Goal: Task Accomplishment & Management: Manage account settings

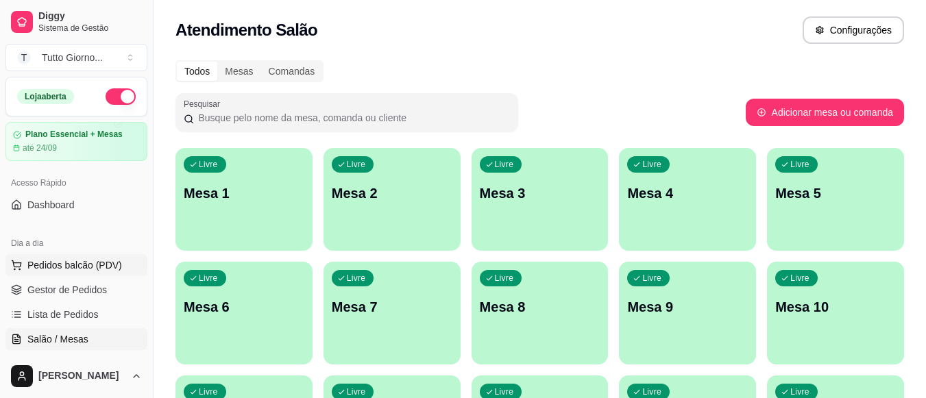
click at [86, 262] on span "Pedidos balcão (PDV)" at bounding box center [74, 265] width 95 height 14
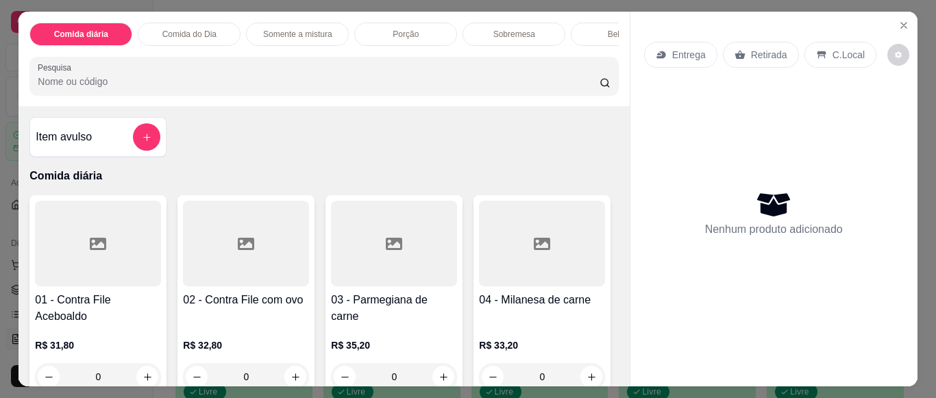
click at [755, 57] on div "Retirada" at bounding box center [761, 55] width 76 height 26
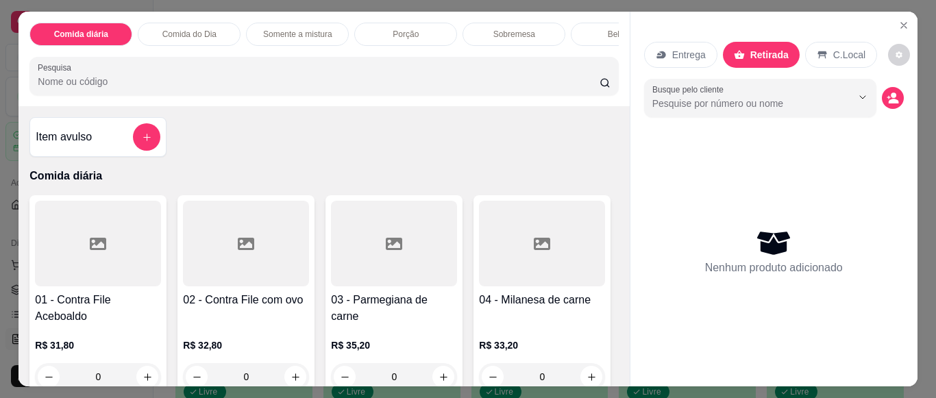
click at [127, 340] on div "R$ 31,80 0" at bounding box center [98, 358] width 126 height 66
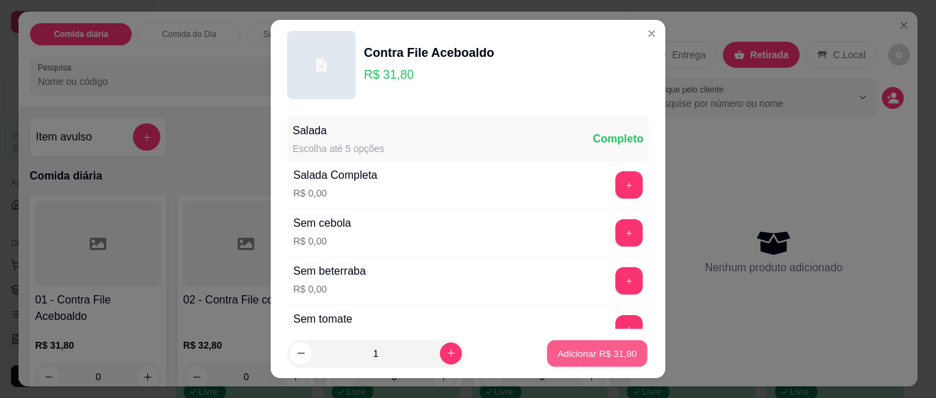
click at [592, 358] on p "Adicionar R$ 31,80" at bounding box center [598, 353] width 80 height 13
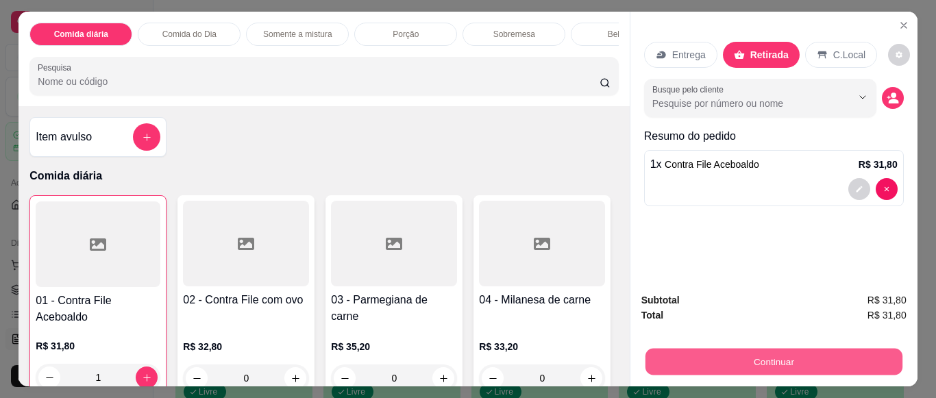
click at [768, 352] on button "Continuar" at bounding box center [773, 361] width 257 height 27
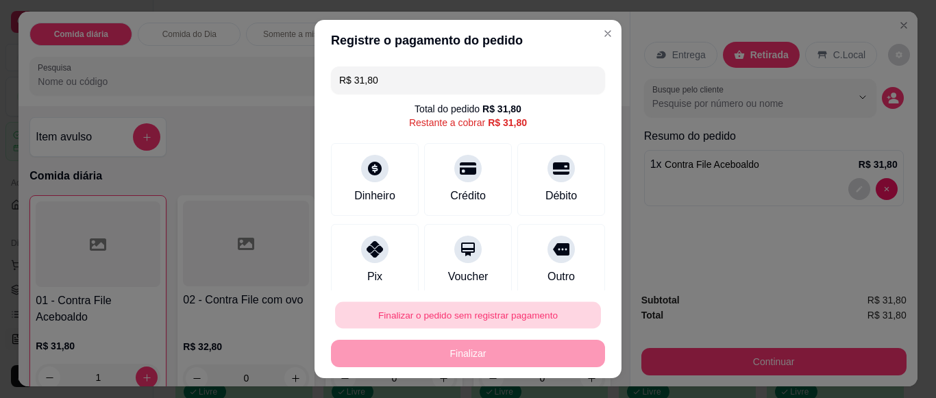
click at [513, 317] on button "Finalizar o pedido sem registrar pagamento" at bounding box center [468, 315] width 266 height 27
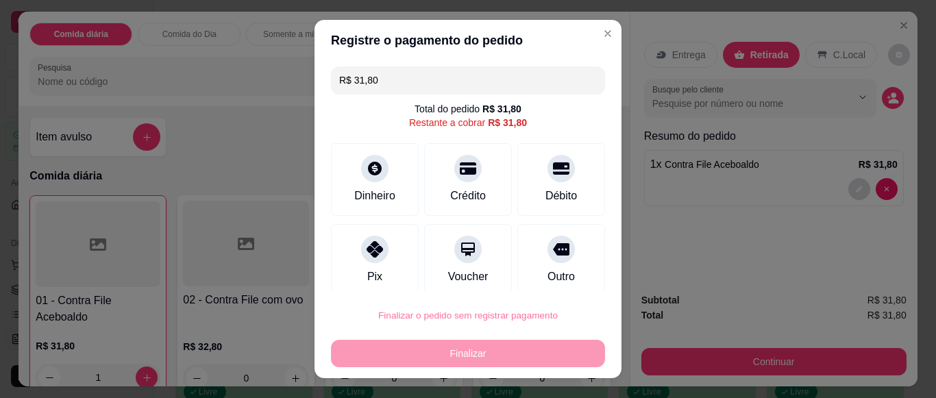
click at [557, 273] on button "Confirmar" at bounding box center [546, 276] width 49 height 21
type input "0"
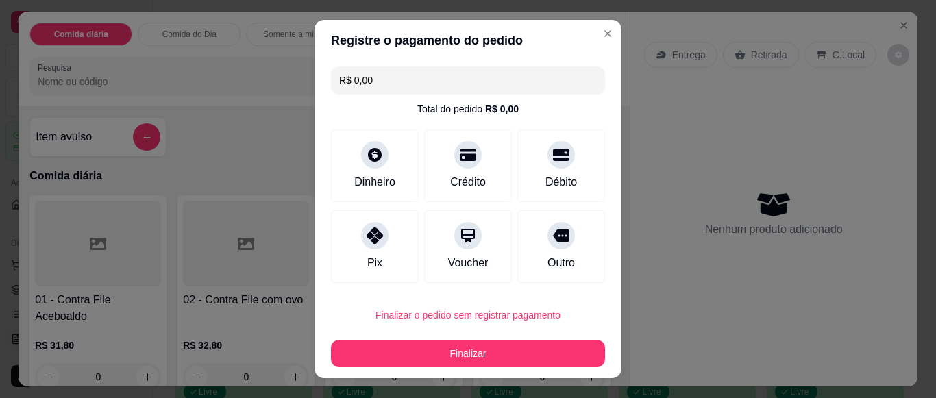
type input "R$ 0,00"
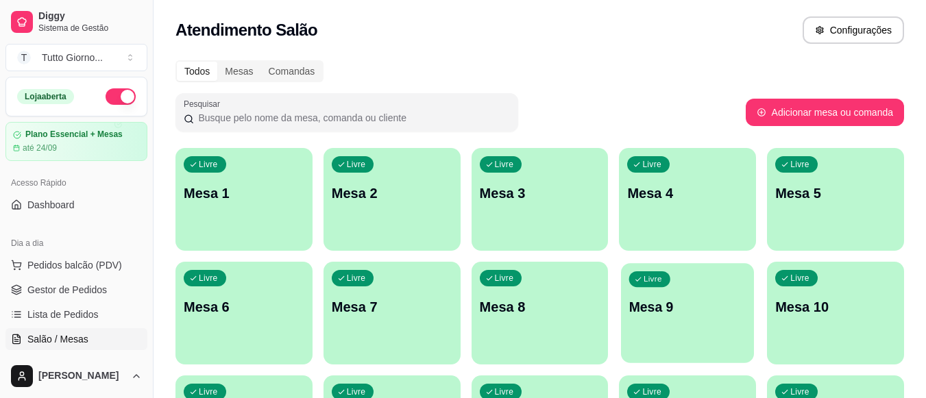
click at [698, 319] on div "Livre Mesa 9" at bounding box center [687, 305] width 133 height 84
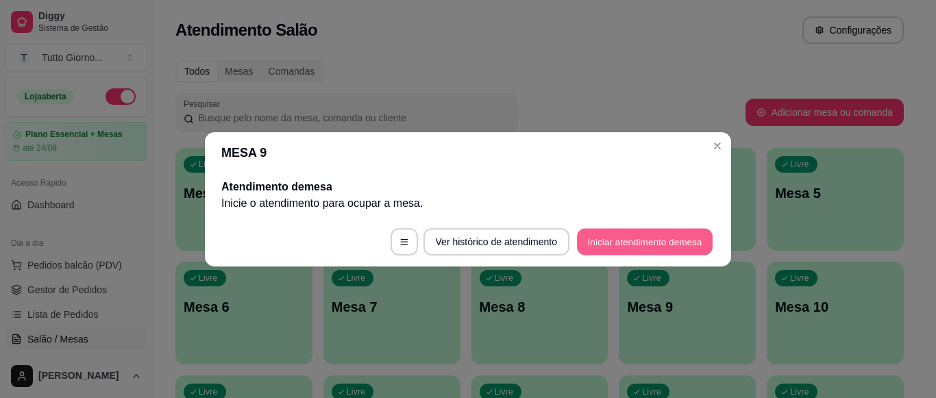
click at [646, 251] on button "Iniciar atendimento de mesa" at bounding box center [645, 241] width 136 height 27
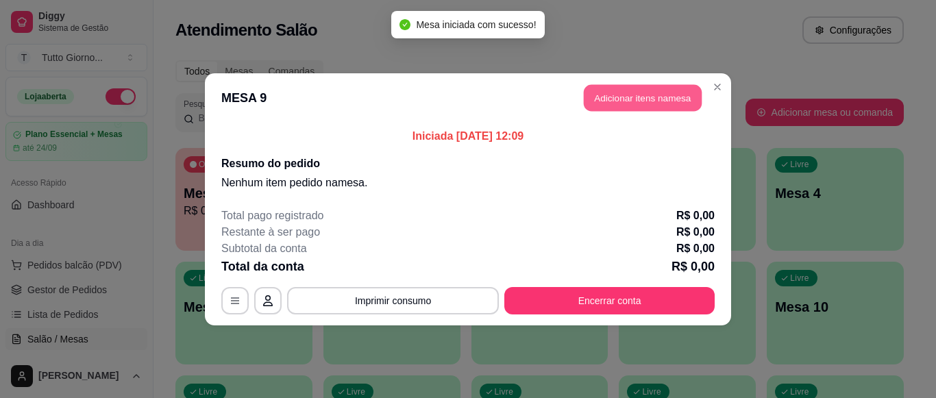
click at [653, 97] on button "Adicionar itens na mesa" at bounding box center [643, 97] width 118 height 27
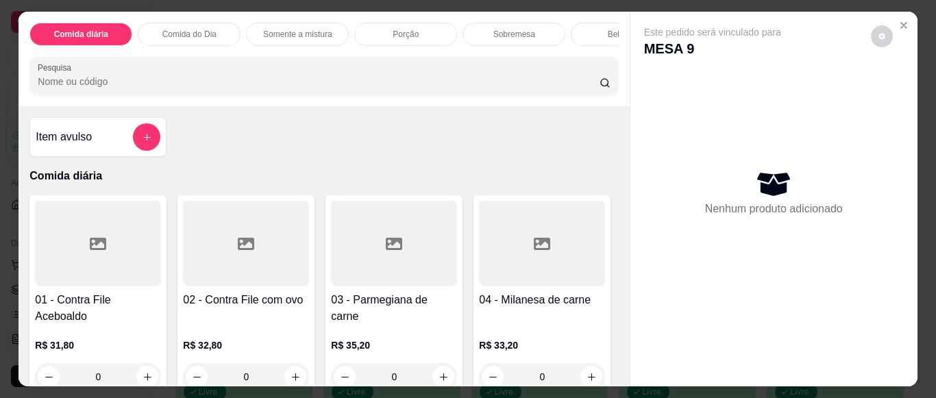
click at [206, 23] on div "Comida do Dia" at bounding box center [189, 34] width 103 height 23
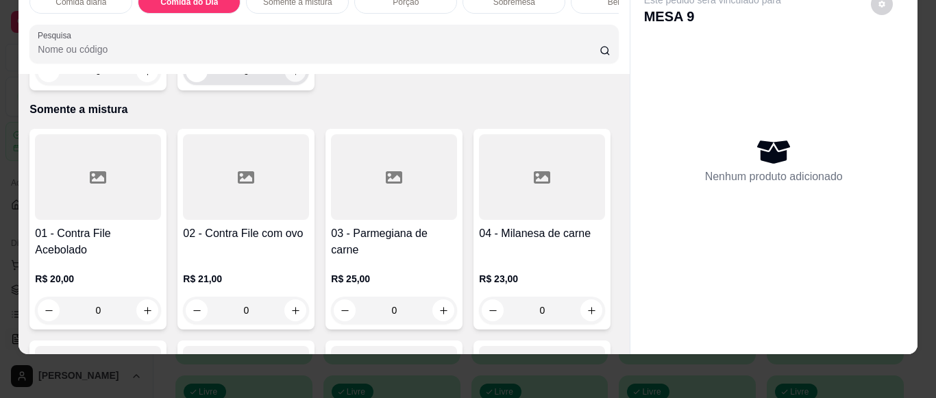
click at [291, 77] on icon "increase-product-quantity" at bounding box center [296, 71] width 10 height 10
type input "1"
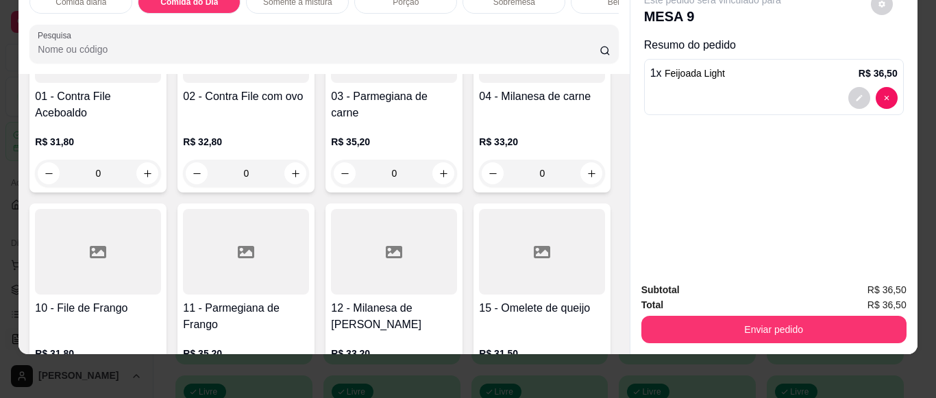
scroll to position [169, 0]
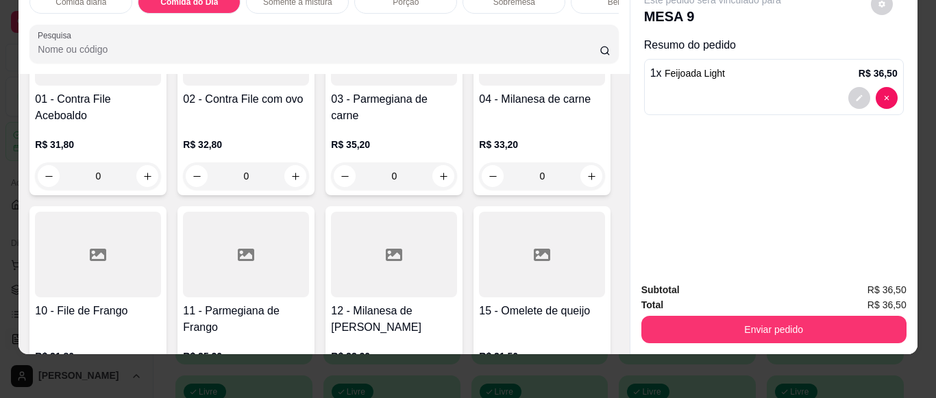
click at [148, 177] on div "0" at bounding box center [98, 175] width 126 height 27
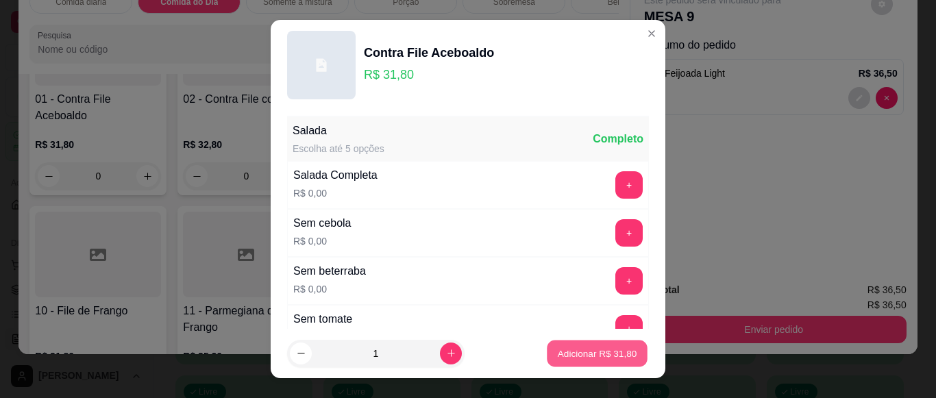
click at [569, 365] on button "Adicionar R$ 31,80" at bounding box center [597, 354] width 101 height 27
type input "1"
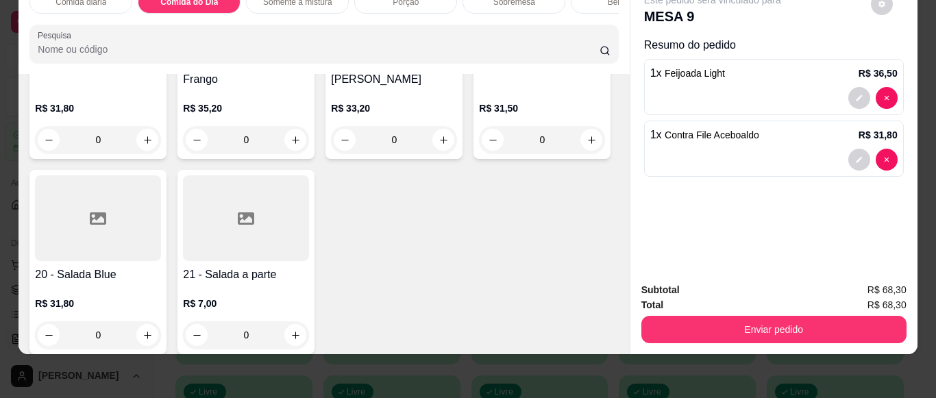
scroll to position [443, 0]
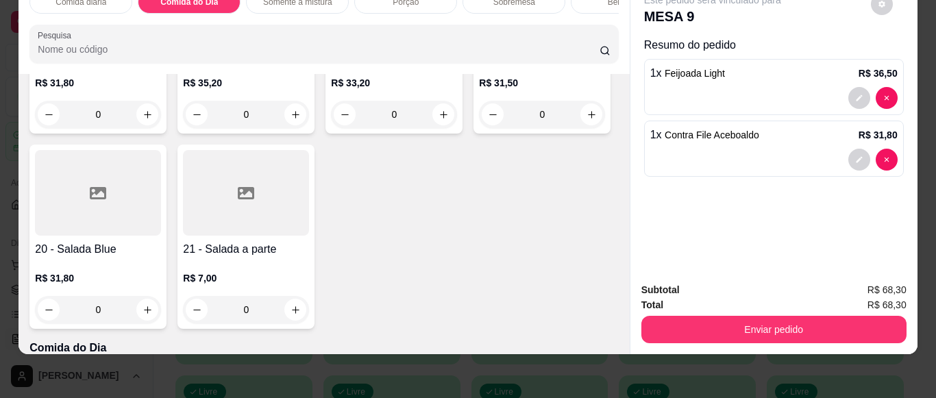
click at [479, 128] on div "0" at bounding box center [542, 114] width 126 height 27
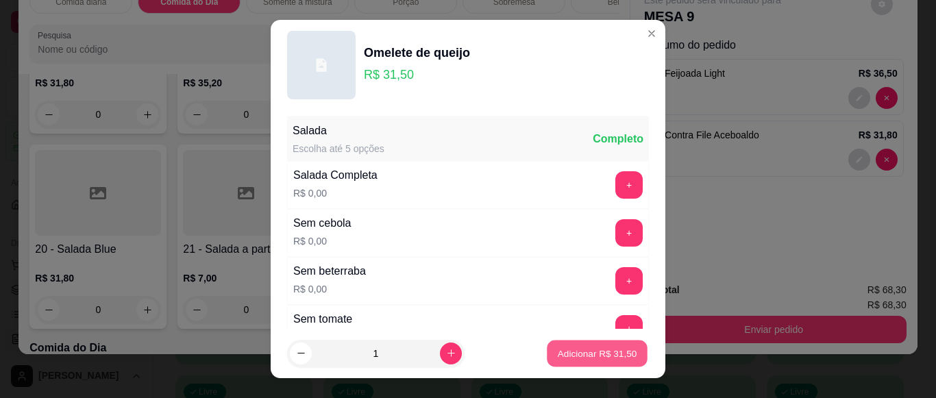
click at [576, 360] on p "Adicionar R$ 31,50" at bounding box center [598, 353] width 80 height 13
type input "1"
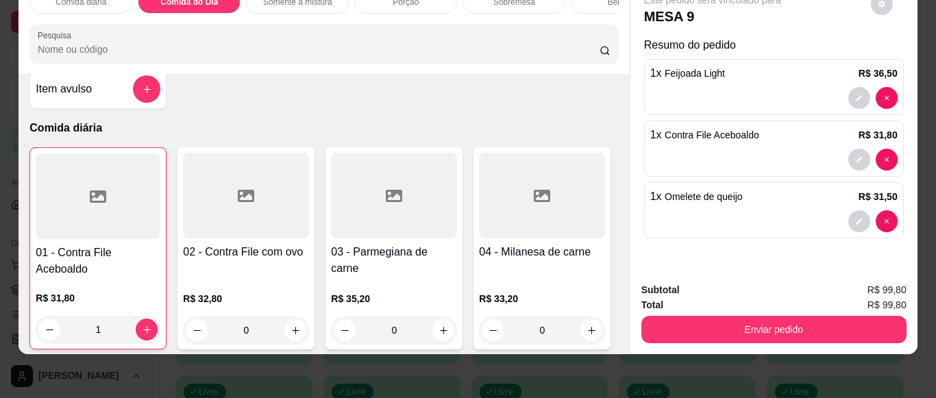
scroll to position [0, 0]
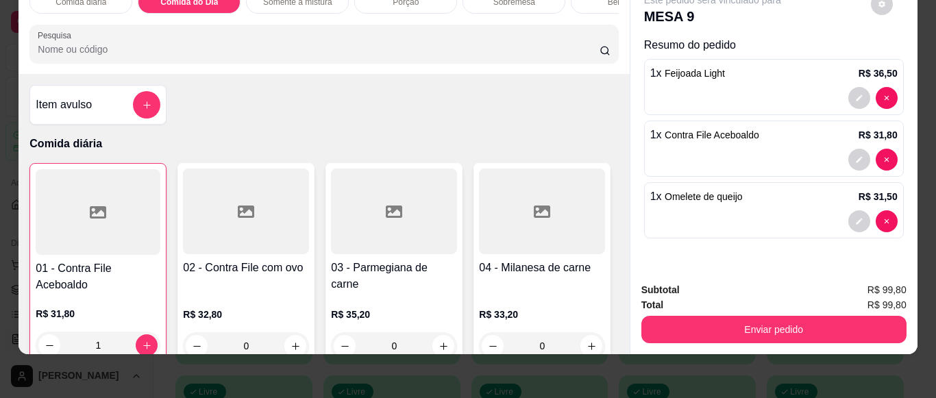
click at [578, 3] on div "Bebidas" at bounding box center [622, 1] width 103 height 23
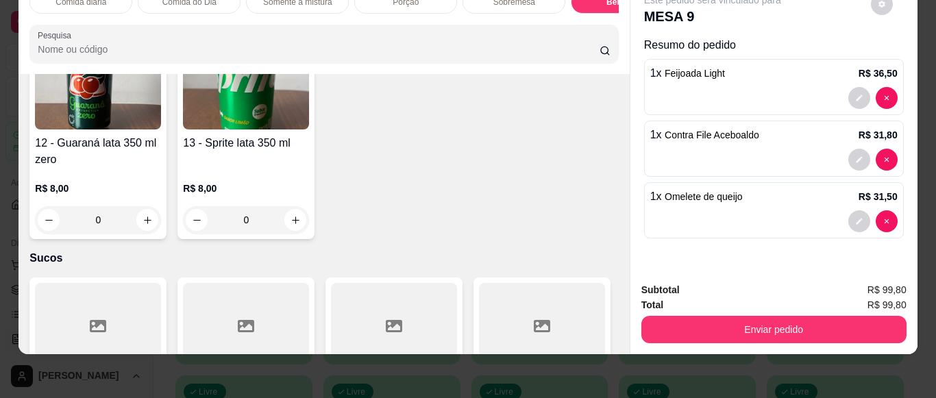
scroll to position [2741, 0]
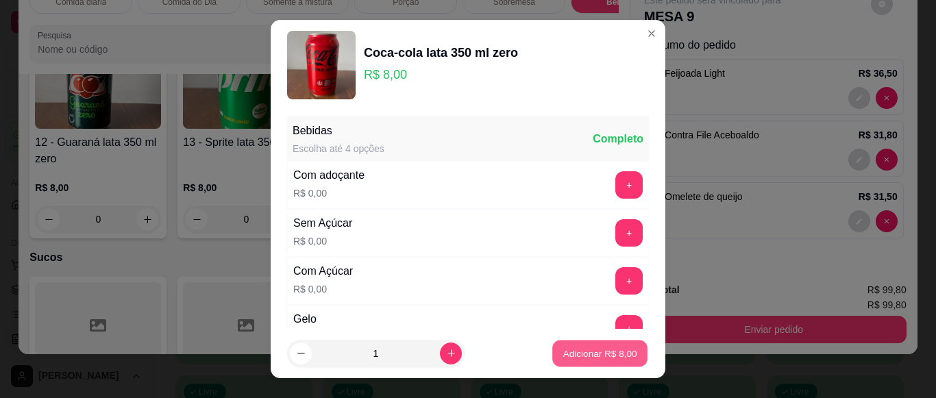
click at [555, 342] on button "Adicionar R$ 8,00" at bounding box center [599, 354] width 95 height 27
type input "1"
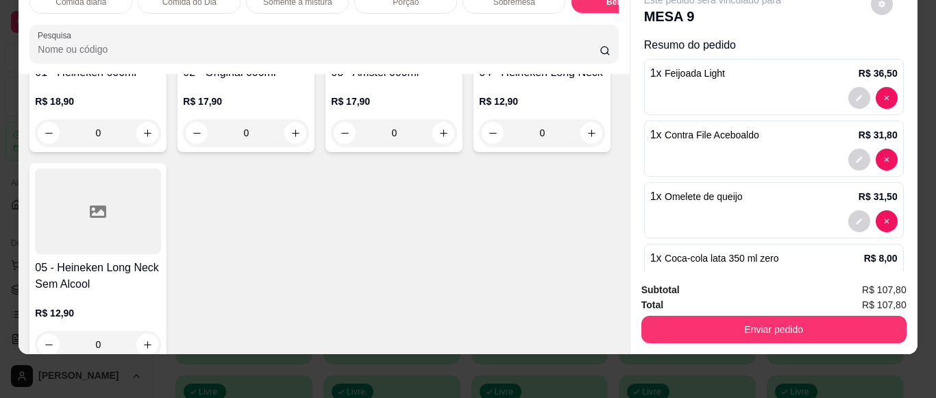
scroll to position [3481, 0]
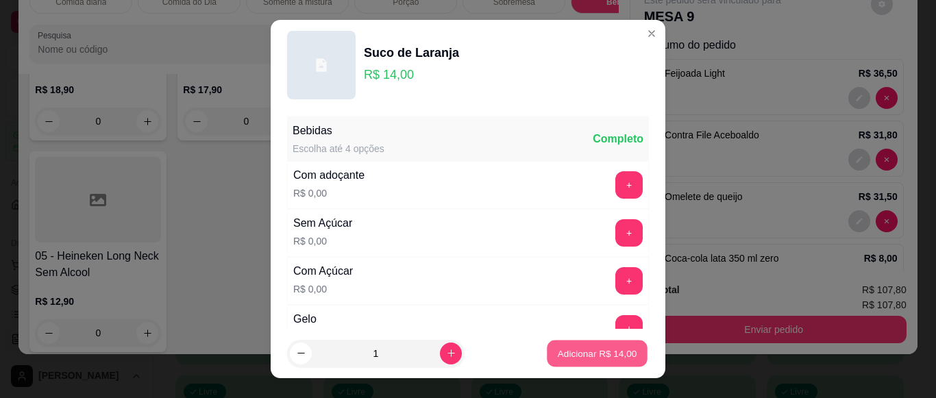
click at [581, 357] on p "Adicionar R$ 14,00" at bounding box center [598, 353] width 80 height 13
type input "1"
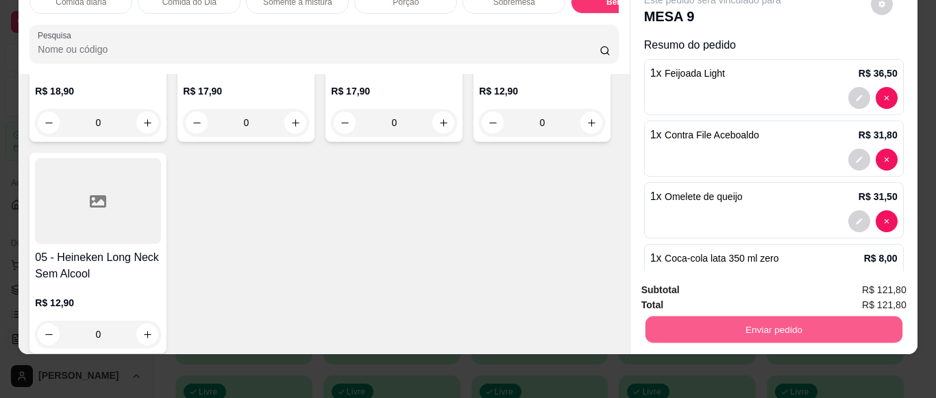
click at [775, 328] on button "Enviar pedido" at bounding box center [773, 329] width 257 height 27
click at [751, 286] on button "Não registrar e enviar pedido" at bounding box center [728, 285] width 138 height 25
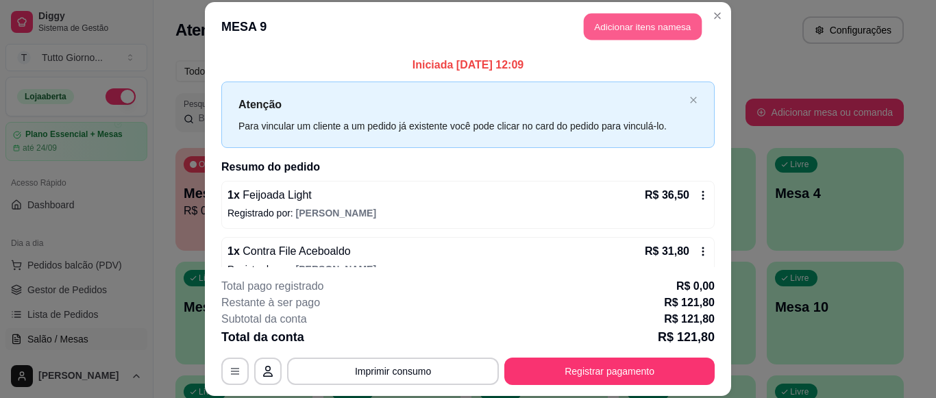
click at [646, 26] on button "Adicionar itens na mesa" at bounding box center [643, 27] width 118 height 27
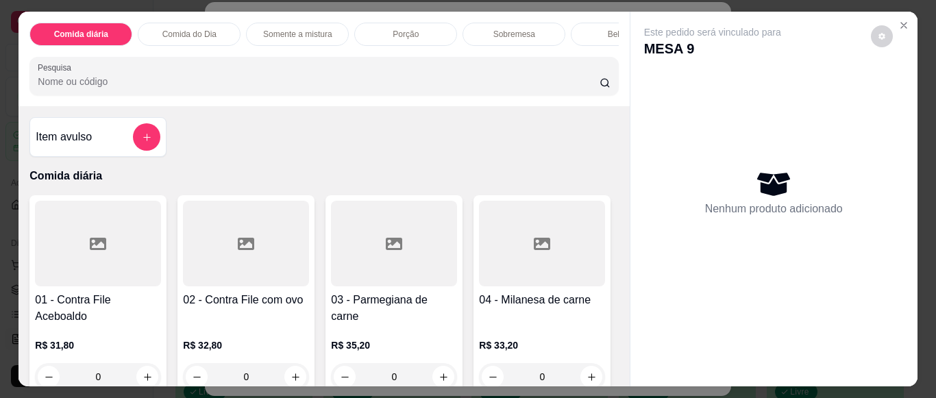
click at [580, 31] on div "Bebidas" at bounding box center [622, 34] width 103 height 23
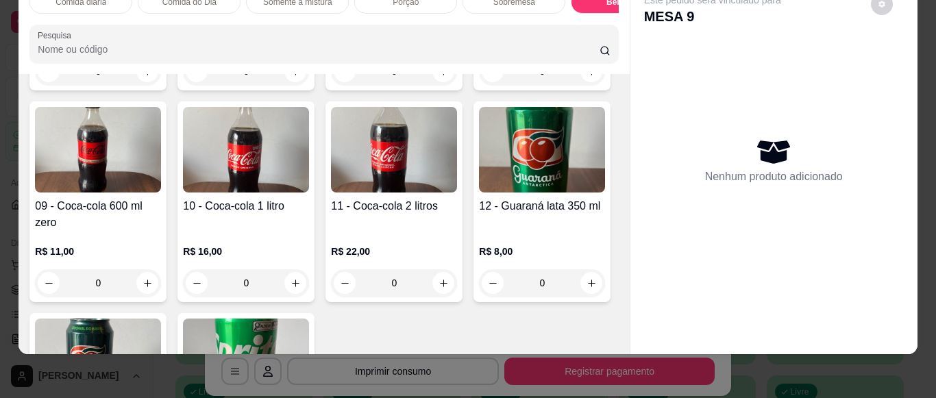
scroll to position [2227, 0]
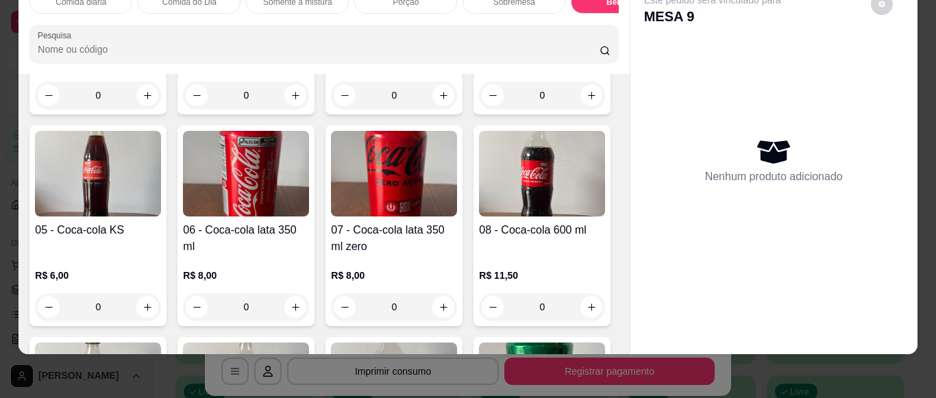
click at [612, 310] on div "Item avulso Comida diária 01 - Contra File Aceboaldo R$ 31,80 0 02 - Contra Fil…" at bounding box center [324, 214] width 611 height 280
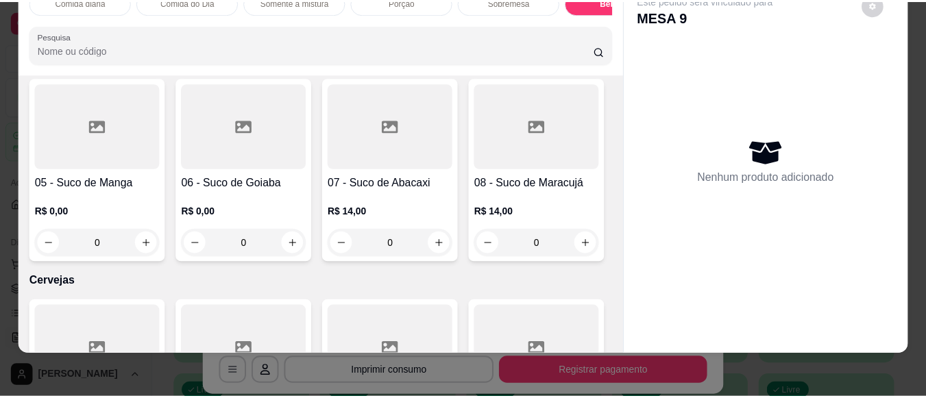
scroll to position [3170, 0]
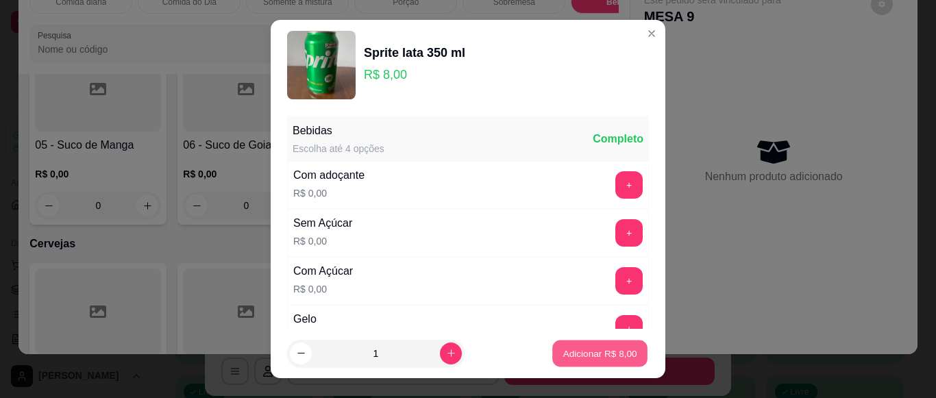
click at [583, 350] on p "Adicionar R$ 8,00" at bounding box center [600, 353] width 74 height 13
type input "1"
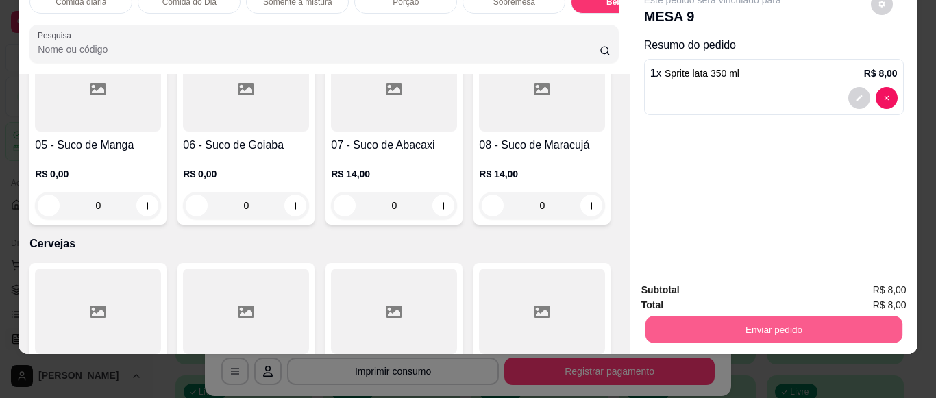
click at [712, 331] on button "Enviar pedido" at bounding box center [773, 329] width 257 height 27
click at [764, 287] on button "Não registrar e enviar pedido" at bounding box center [728, 285] width 138 height 25
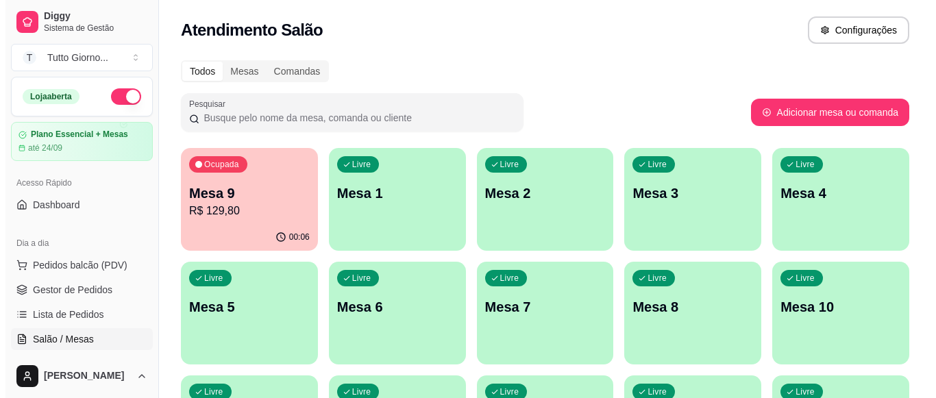
scroll to position [348, 0]
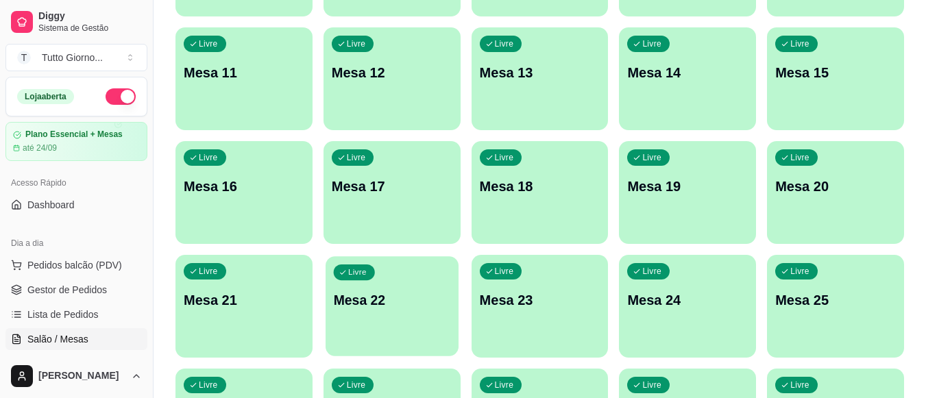
click at [395, 292] on p "Mesa 22" at bounding box center [391, 300] width 117 height 19
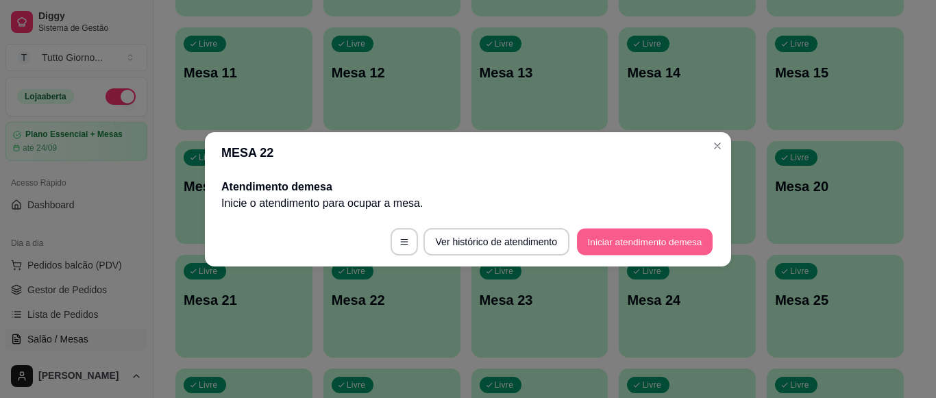
click at [613, 232] on button "Iniciar atendimento de mesa" at bounding box center [645, 241] width 136 height 27
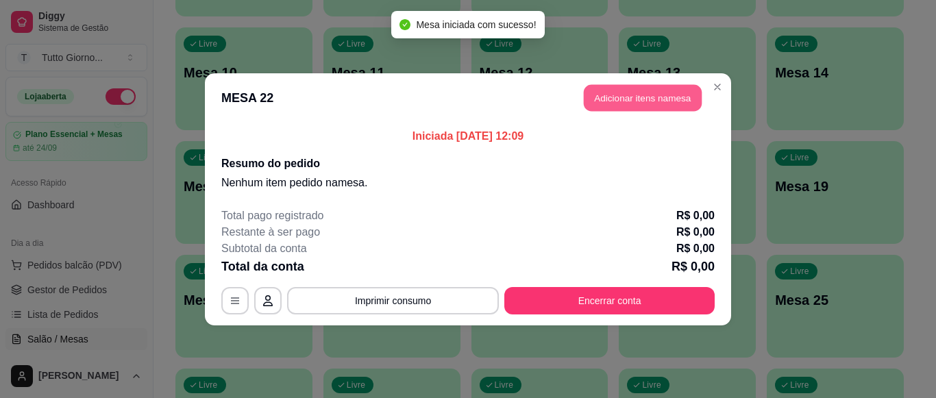
click at [644, 107] on button "Adicionar itens na mesa" at bounding box center [643, 97] width 118 height 27
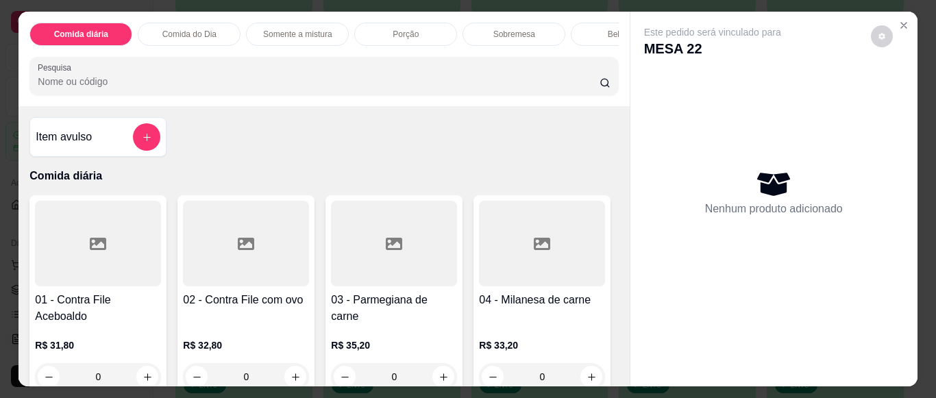
click at [221, 26] on div "Comida do Dia" at bounding box center [189, 34] width 103 height 23
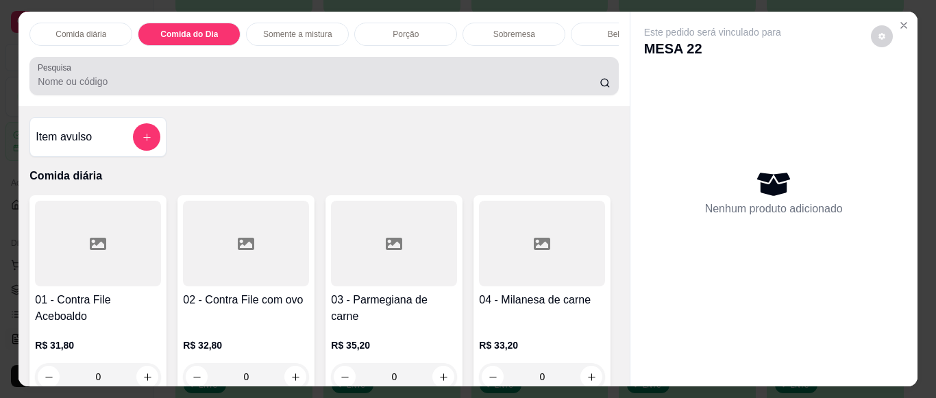
scroll to position [37, 0]
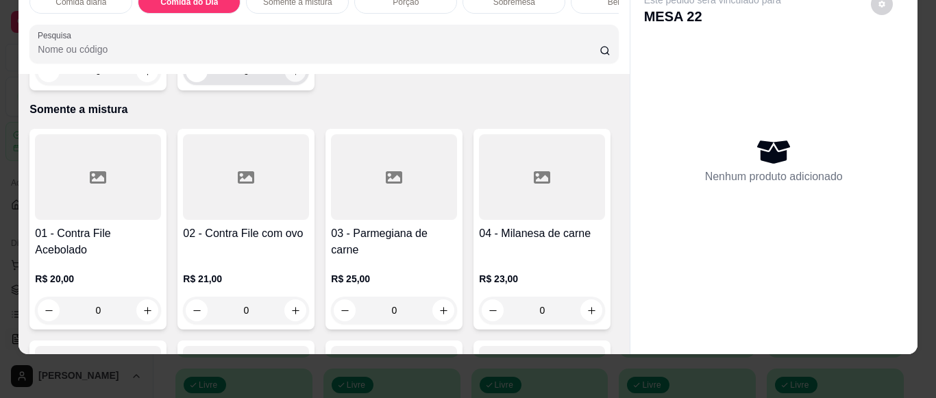
click at [294, 77] on icon "increase-product-quantity" at bounding box center [296, 71] width 10 height 10
type input "1"
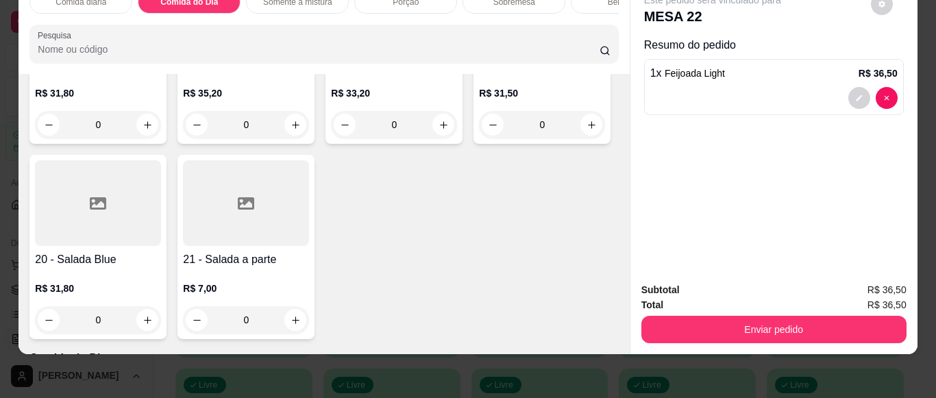
scroll to position [196, 0]
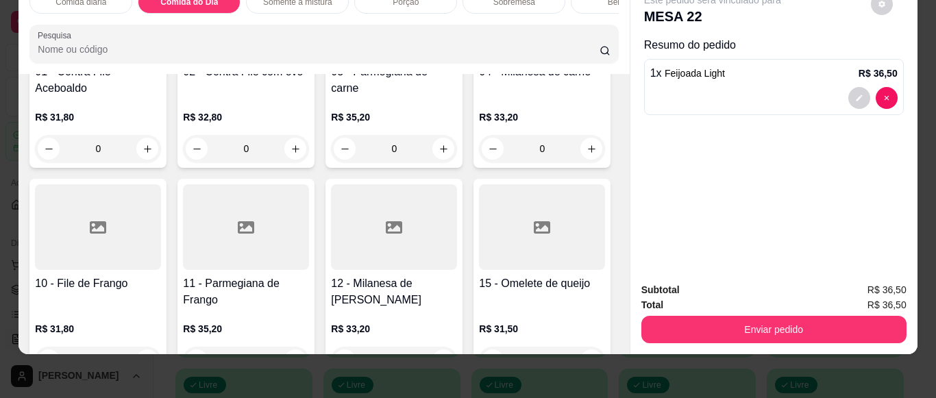
click at [309, 304] on h4 "11 - Parmegiana de Frango" at bounding box center [246, 292] width 126 height 33
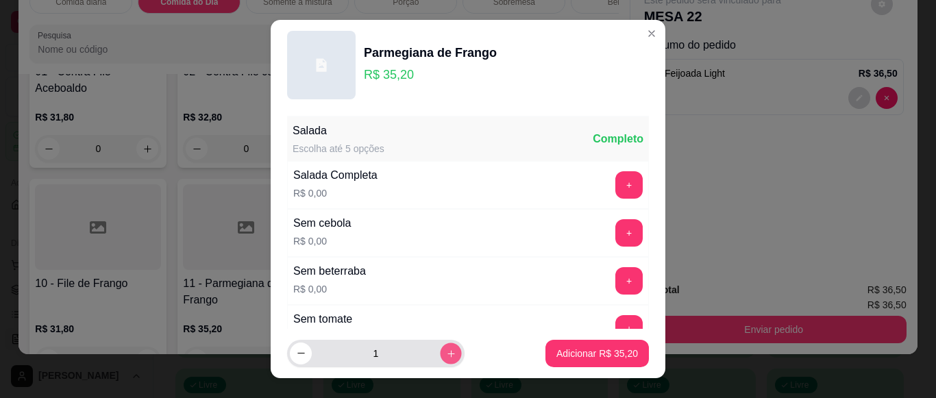
click at [446, 354] on icon "increase-product-quantity" at bounding box center [451, 354] width 10 height 10
type input "2"
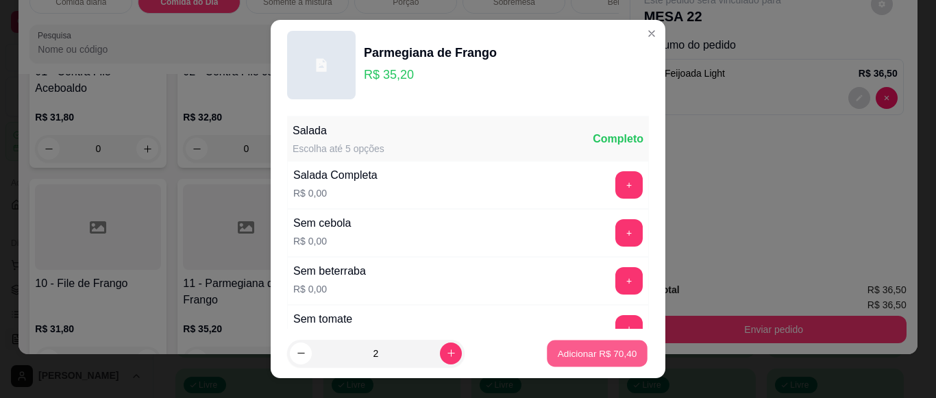
click at [583, 358] on p "Adicionar R$ 70,40" at bounding box center [598, 353] width 80 height 13
type input "2"
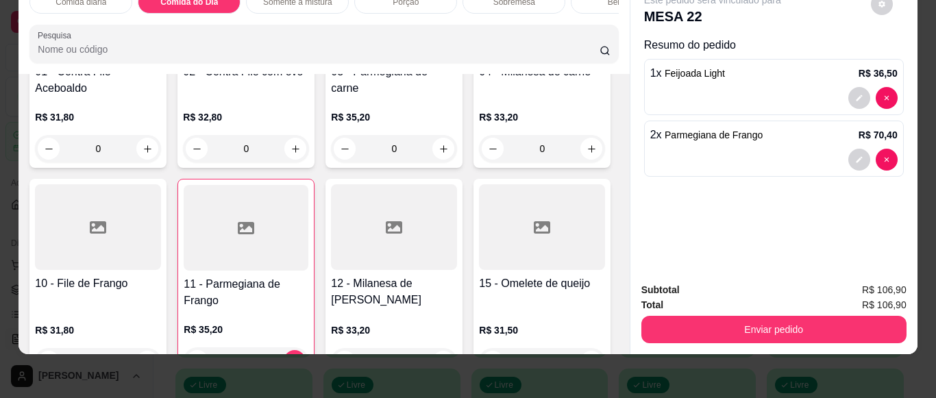
click at [161, 307] on div "10 - File de Frango" at bounding box center [98, 293] width 126 height 34
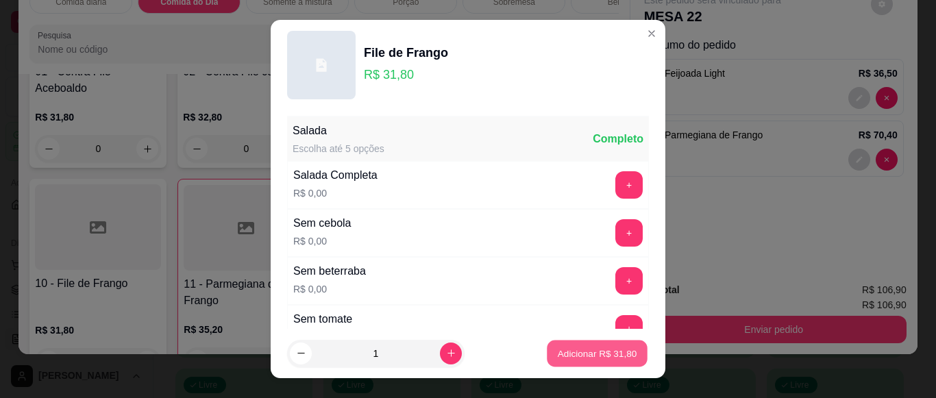
click at [592, 360] on p "Adicionar R$ 31,80" at bounding box center [598, 353] width 80 height 13
type input "1"
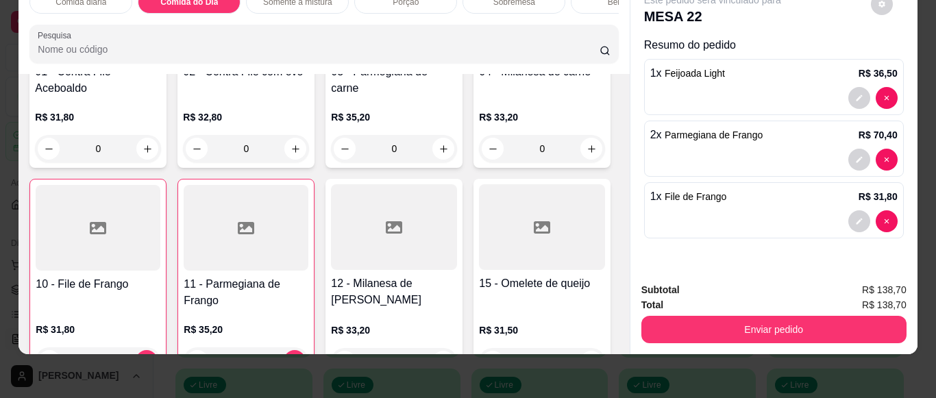
click at [287, 155] on div "0" at bounding box center [246, 148] width 126 height 27
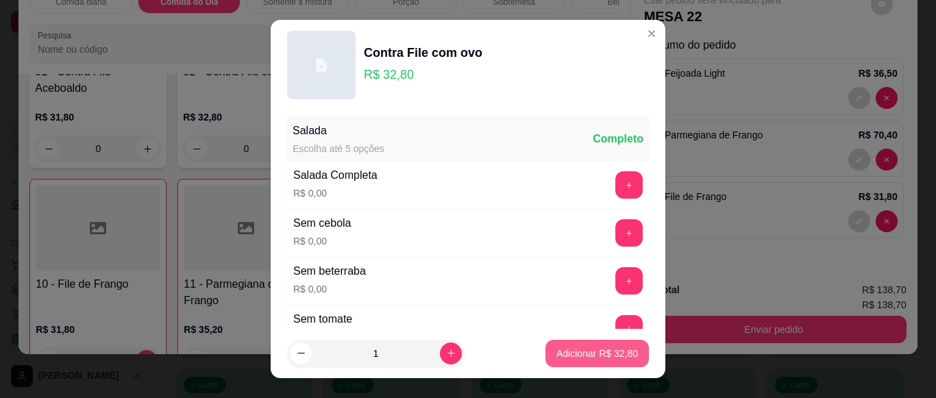
click at [579, 350] on p "Adicionar R$ 32,80" at bounding box center [598, 354] width 82 height 14
type input "1"
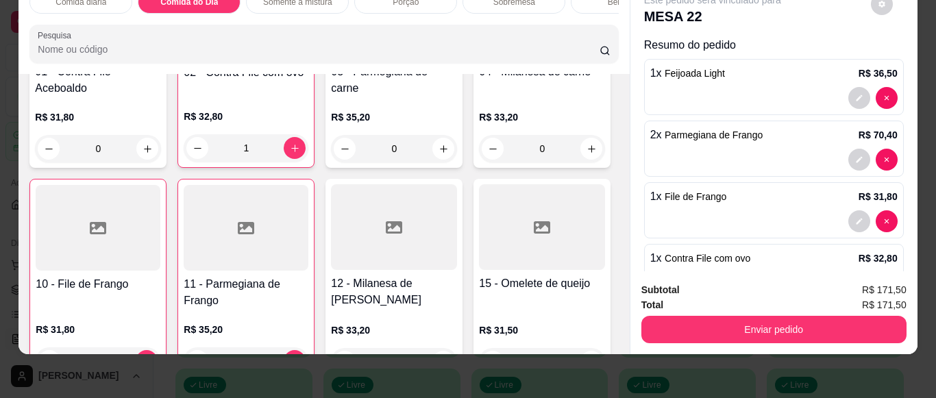
scroll to position [0, 489]
click at [253, 3] on div "Sucos" at bounding box center [242, 1] width 103 height 23
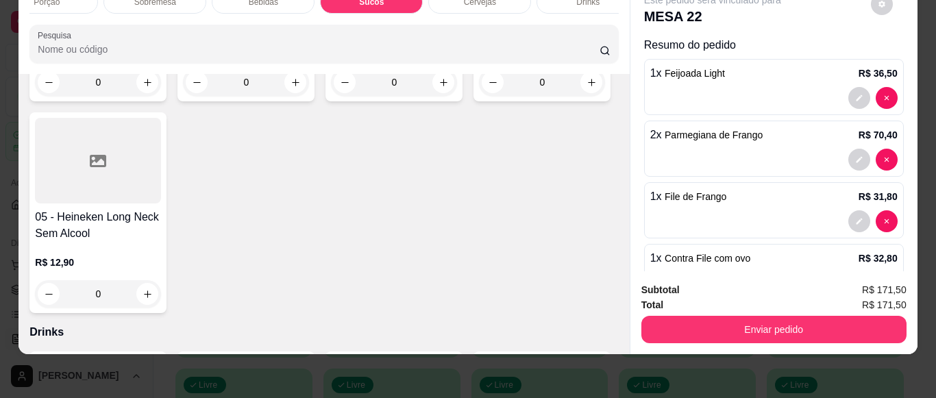
scroll to position [0, 341]
click at [612, 96] on div "Item avulso Comida diária 01 - Contra File Aceboaldo R$ 31,80 0 02 - Contra Fil…" at bounding box center [324, 214] width 611 height 280
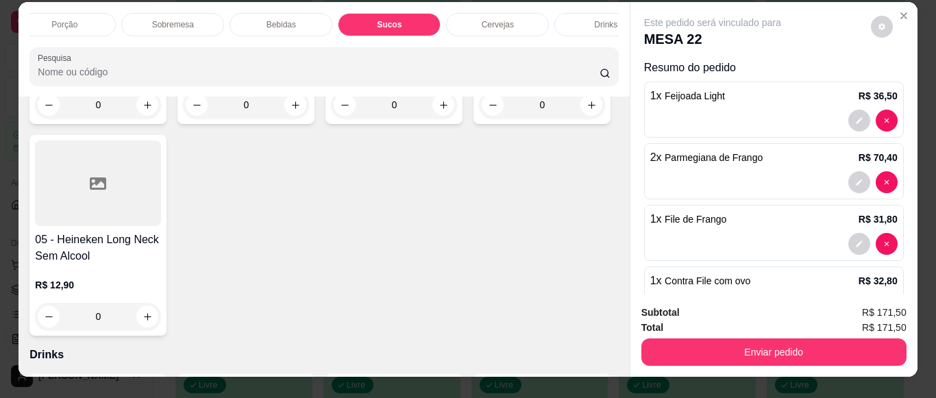
scroll to position [0, 0]
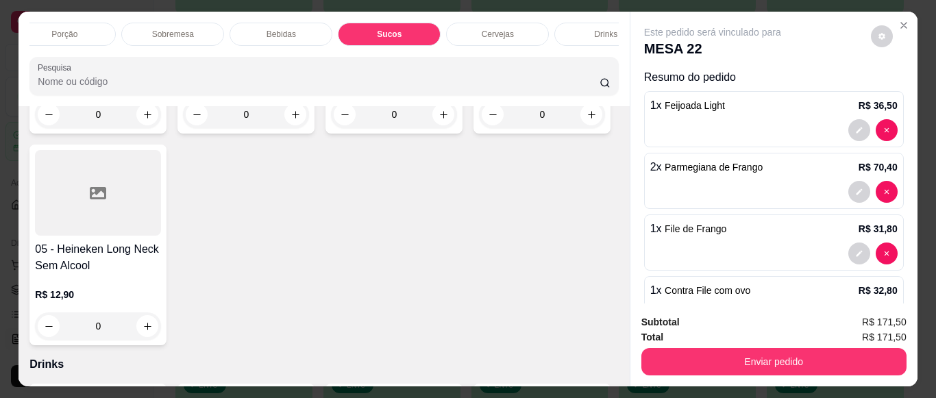
click at [587, 24] on div "Drinks" at bounding box center [606, 34] width 103 height 23
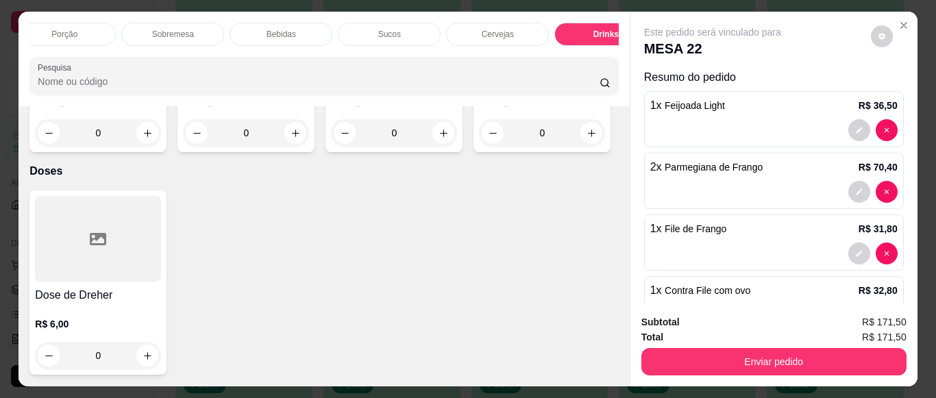
click at [301, 27] on div "Bebidas" at bounding box center [281, 34] width 103 height 23
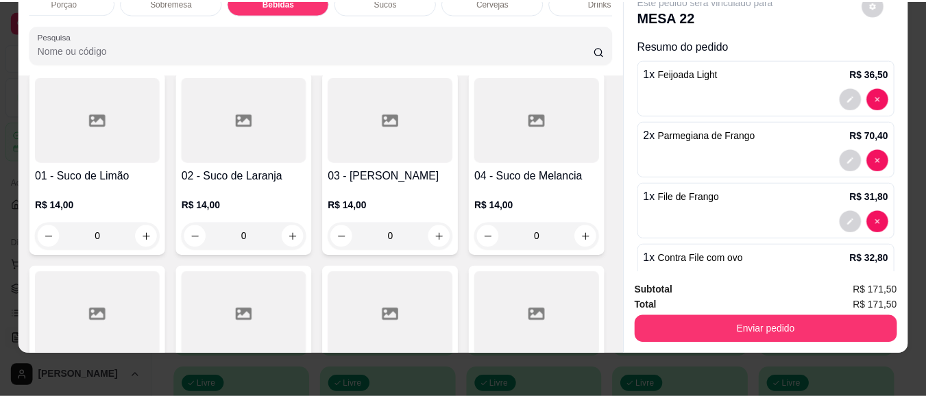
scroll to position [2959, 0]
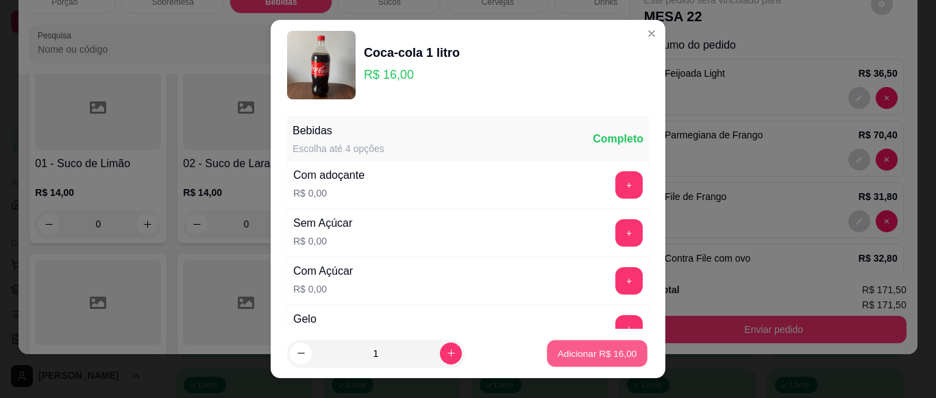
click at [581, 355] on p "Adicionar R$ 16,00" at bounding box center [598, 353] width 80 height 13
type input "1"
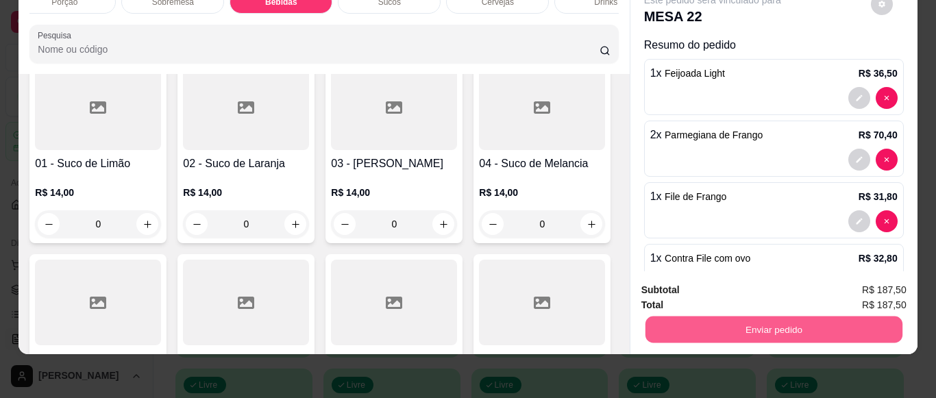
click at [738, 316] on button "Enviar pedido" at bounding box center [773, 329] width 257 height 27
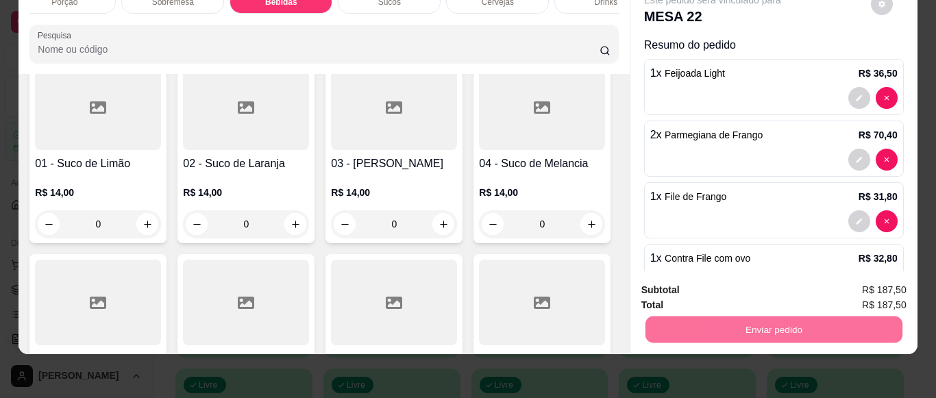
click at [738, 289] on button "Não registrar e enviar pedido" at bounding box center [728, 285] width 138 height 25
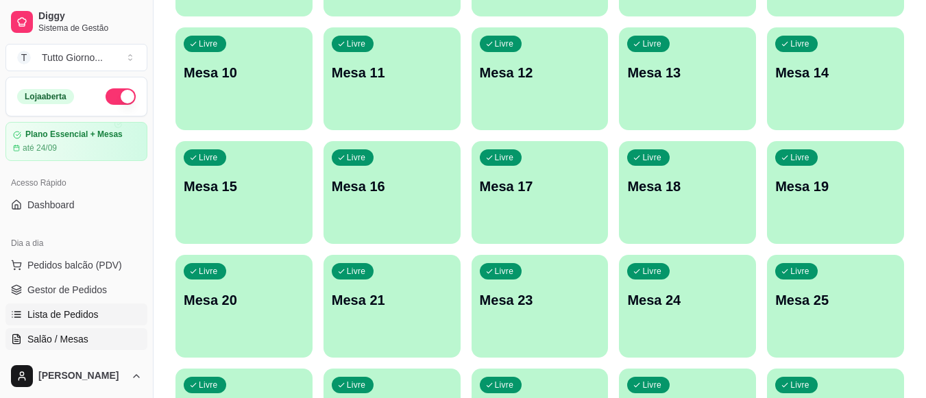
click at [77, 306] on link "Lista de Pedidos" at bounding box center [76, 315] width 142 height 22
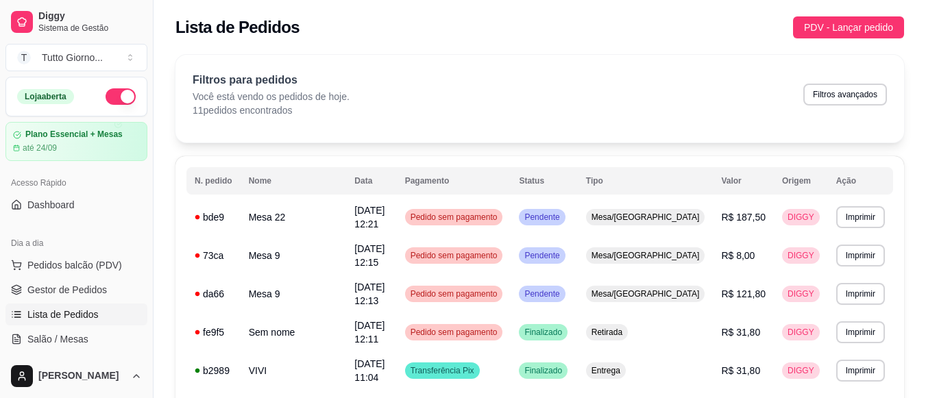
scroll to position [321, 0]
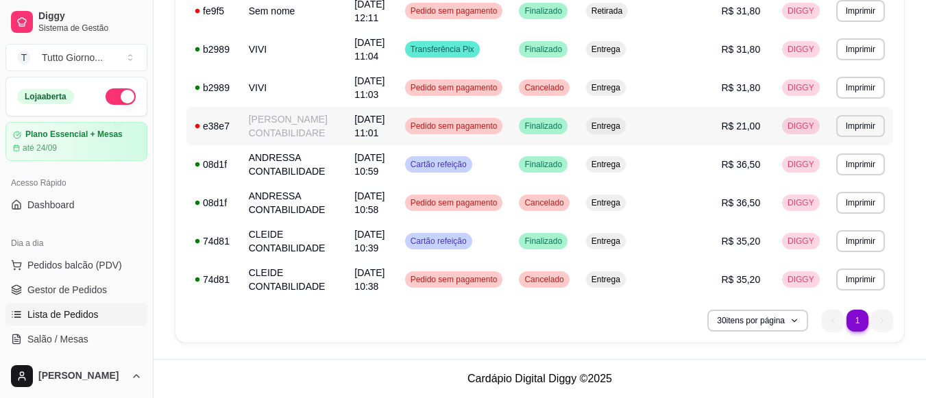
click at [503, 132] on div "Pedido sem pagamento" at bounding box center [454, 126] width 98 height 16
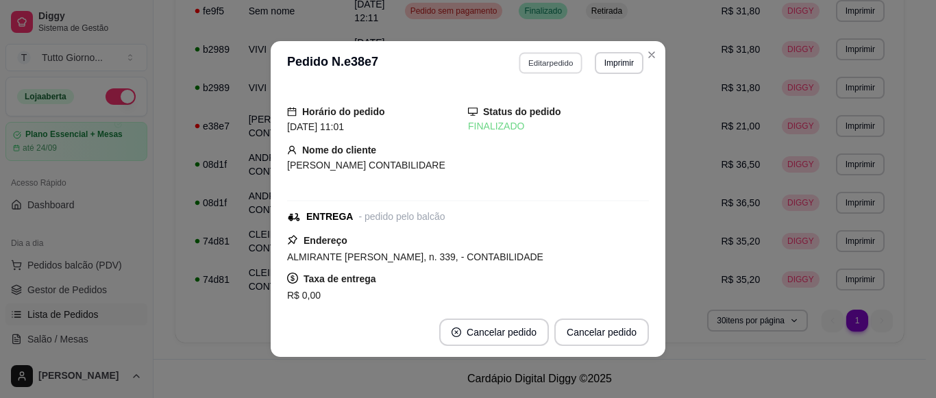
click at [539, 60] on button "Editar pedido" at bounding box center [552, 62] width 64 height 21
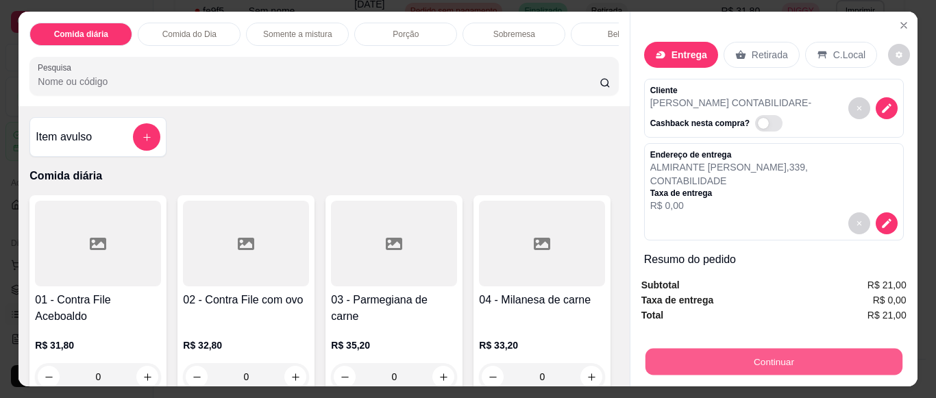
click at [773, 356] on button "Continuar" at bounding box center [773, 361] width 257 height 27
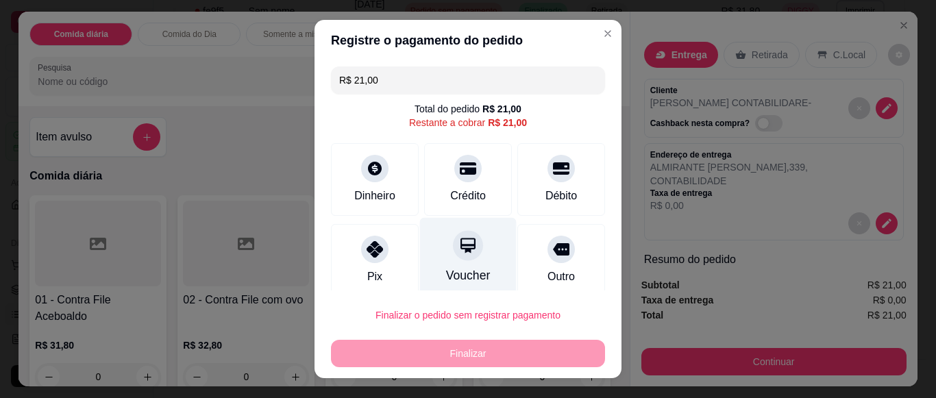
click at [457, 263] on div "Voucher" at bounding box center [468, 258] width 97 height 80
type input "R$ 0,00"
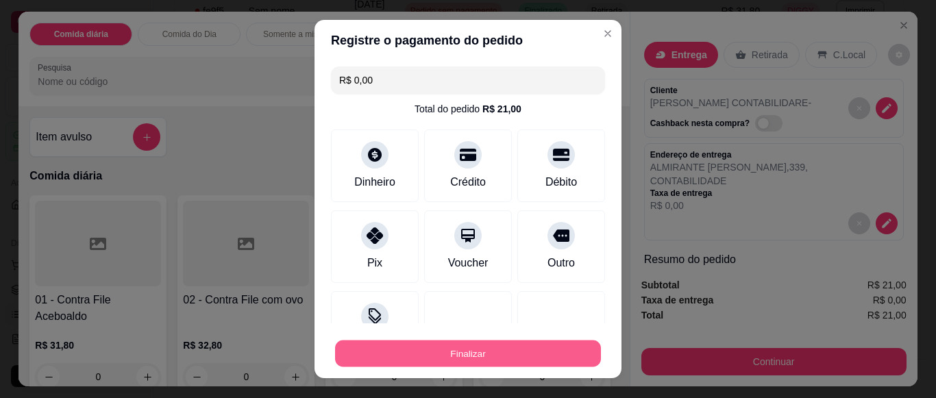
click at [490, 357] on button "Finalizar" at bounding box center [468, 354] width 266 height 27
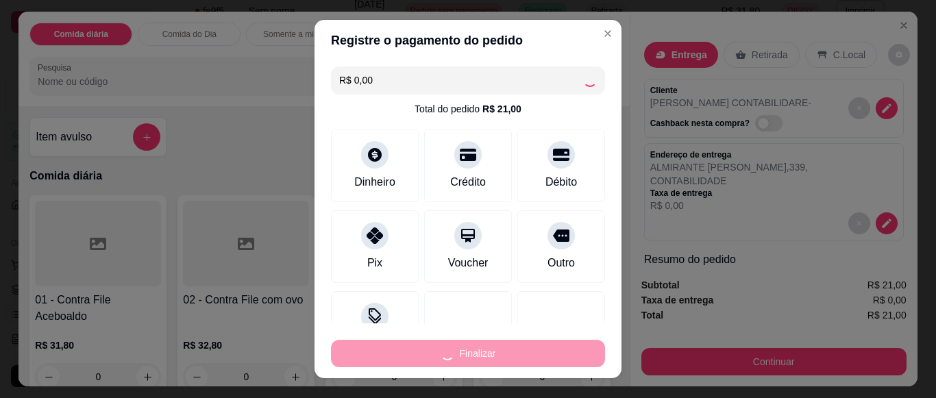
type input "0"
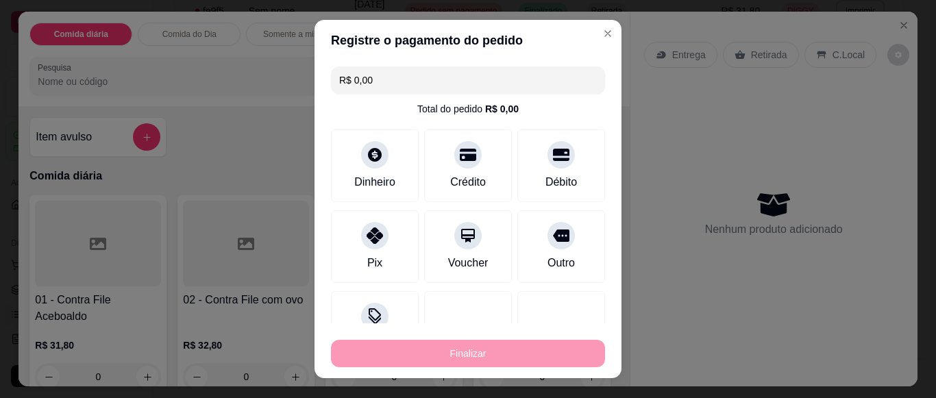
type input "-R$ 21,00"
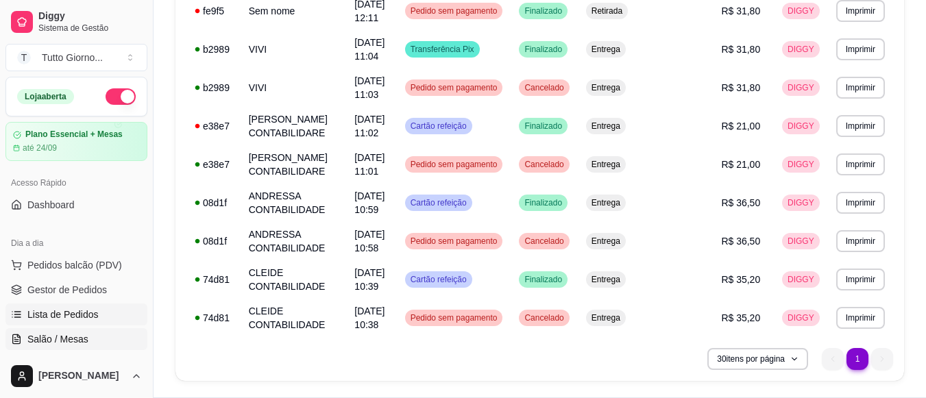
click at [63, 334] on span "Salão / Mesas" at bounding box center [57, 339] width 61 height 14
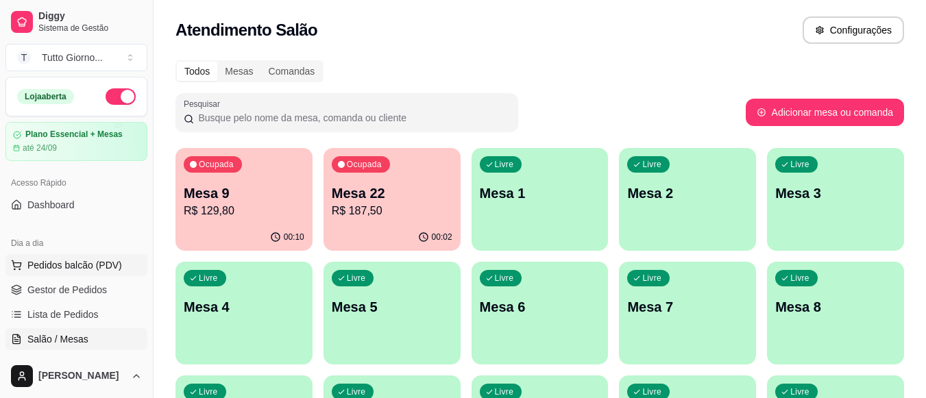
click at [73, 260] on span "Pedidos balcão (PDV)" at bounding box center [74, 265] width 95 height 14
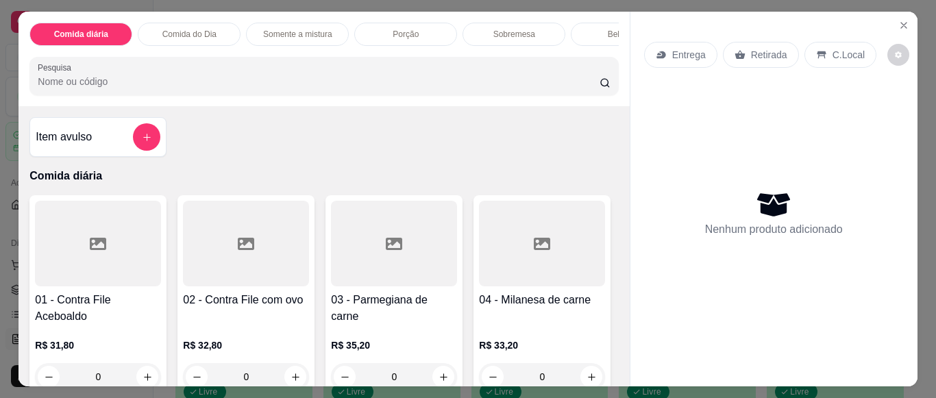
click at [686, 48] on p "Entrega" at bounding box center [689, 55] width 34 height 14
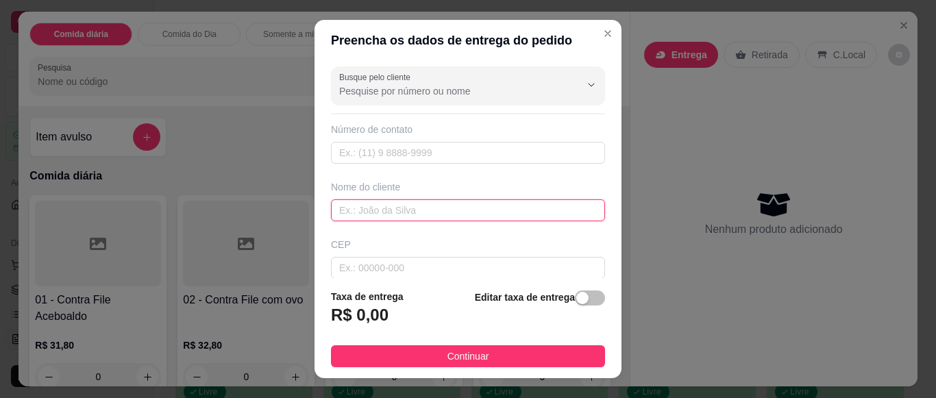
click at [395, 209] on input "text" at bounding box center [468, 210] width 274 height 22
type input "[PERSON_NAME]"
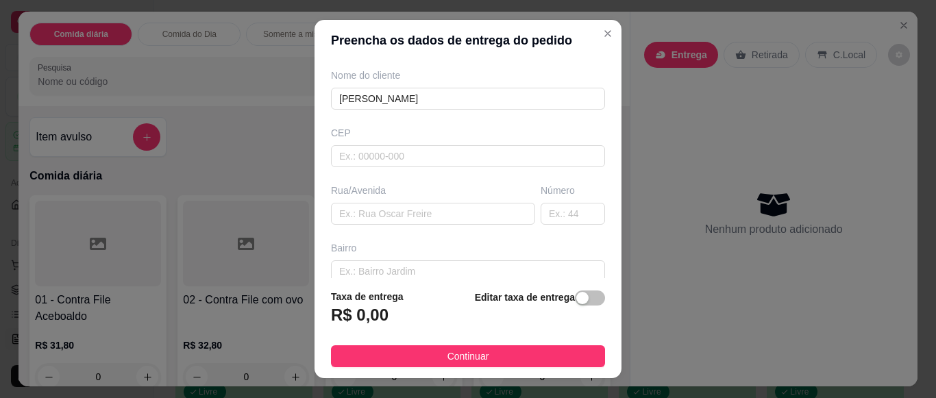
scroll to position [137, 0]
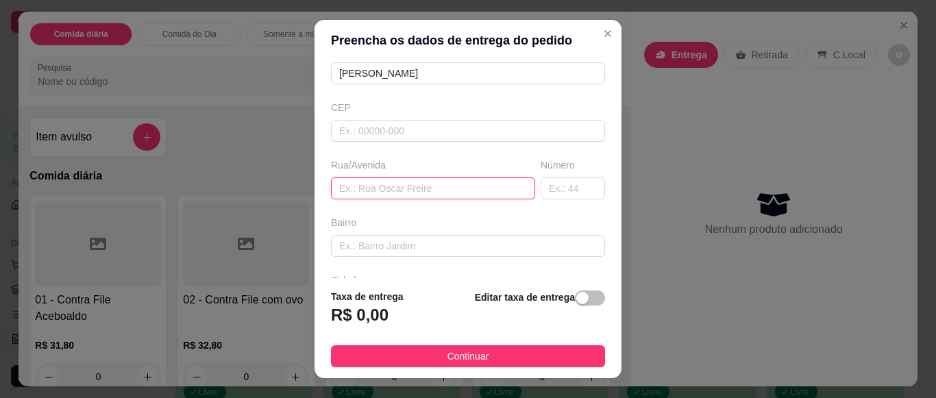
click at [377, 195] on input "text" at bounding box center [433, 189] width 204 height 22
type input "SANTO ANDRE"
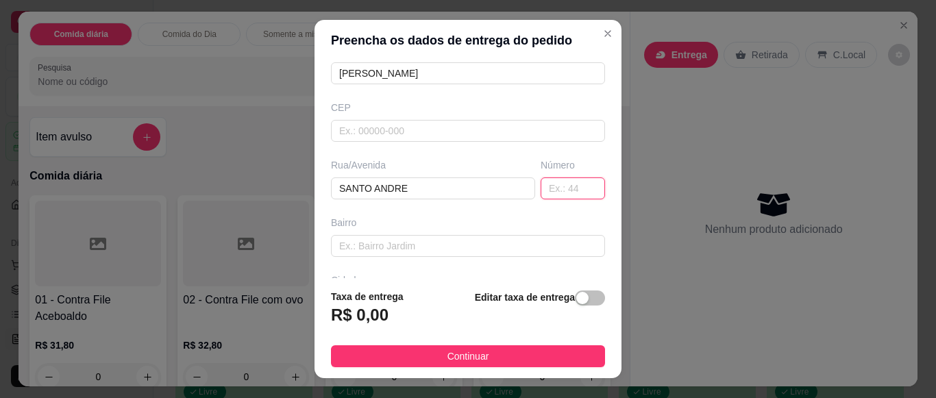
click at [558, 187] on input "text" at bounding box center [573, 189] width 64 height 22
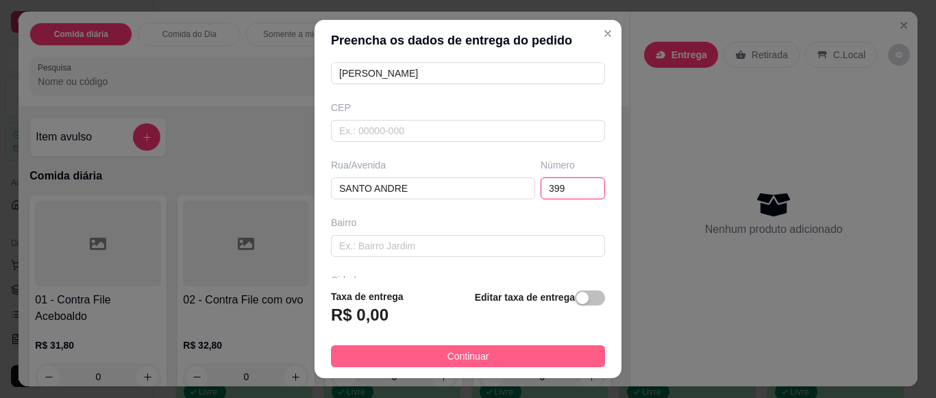
type input "399"
click at [531, 363] on button "Continuar" at bounding box center [468, 356] width 274 height 22
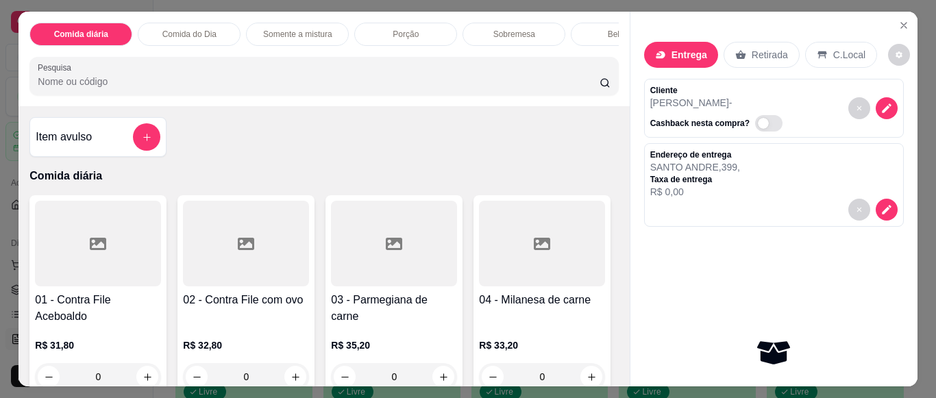
click at [164, 29] on p "Comida do Dia" at bounding box center [189, 34] width 54 height 11
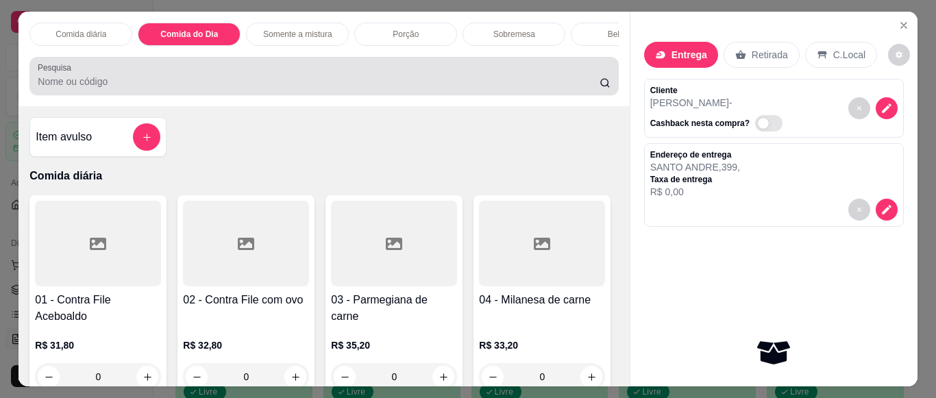
scroll to position [37, 0]
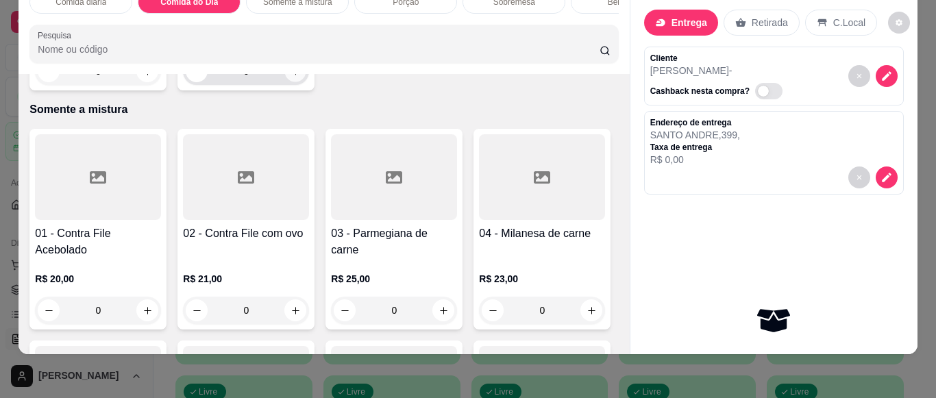
click at [291, 77] on icon "increase-product-quantity" at bounding box center [296, 71] width 10 height 10
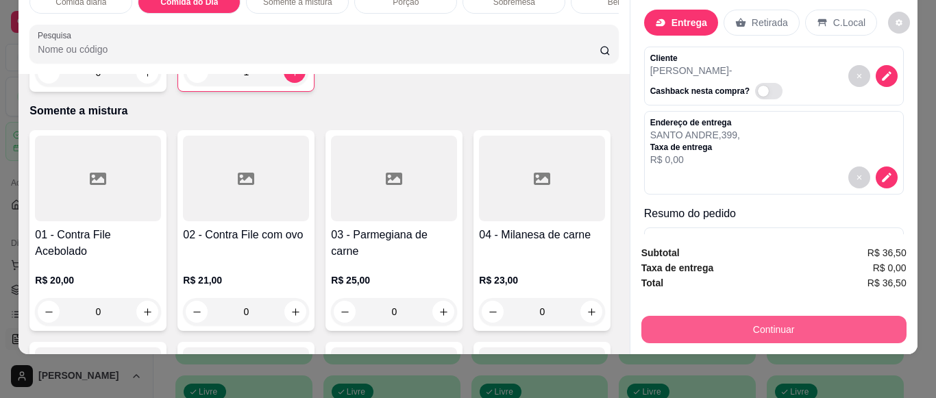
click at [751, 325] on button "Continuar" at bounding box center [774, 329] width 265 height 27
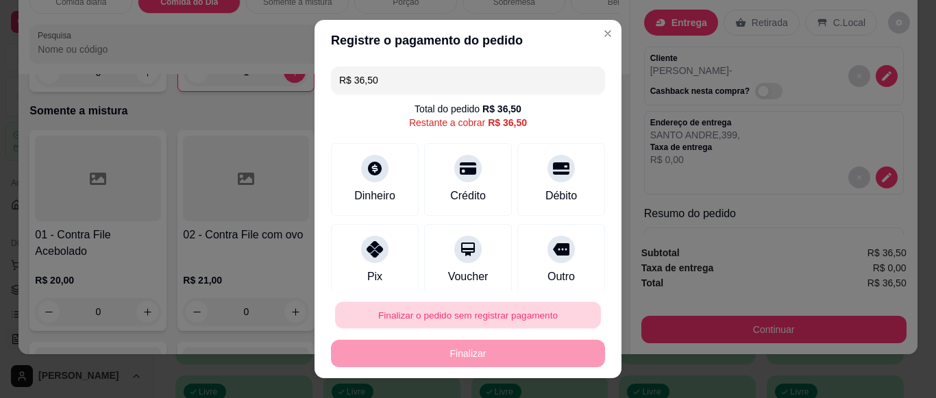
click at [558, 317] on button "Finalizar o pedido sem registrar pagamento" at bounding box center [468, 315] width 266 height 27
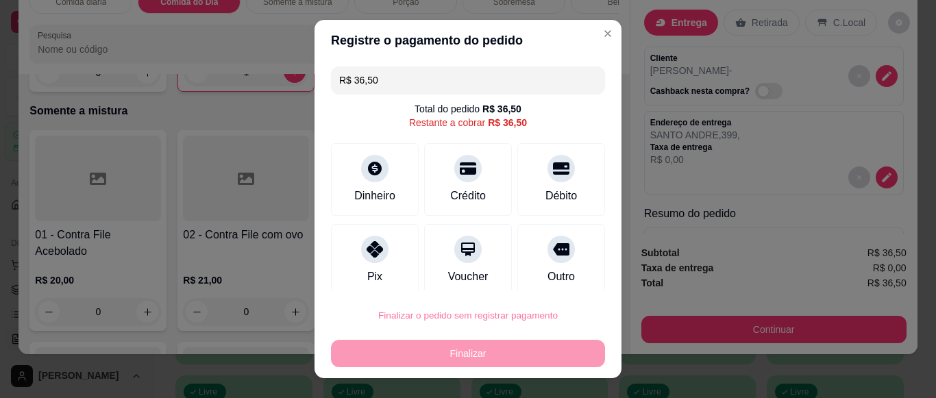
click at [551, 278] on button "Confirmar" at bounding box center [546, 276] width 49 height 21
type input "0"
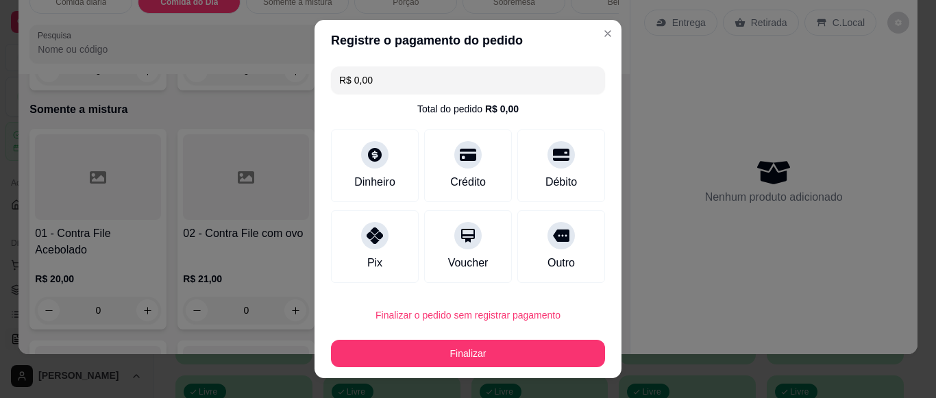
type input "R$ 0,00"
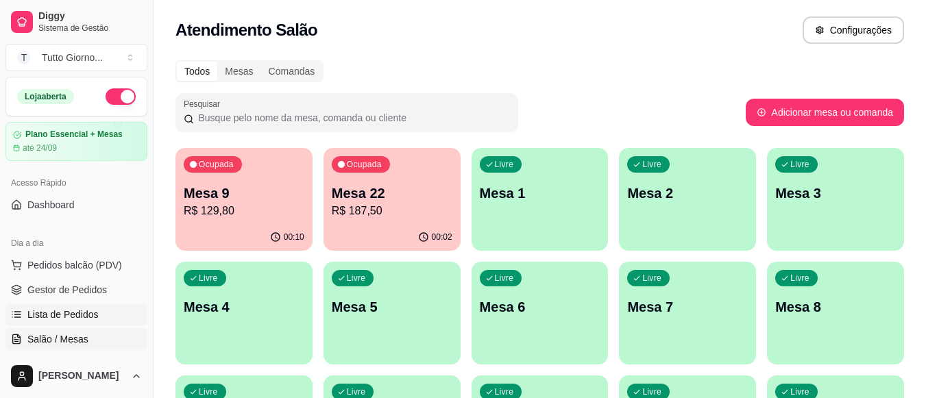
click at [56, 320] on span "Lista de Pedidos" at bounding box center [62, 315] width 71 height 14
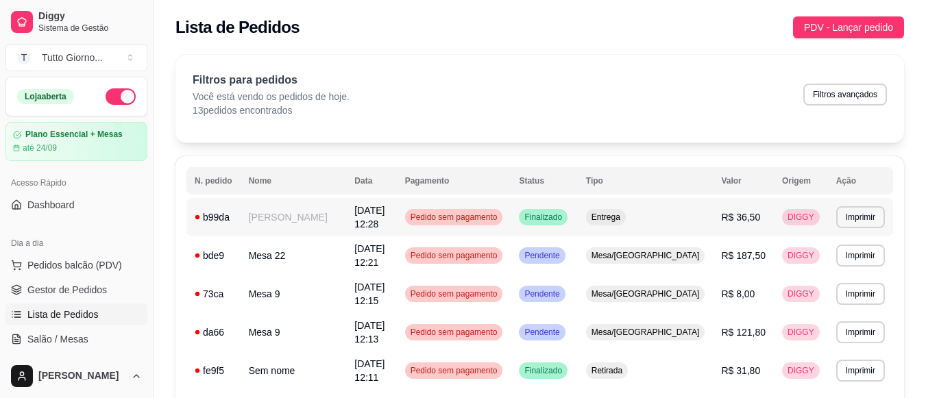
click at [500, 221] on span "Pedido sem pagamento" at bounding box center [454, 217] width 93 height 11
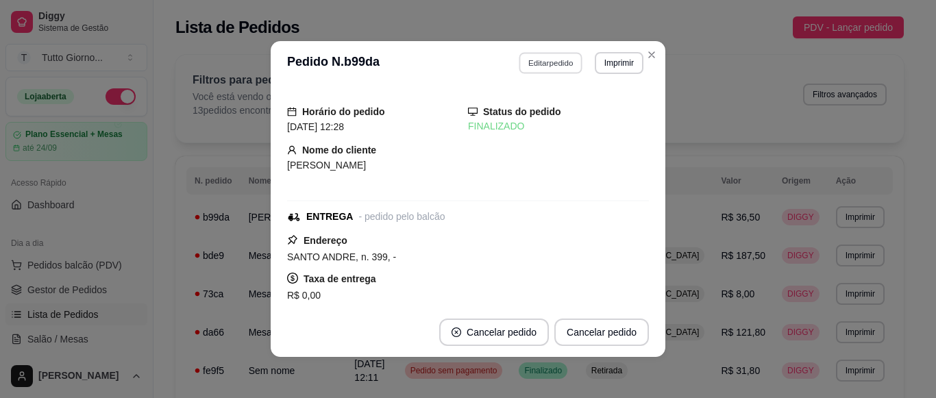
click at [544, 61] on button "Editar pedido" at bounding box center [552, 62] width 64 height 21
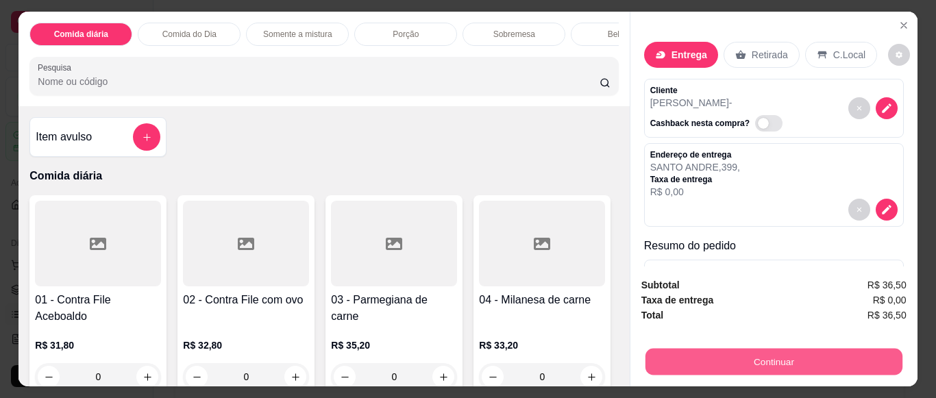
click at [772, 356] on button "Continuar" at bounding box center [773, 361] width 257 height 27
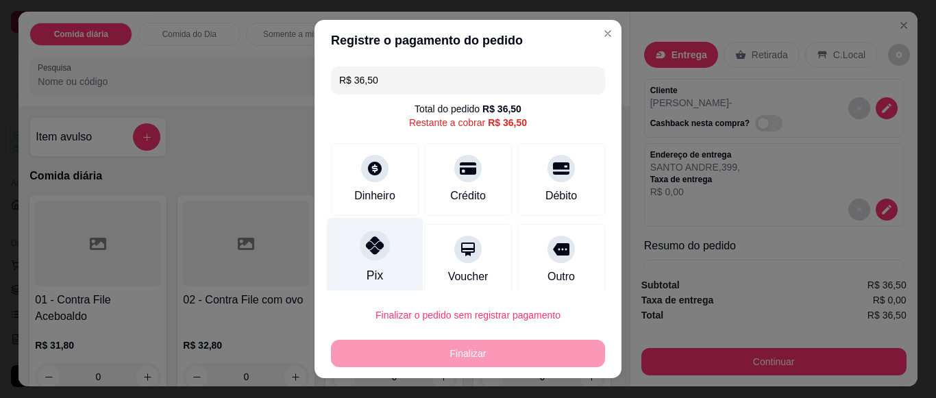
click at [368, 256] on div at bounding box center [375, 245] width 30 height 30
type input "R$ 0,00"
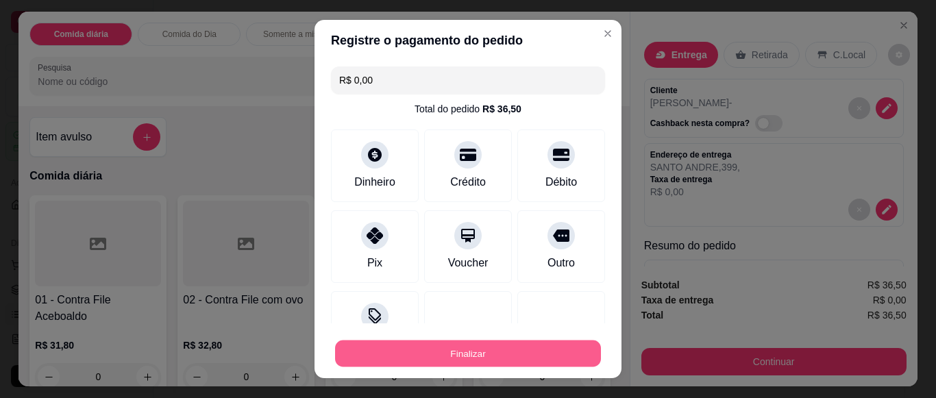
click at [464, 348] on button "Finalizar" at bounding box center [468, 354] width 266 height 27
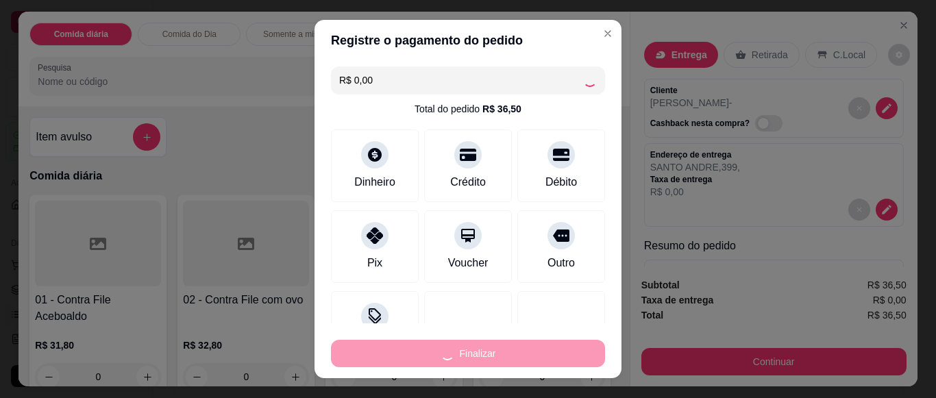
type input "0"
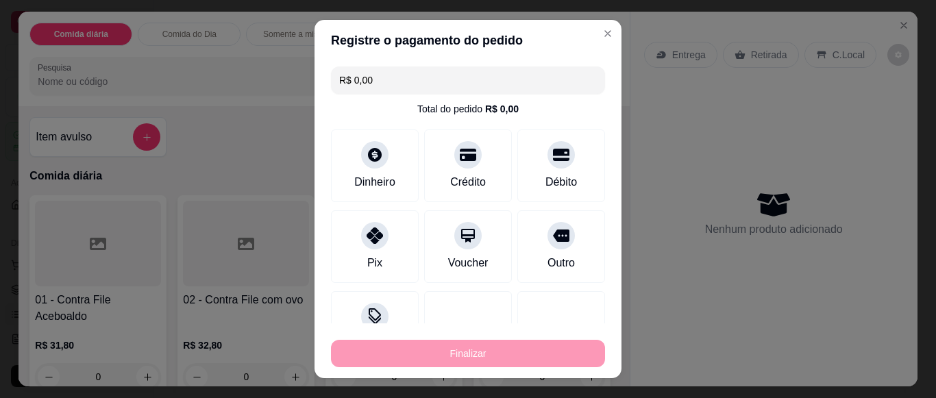
type input "-R$ 36,50"
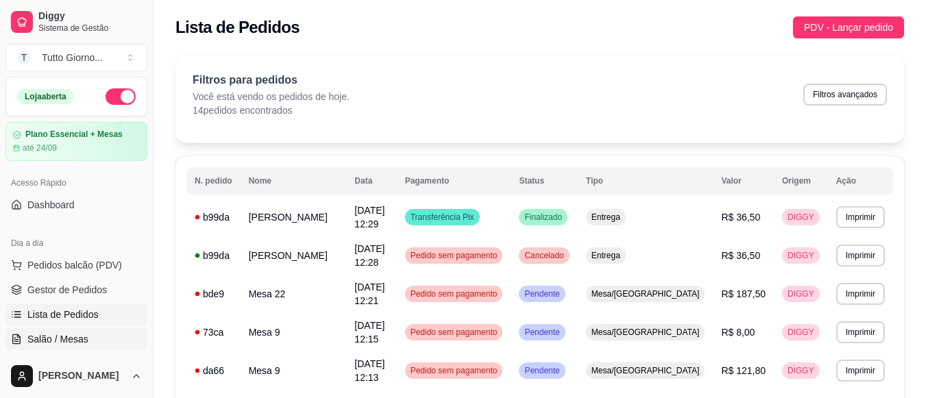
click at [82, 345] on span "Salão / Mesas" at bounding box center [57, 339] width 61 height 14
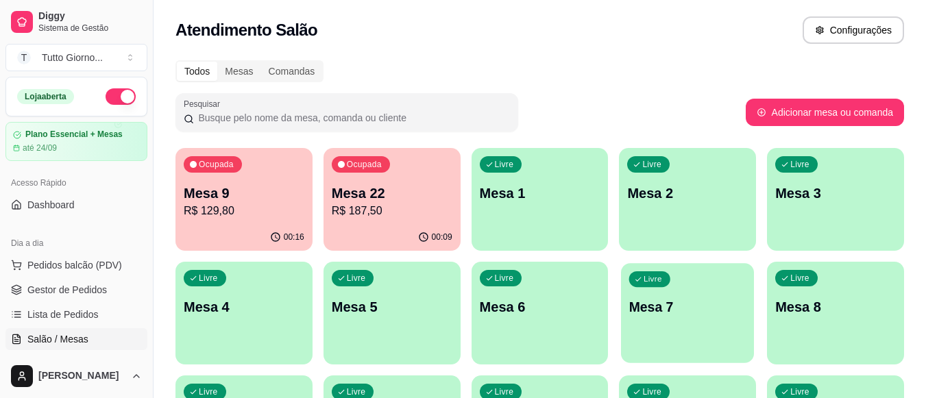
click at [677, 330] on div "Livre Mesa 7" at bounding box center [687, 305] width 133 height 84
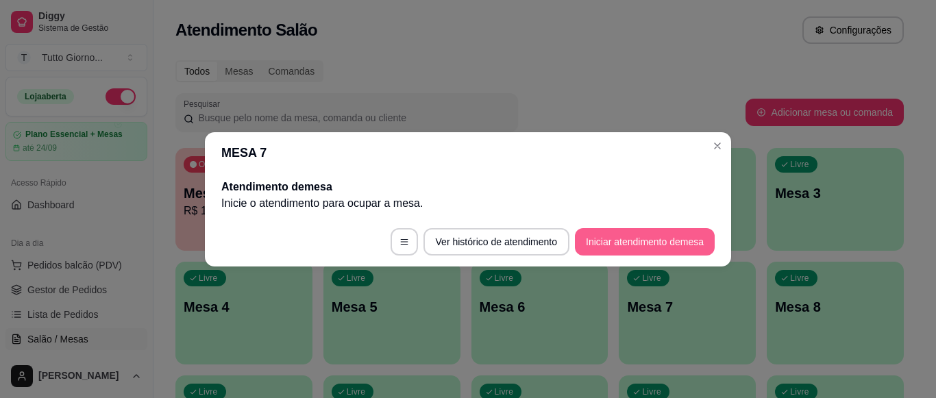
click at [652, 242] on button "Iniciar atendimento de mesa" at bounding box center [645, 241] width 140 height 27
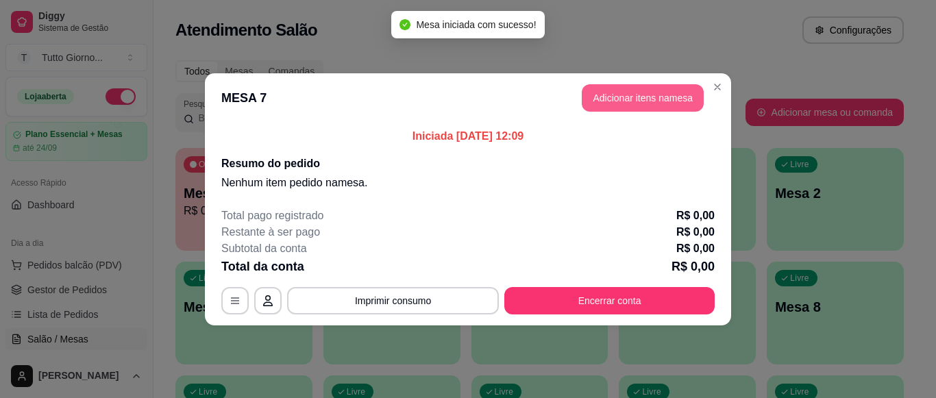
click at [649, 108] on button "Adicionar itens na mesa" at bounding box center [643, 97] width 122 height 27
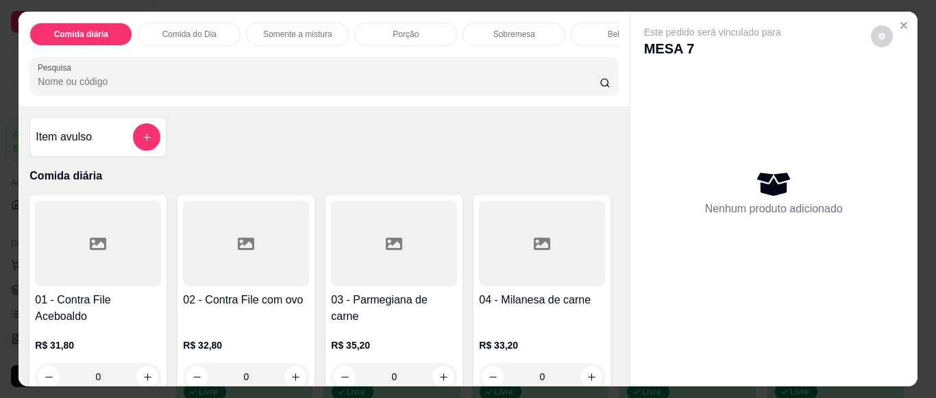
click at [182, 35] on div "Comida do Dia" at bounding box center [189, 34] width 103 height 23
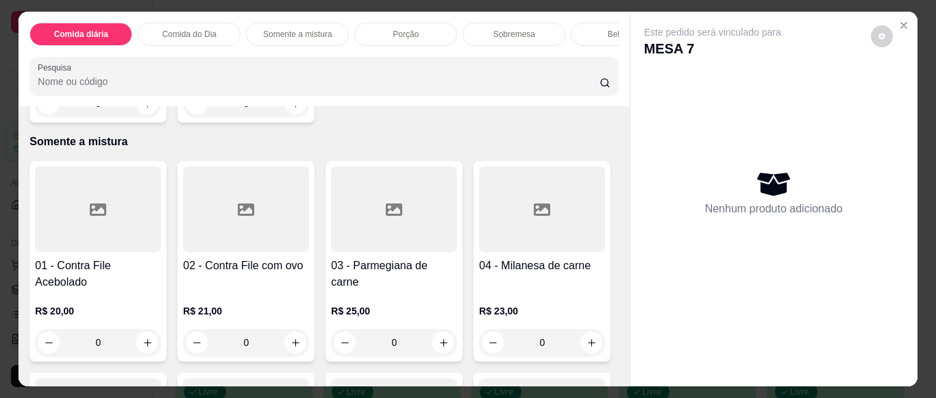
scroll to position [37, 0]
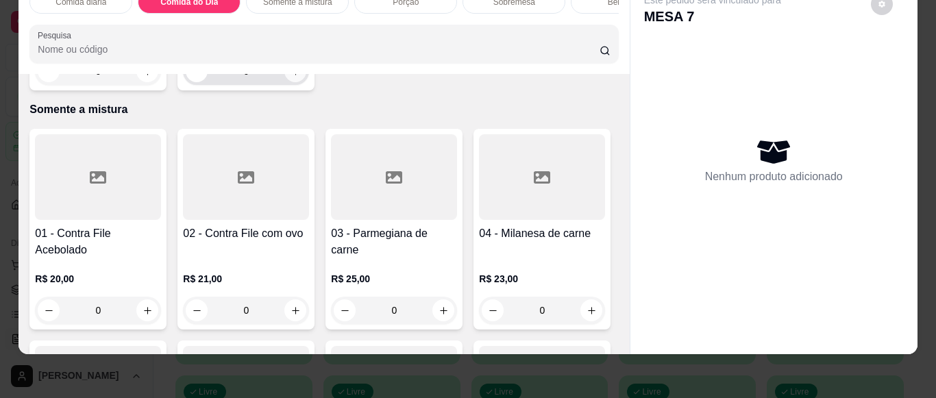
click at [284, 82] on button "increase-product-quantity" at bounding box center [295, 71] width 22 height 22
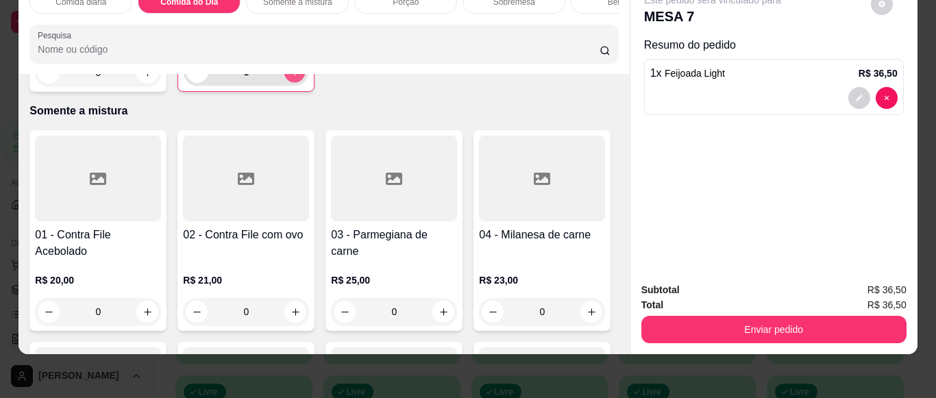
click at [290, 77] on icon "increase-product-quantity" at bounding box center [295, 72] width 10 height 10
type input "4"
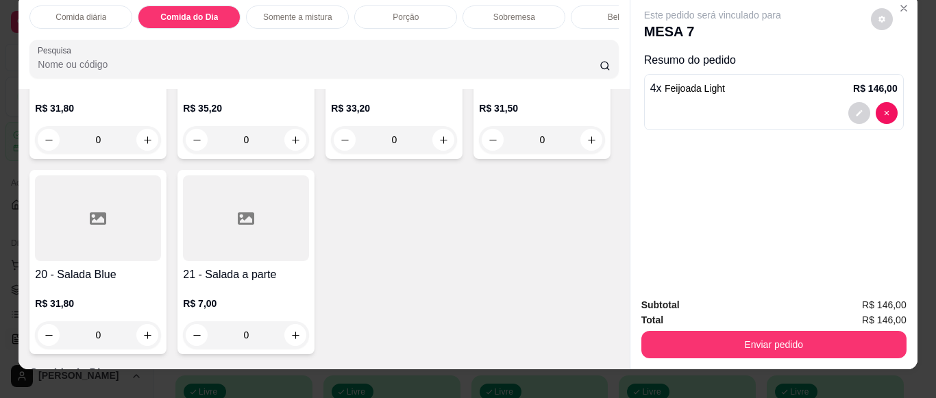
scroll to position [0, 0]
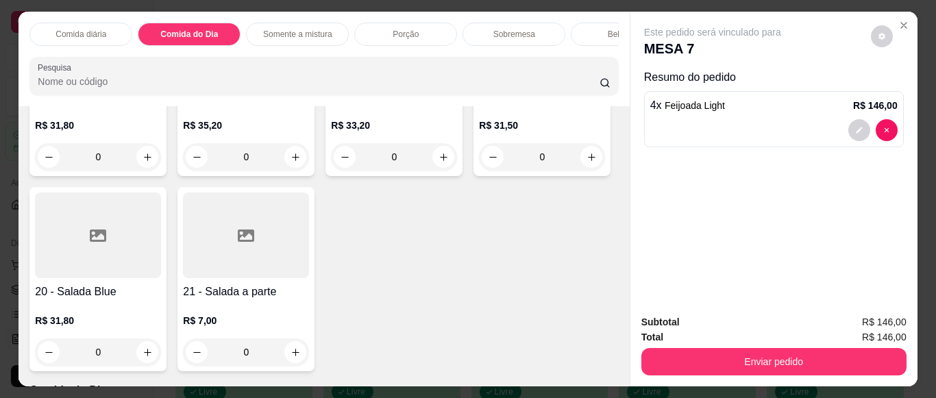
click at [590, 32] on div "Bebidas" at bounding box center [622, 34] width 103 height 23
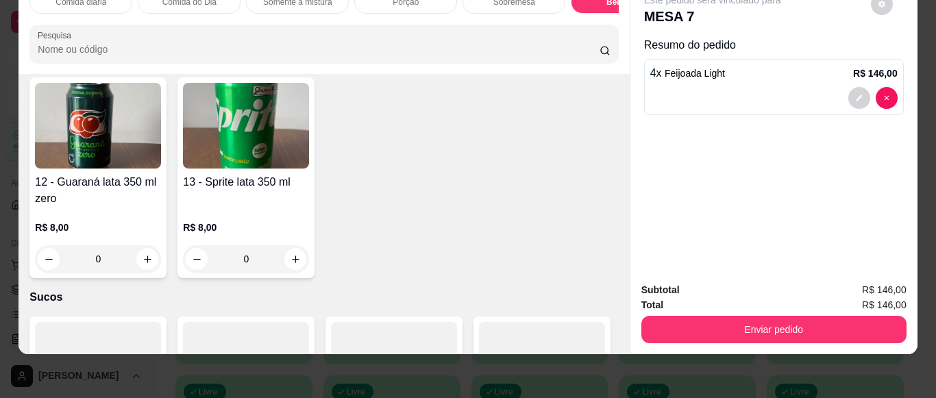
scroll to position [2936, 0]
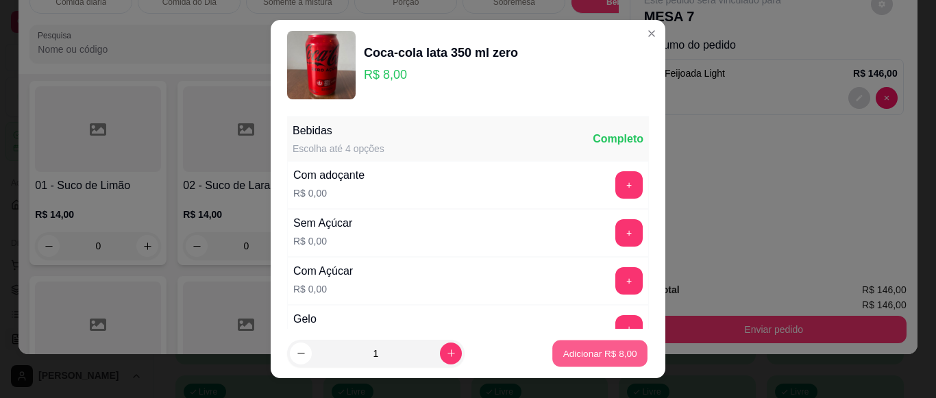
click at [565, 357] on p "Adicionar R$ 8,00" at bounding box center [600, 353] width 74 height 13
type input "1"
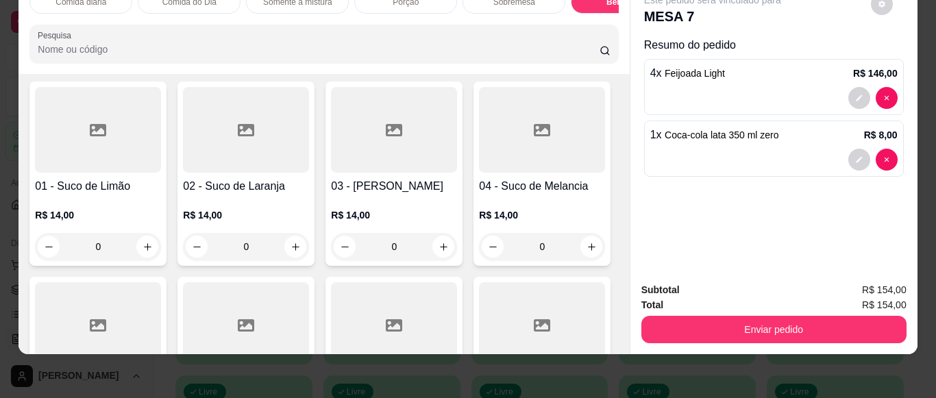
type input "1"
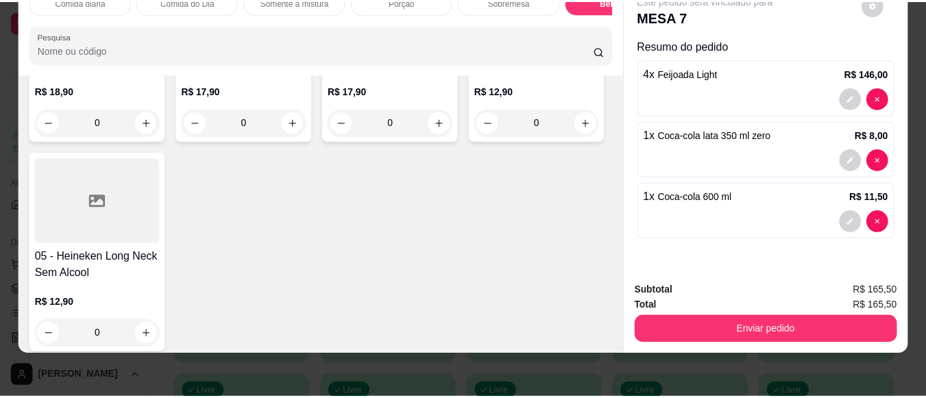
scroll to position [3496, 0]
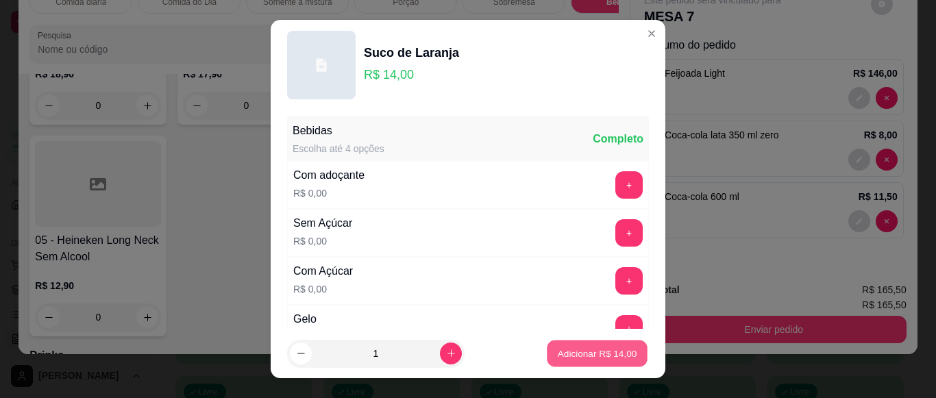
click at [573, 348] on p "Adicionar R$ 14,00" at bounding box center [598, 353] width 80 height 13
type input "1"
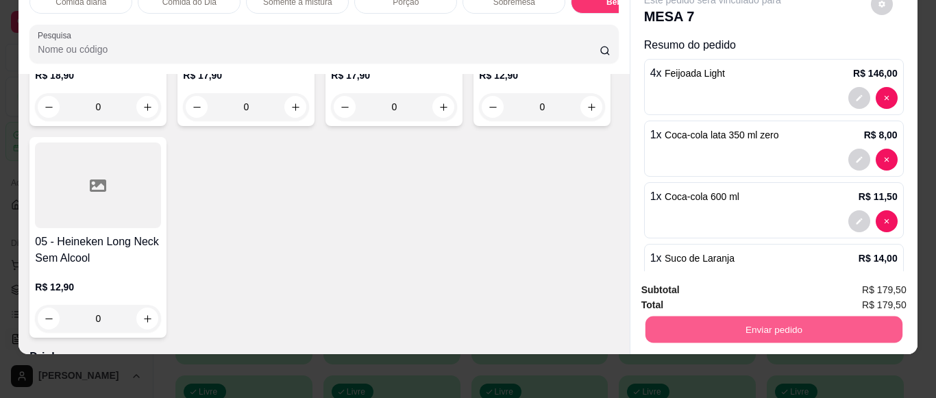
click at [743, 316] on button "Enviar pedido" at bounding box center [773, 329] width 257 height 27
click at [741, 281] on button "Não registrar e enviar pedido" at bounding box center [728, 285] width 138 height 25
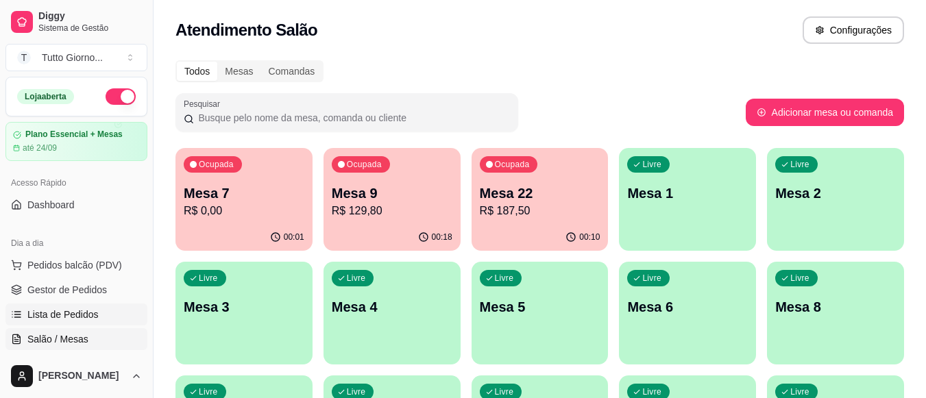
click at [62, 317] on span "Lista de Pedidos" at bounding box center [62, 315] width 71 height 14
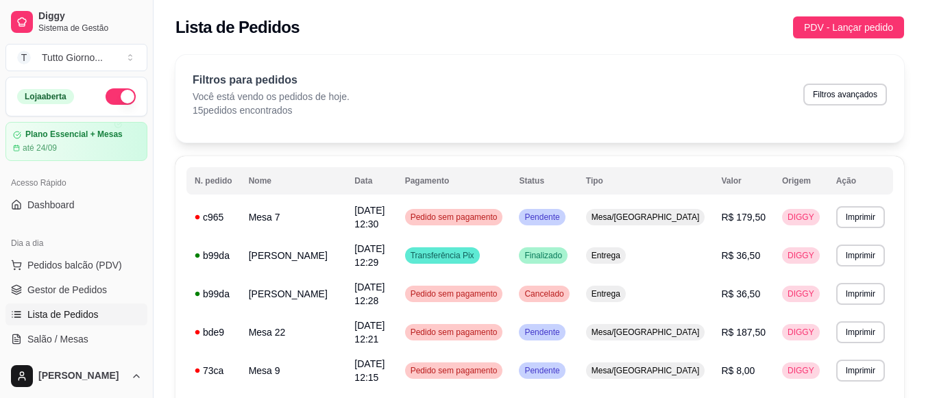
scroll to position [348, 0]
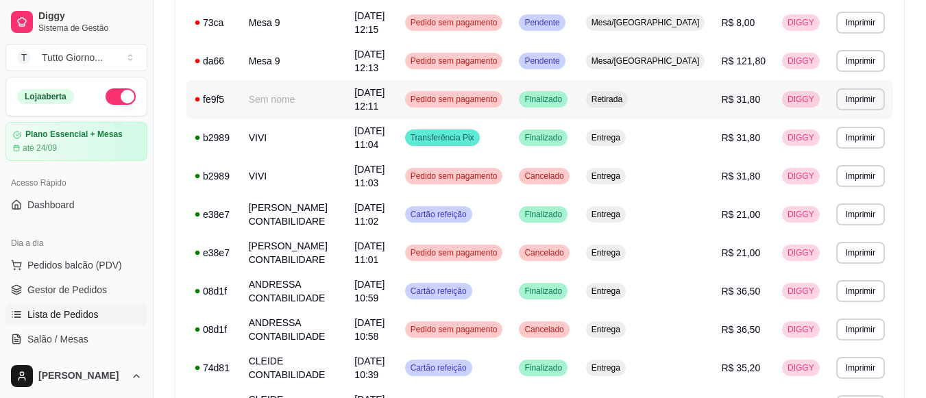
click at [503, 105] on div "Pedido sem pagamento" at bounding box center [454, 99] width 98 height 16
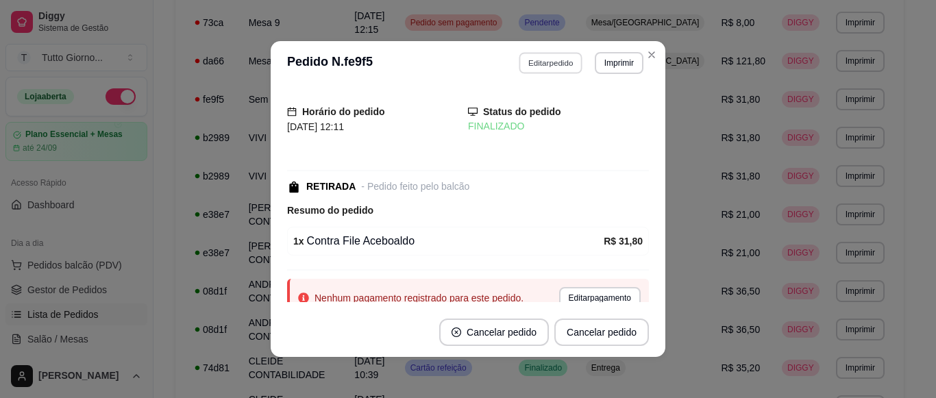
click at [535, 55] on button "Editar pedido" at bounding box center [552, 62] width 64 height 21
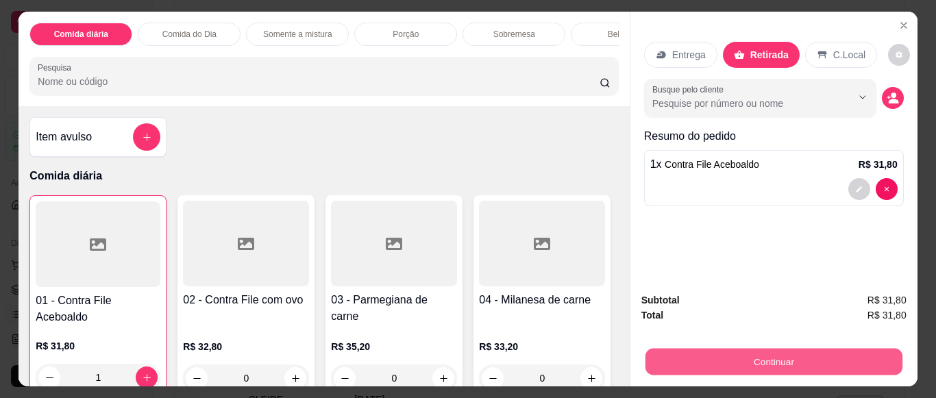
click at [781, 365] on button "Continuar" at bounding box center [773, 361] width 257 height 27
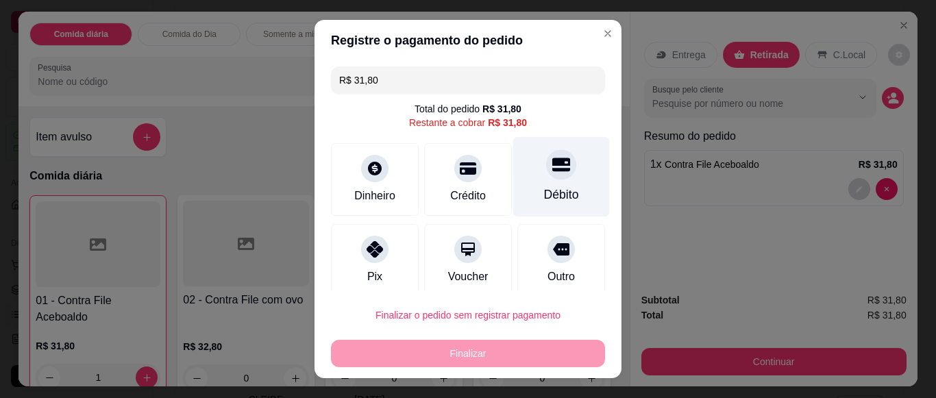
click at [546, 195] on div "Débito" at bounding box center [561, 195] width 35 height 18
type input "R$ 0,00"
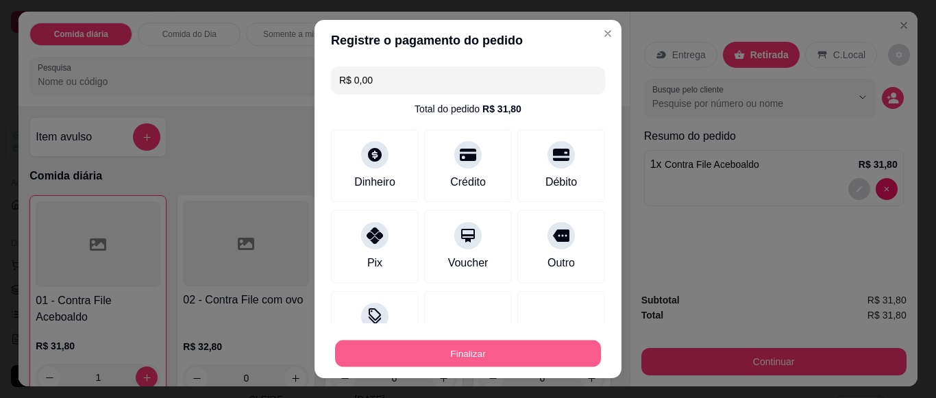
click at [494, 362] on button "Finalizar" at bounding box center [468, 354] width 266 height 27
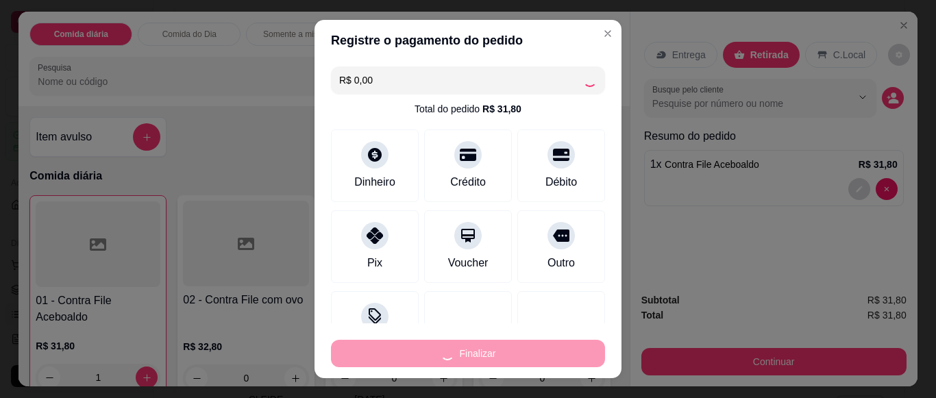
type input "0"
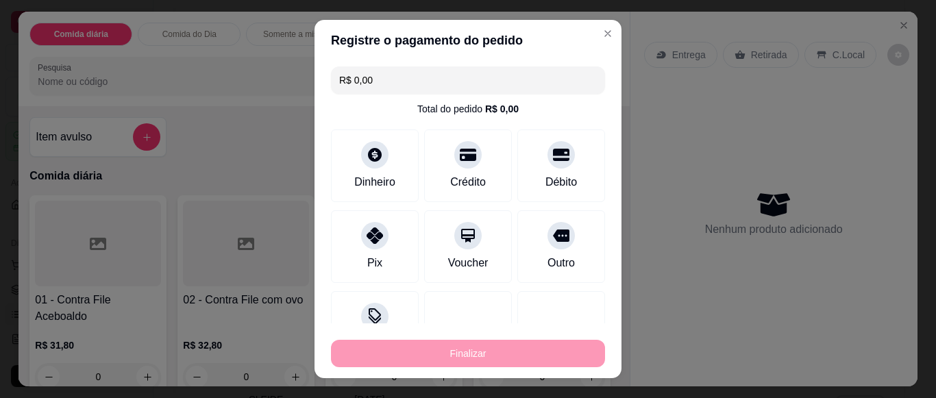
type input "-R$ 31,80"
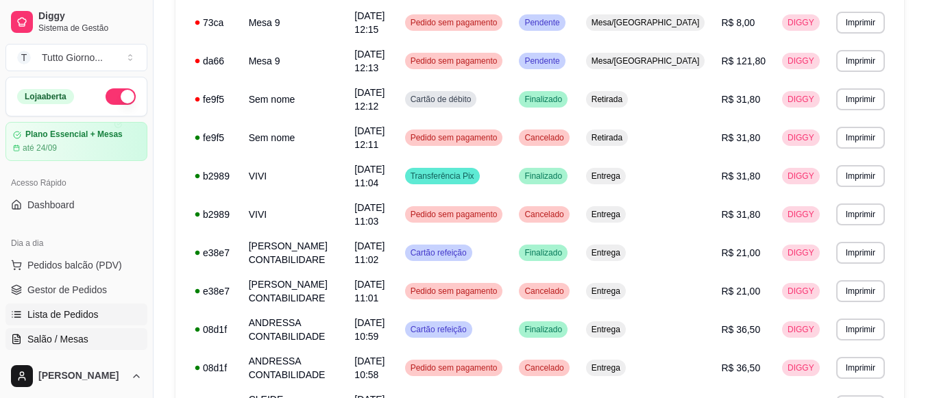
click at [75, 338] on span "Salão / Mesas" at bounding box center [57, 339] width 61 height 14
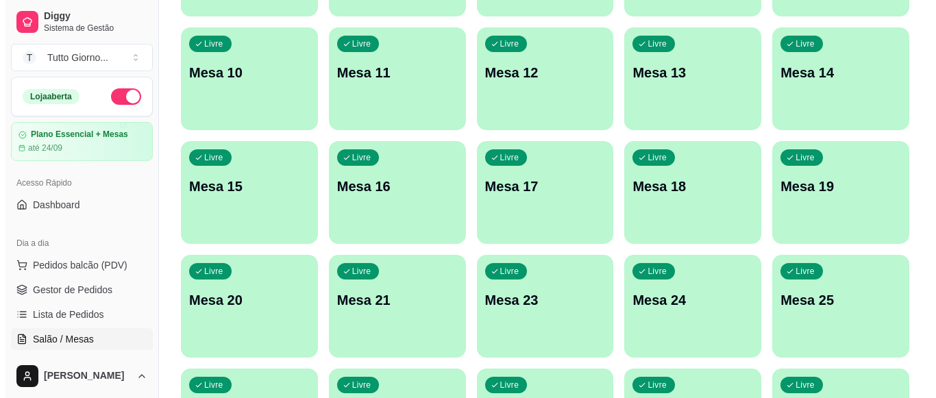
scroll to position [464, 0]
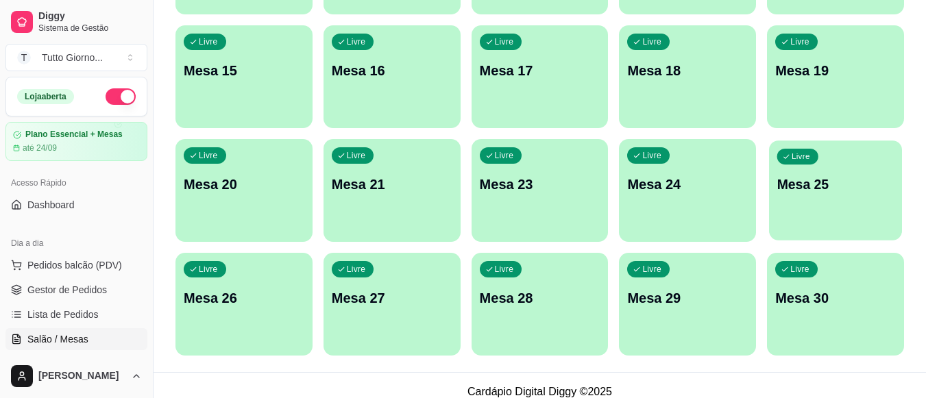
click at [812, 193] on p "Mesa 25" at bounding box center [835, 184] width 117 height 19
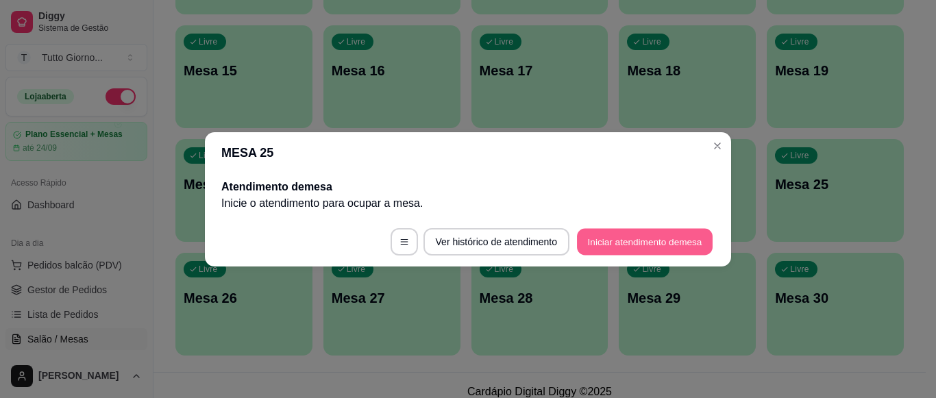
click at [646, 241] on button "Iniciar atendimento de mesa" at bounding box center [645, 241] width 136 height 27
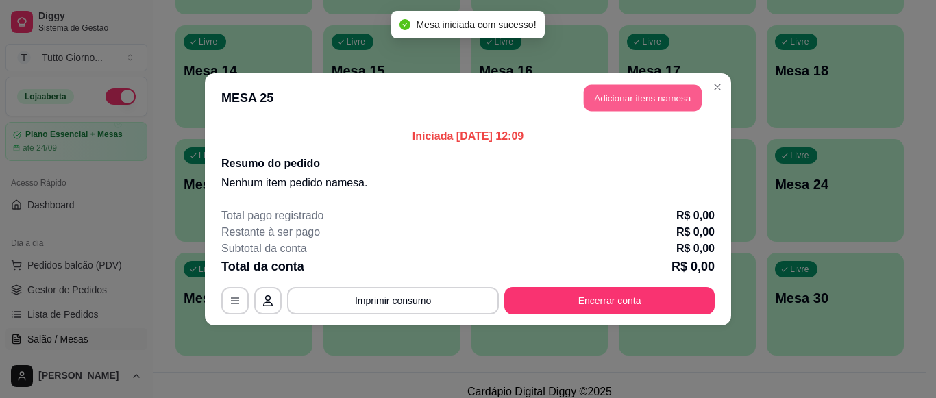
click at [640, 104] on button "Adicionar itens na mesa" at bounding box center [643, 97] width 118 height 27
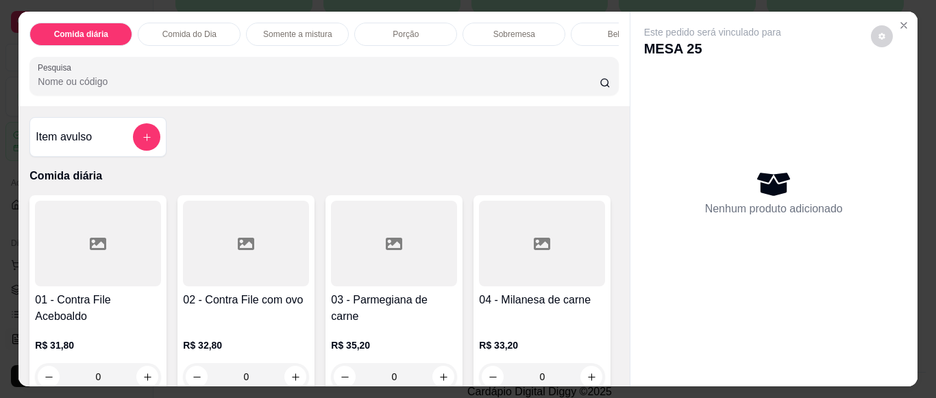
click at [422, 287] on div at bounding box center [394, 244] width 126 height 86
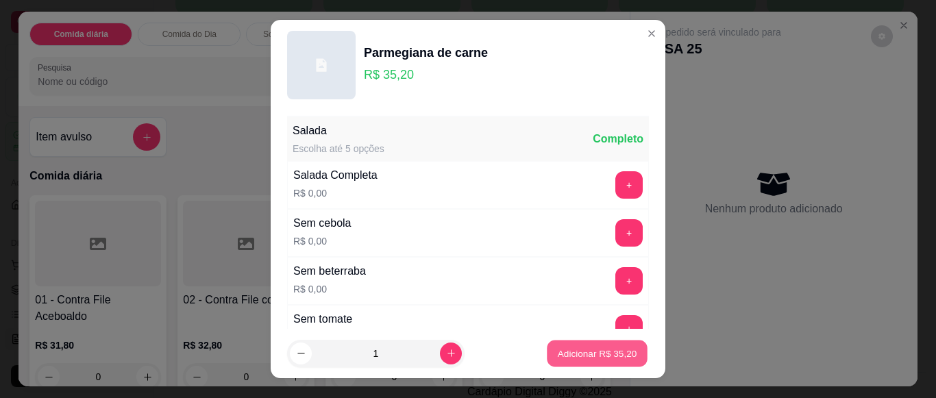
click at [606, 353] on p "Adicionar R$ 35,20" at bounding box center [598, 353] width 80 height 13
type input "1"
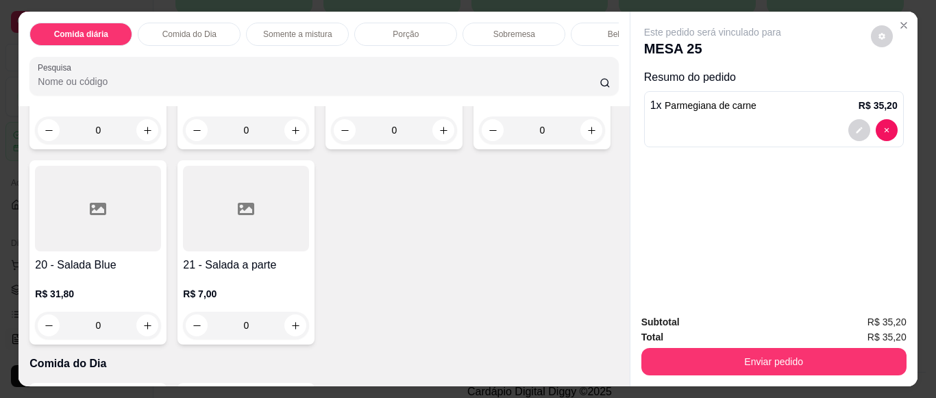
scroll to position [466, 0]
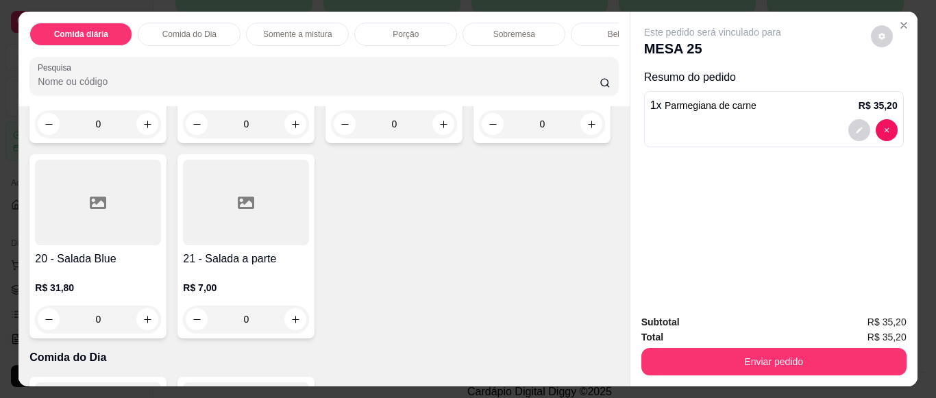
click at [161, 326] on div "0" at bounding box center [98, 319] width 126 height 27
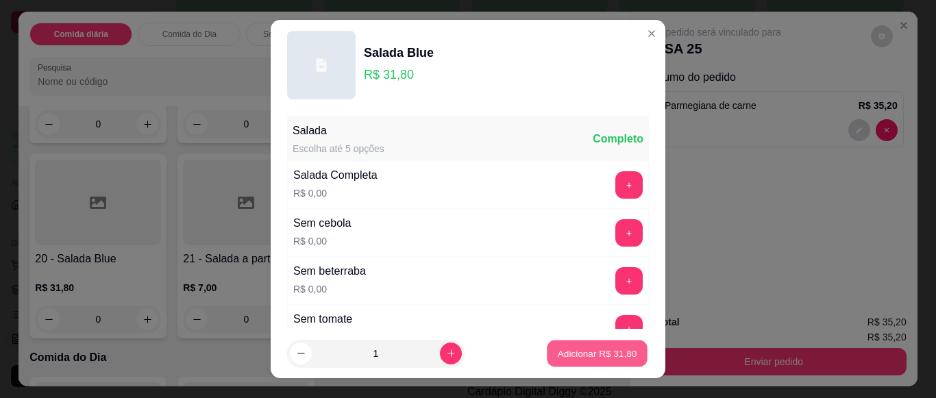
click at [592, 356] on p "Adicionar R$ 31,80" at bounding box center [598, 353] width 80 height 13
type input "1"
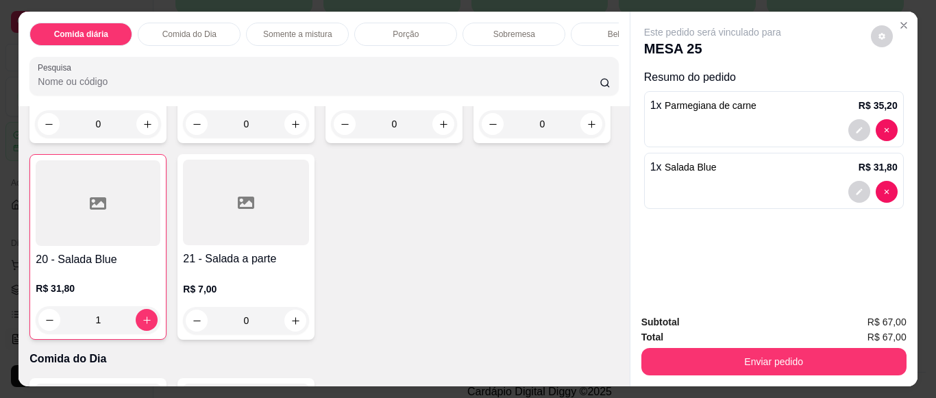
click at [585, 36] on div "Bebidas" at bounding box center [622, 34] width 103 height 23
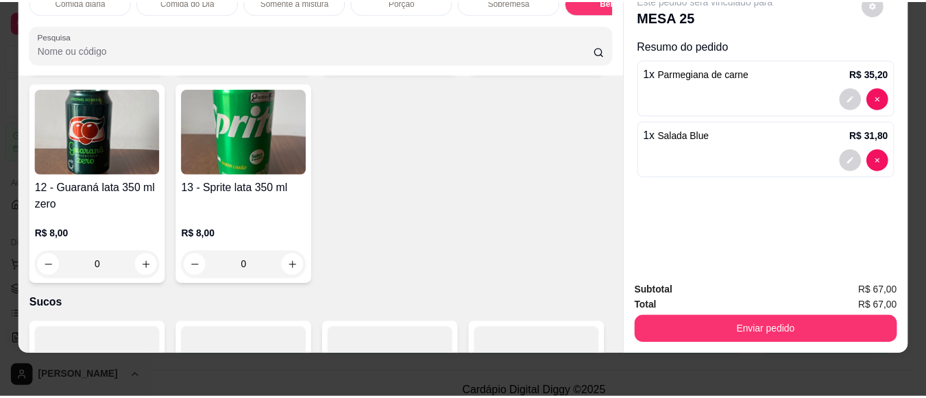
scroll to position [2700, 0]
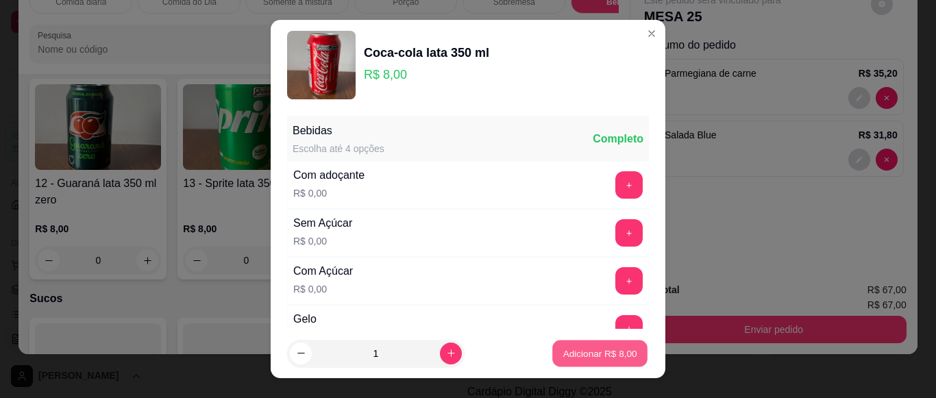
click at [602, 361] on button "Adicionar R$ 8,00" at bounding box center [599, 354] width 95 height 27
type input "1"
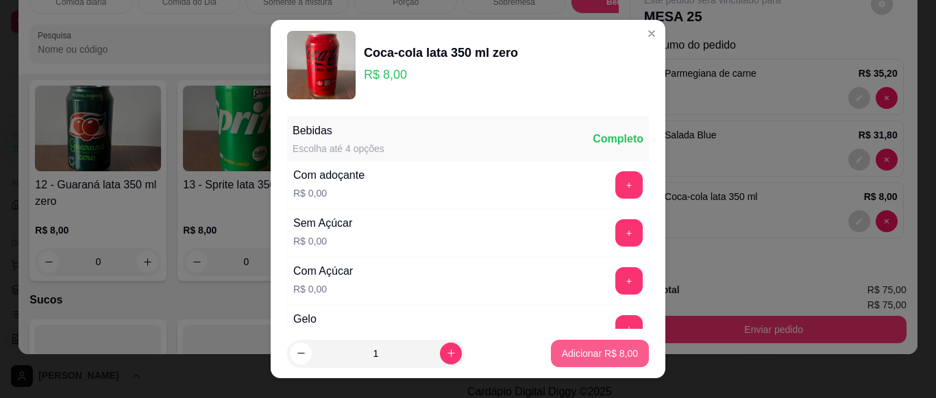
click at [573, 350] on p "Adicionar R$ 8,00" at bounding box center [600, 354] width 76 height 14
type input "1"
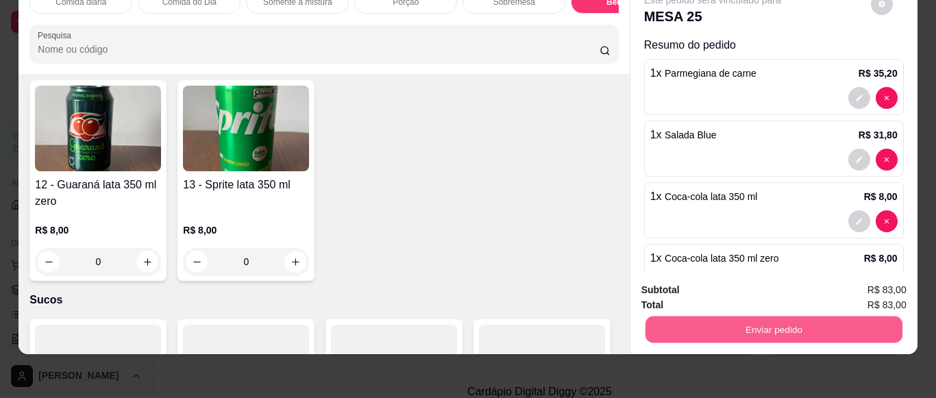
click at [764, 316] on button "Enviar pedido" at bounding box center [773, 329] width 257 height 27
click at [755, 287] on button "Não registrar e enviar pedido" at bounding box center [728, 285] width 138 height 25
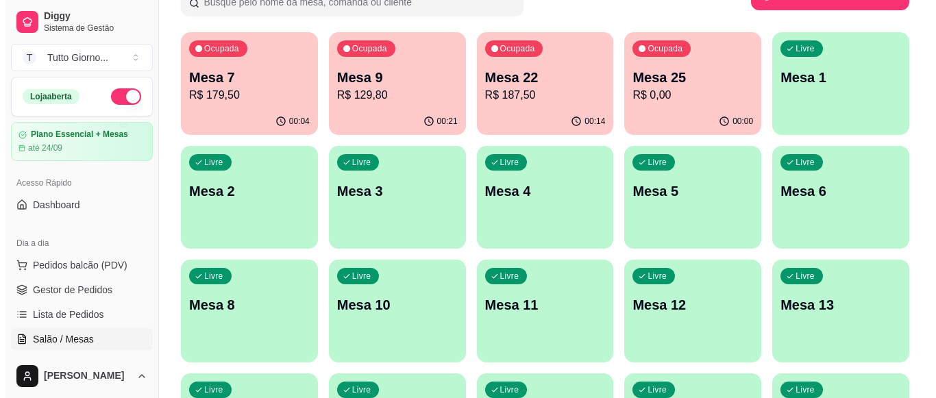
scroll to position [0, 0]
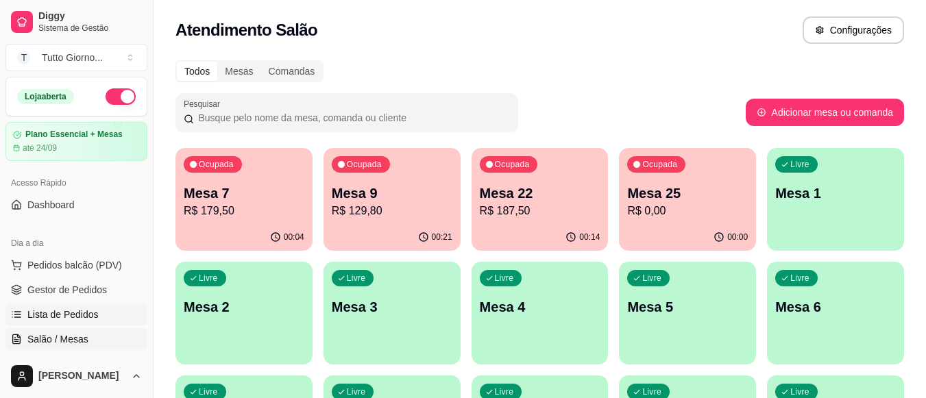
click at [69, 311] on span "Lista de Pedidos" at bounding box center [62, 315] width 71 height 14
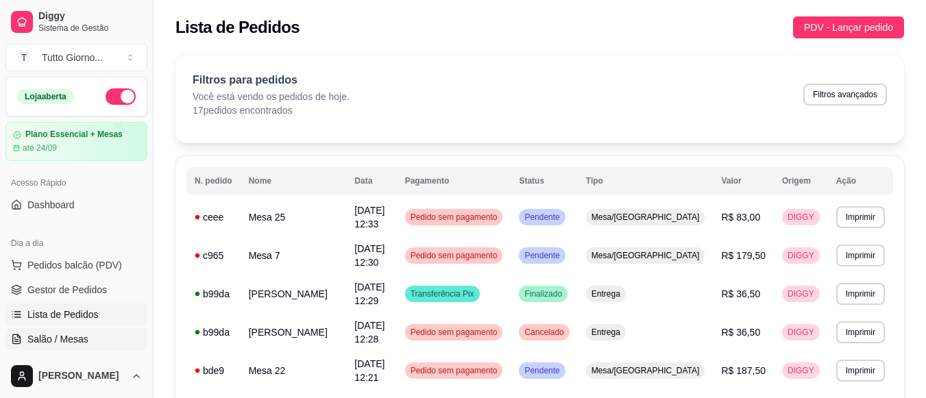
click at [70, 345] on span "Salão / Mesas" at bounding box center [57, 339] width 61 height 14
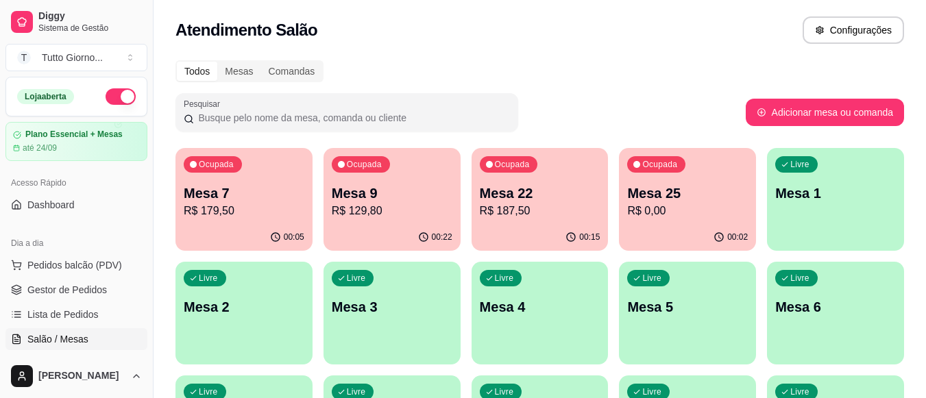
click at [70, 345] on span "Salão / Mesas" at bounding box center [57, 339] width 61 height 14
click at [362, 322] on div "Livre Mesa 3" at bounding box center [392, 305] width 137 height 86
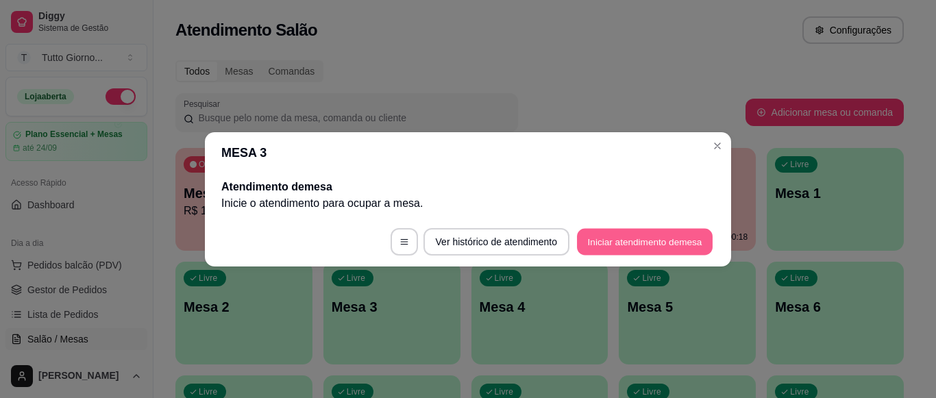
click at [641, 241] on button "Iniciar atendimento de mesa" at bounding box center [645, 241] width 136 height 27
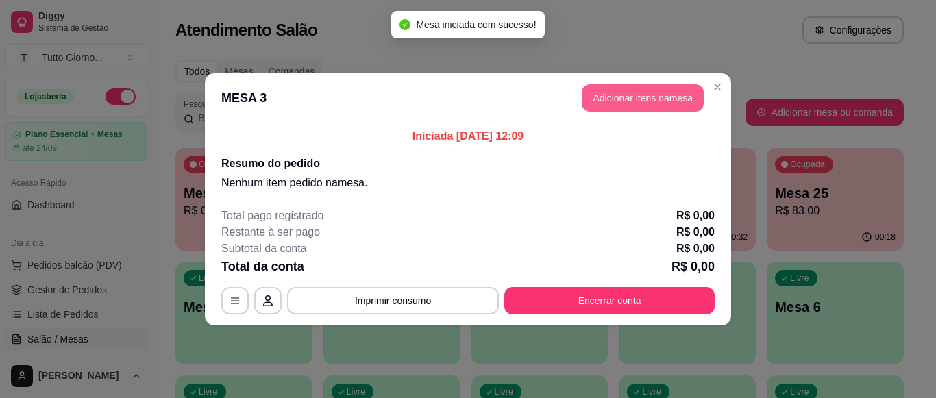
click at [667, 90] on button "Adicionar itens na mesa" at bounding box center [643, 97] width 122 height 27
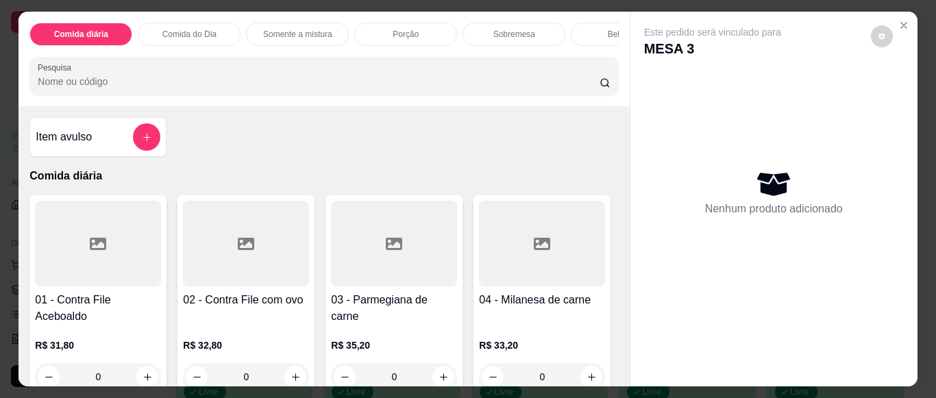
scroll to position [69, 0]
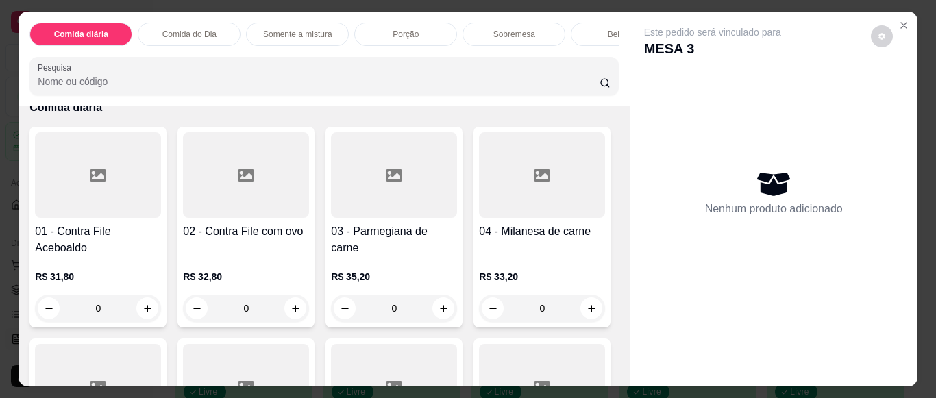
click at [284, 316] on div "0" at bounding box center [246, 308] width 126 height 27
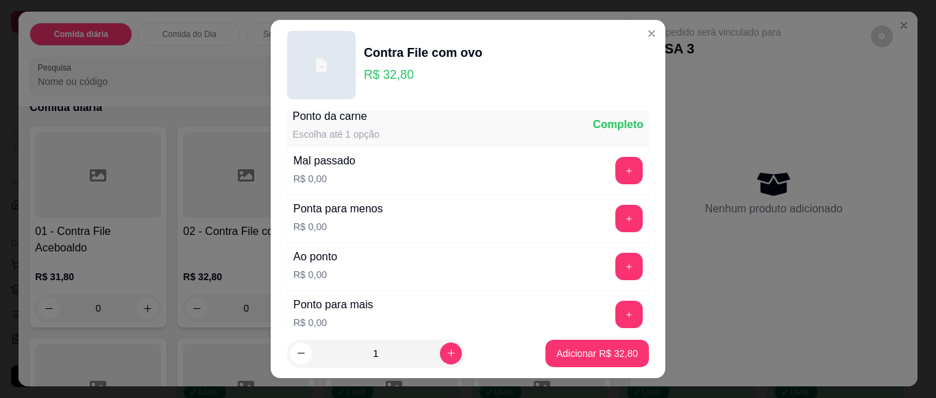
scroll to position [823, 0]
click at [616, 265] on button "+" at bounding box center [629, 265] width 27 height 27
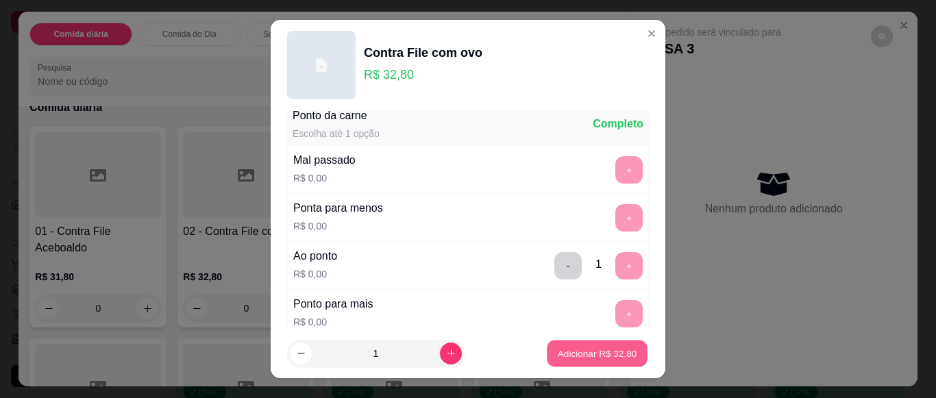
click at [589, 356] on p "Adicionar R$ 32,80" at bounding box center [598, 353] width 80 height 13
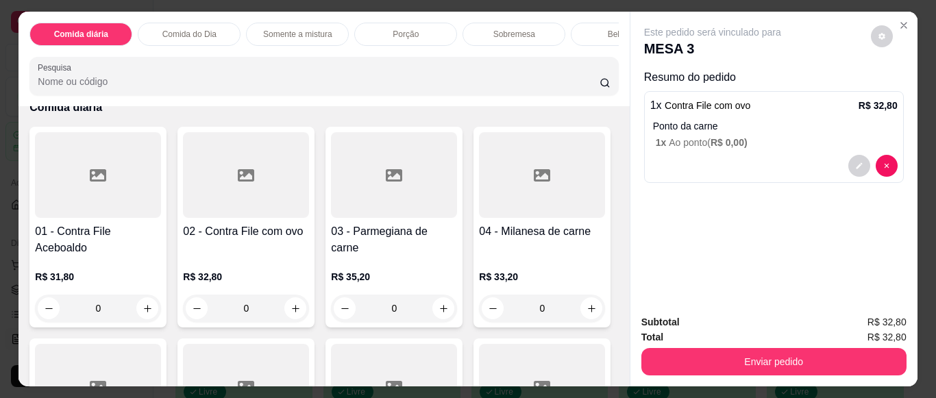
click at [608, 29] on p "Bebidas" at bounding box center [622, 34] width 29 height 11
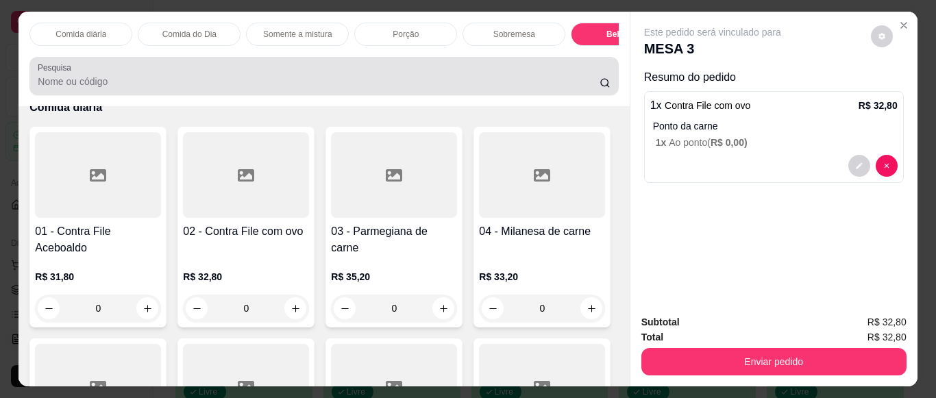
scroll to position [37, 0]
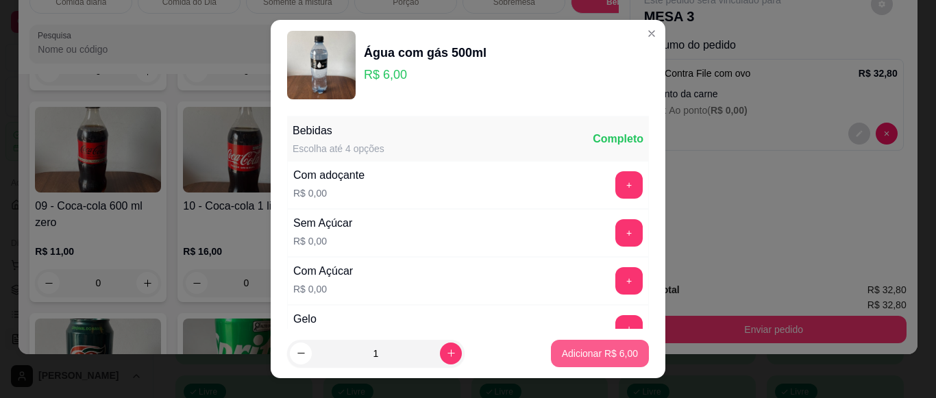
click at [570, 353] on p "Adicionar R$ 6,00" at bounding box center [600, 354] width 76 height 14
type input "1"
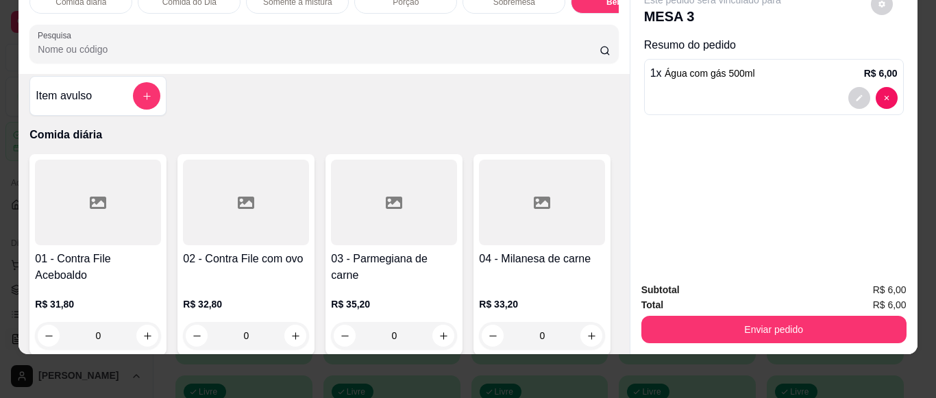
scroll to position [0, 0]
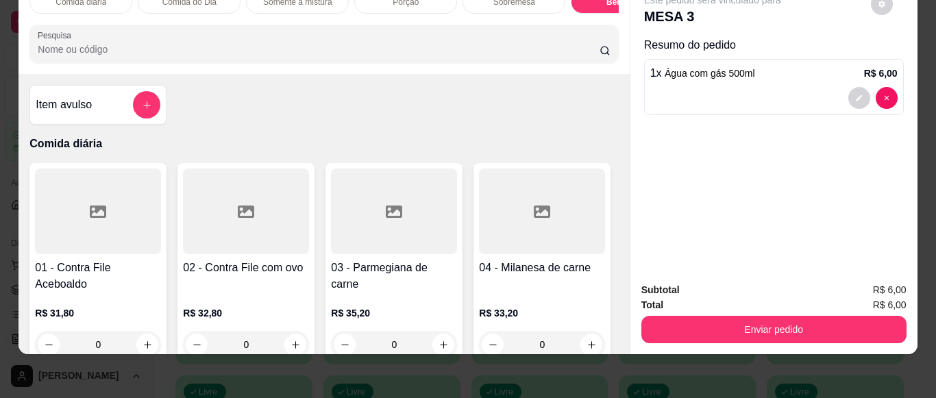
click at [264, 231] on div at bounding box center [246, 212] width 126 height 86
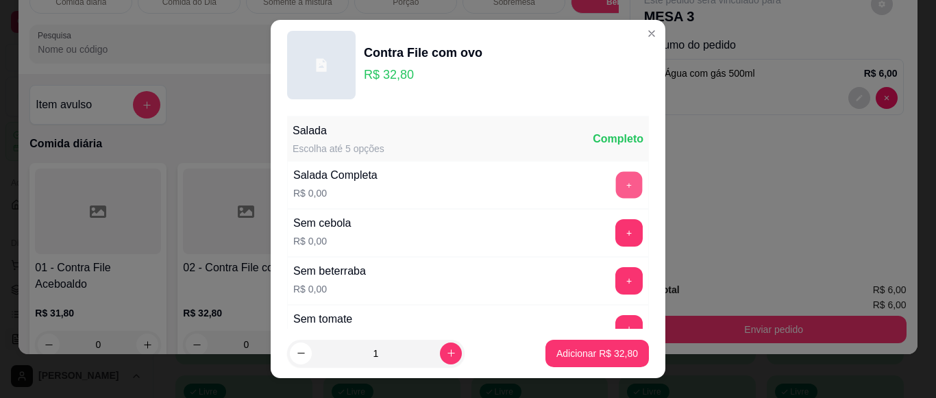
click at [616, 178] on button "+" at bounding box center [629, 185] width 27 height 27
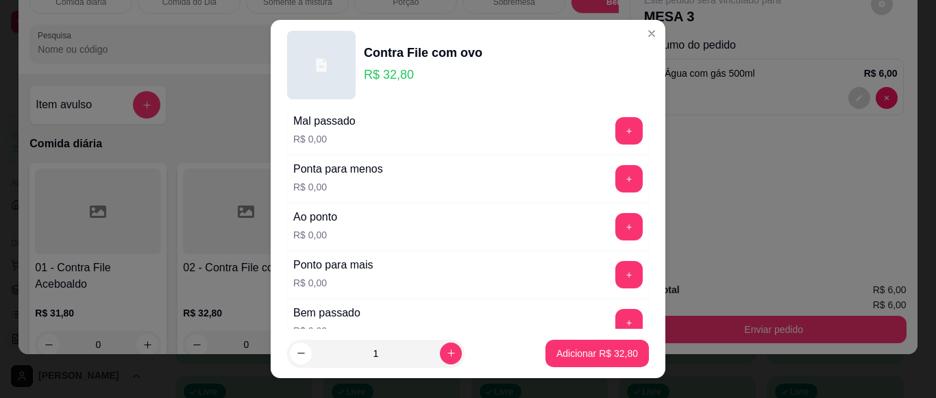
scroll to position [891, 0]
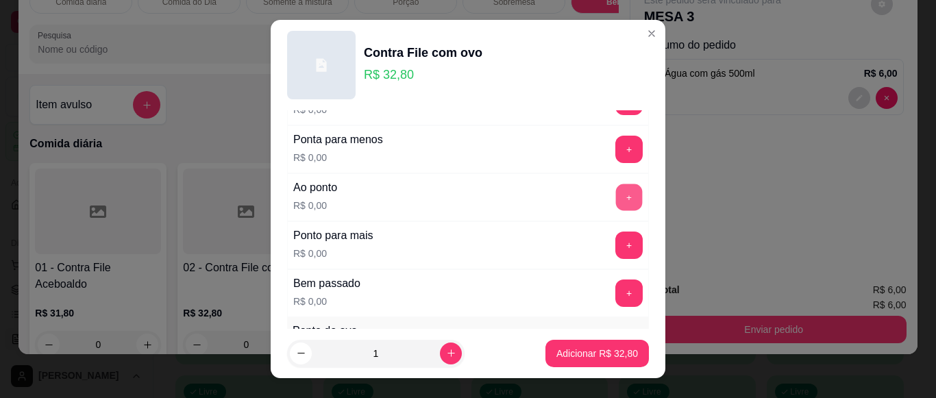
click at [616, 192] on button "+" at bounding box center [629, 197] width 27 height 27
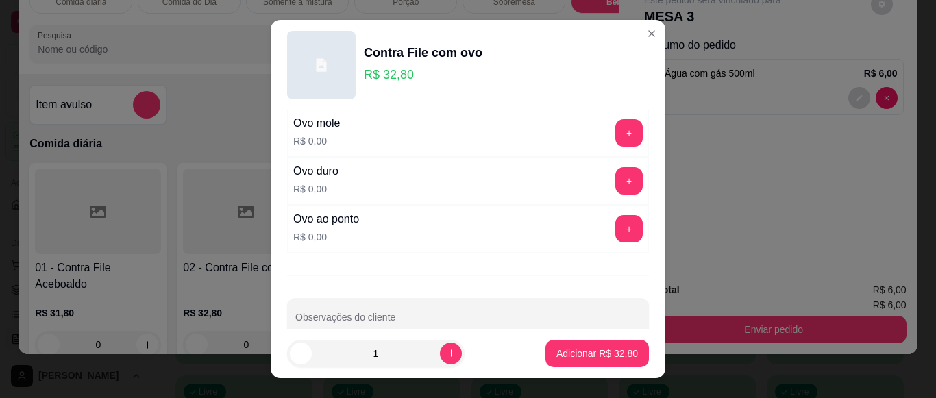
scroll to position [1165, 0]
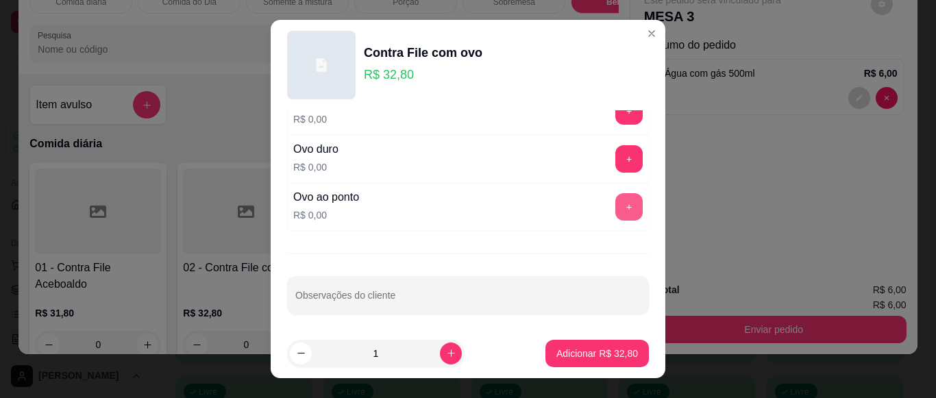
click at [616, 205] on button "+" at bounding box center [629, 206] width 27 height 27
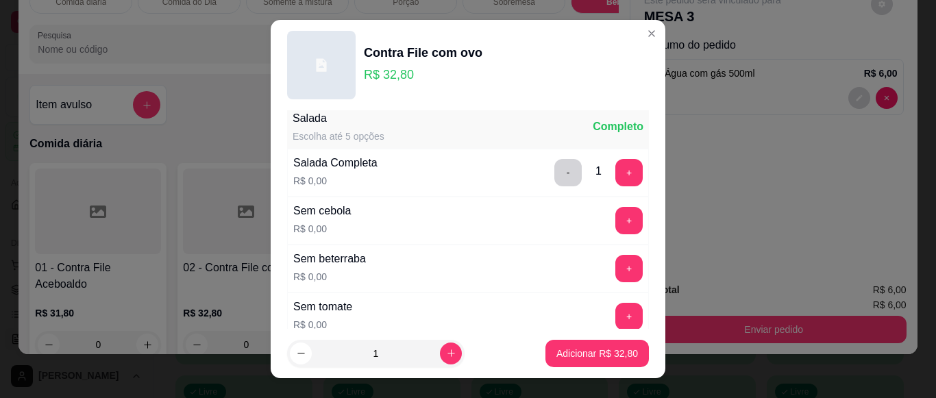
scroll to position [0, 0]
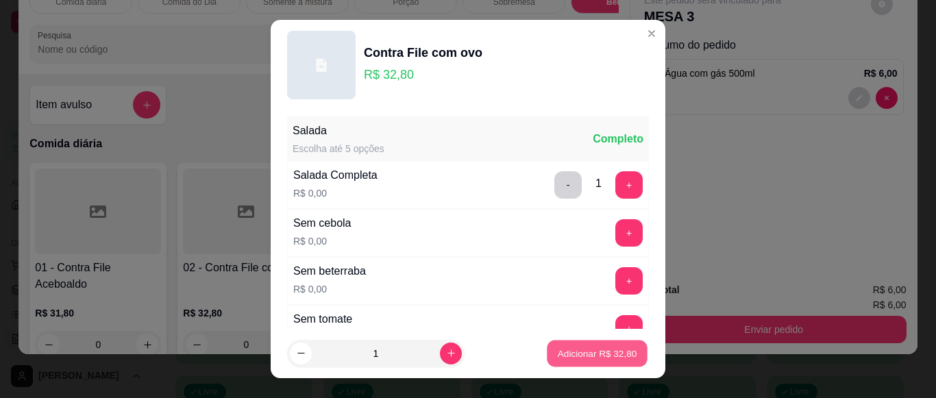
click at [558, 358] on p "Adicionar R$ 32,80" at bounding box center [598, 353] width 80 height 13
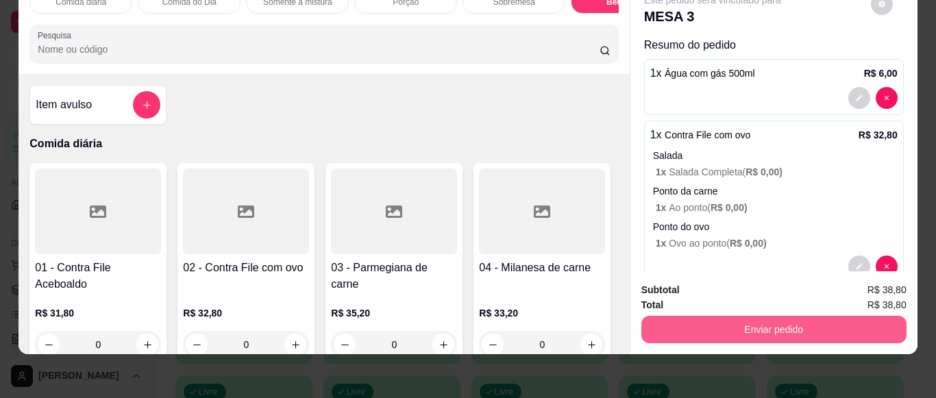
click at [757, 319] on button "Enviar pedido" at bounding box center [774, 329] width 265 height 27
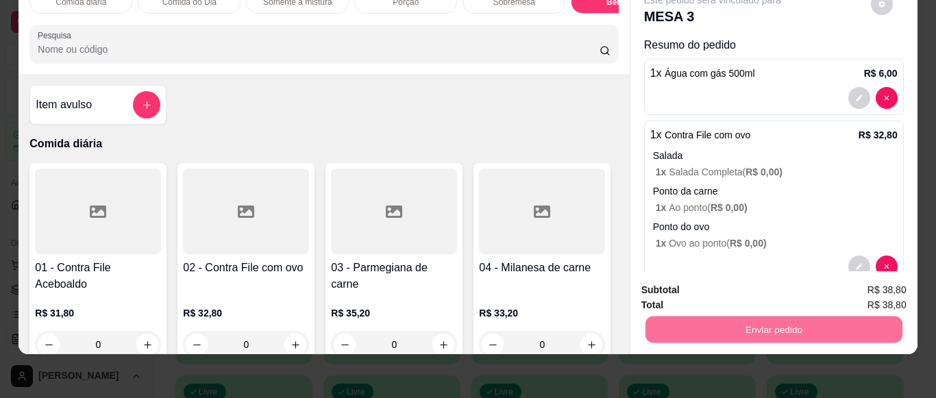
click at [703, 287] on button "Não registrar e enviar pedido" at bounding box center [728, 286] width 143 height 26
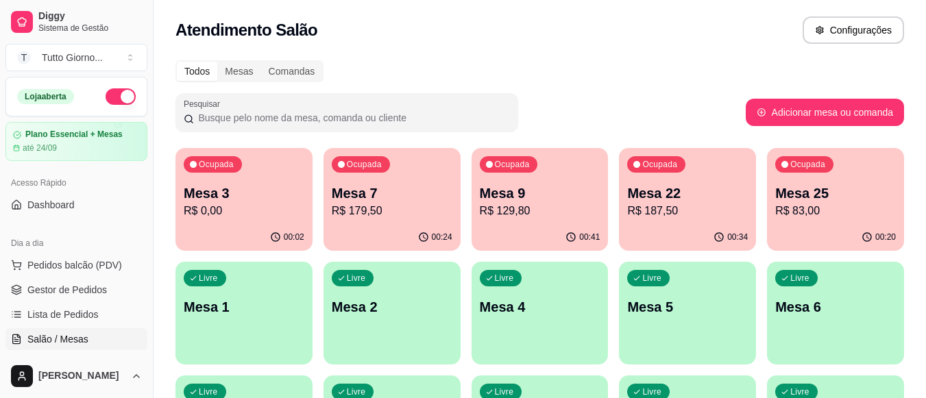
click at [691, 222] on div "Ocupada Mesa 22 R$ 187,50" at bounding box center [687, 186] width 137 height 76
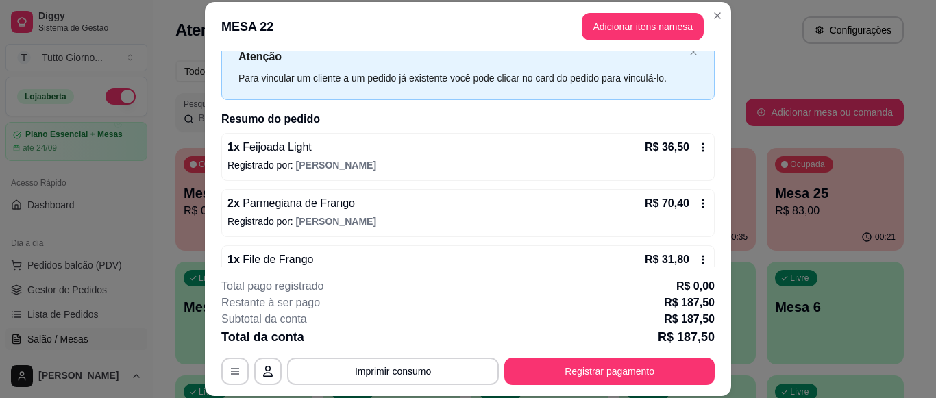
scroll to position [69, 0]
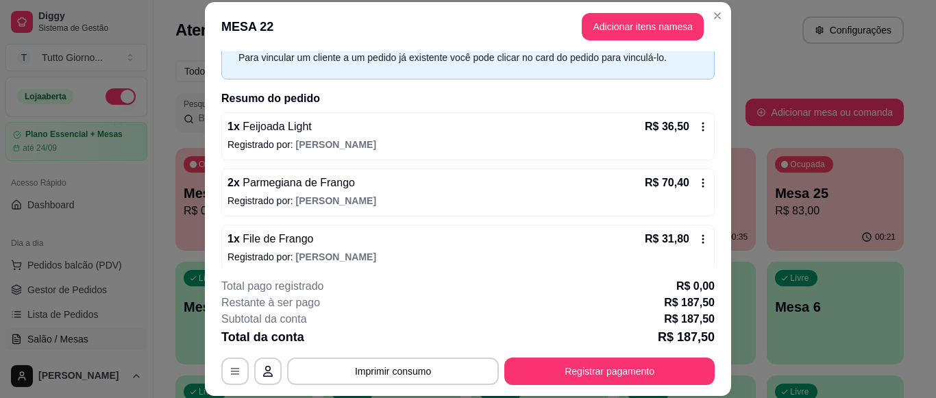
click at [698, 183] on icon at bounding box center [703, 183] width 11 height 11
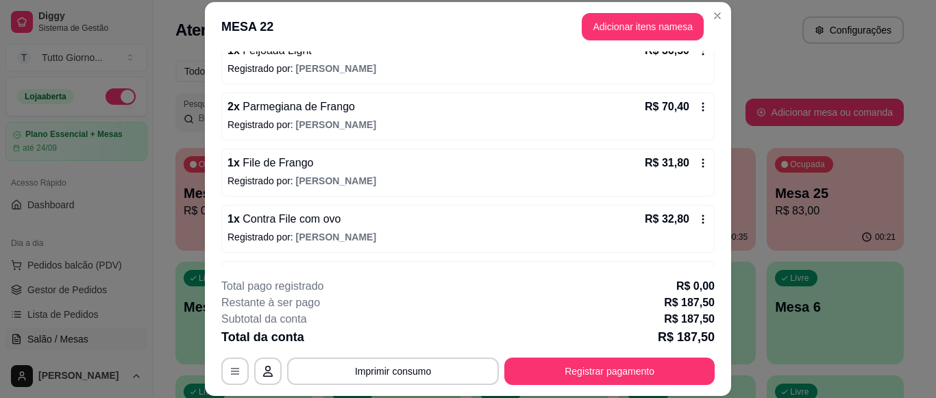
scroll to position [123, 0]
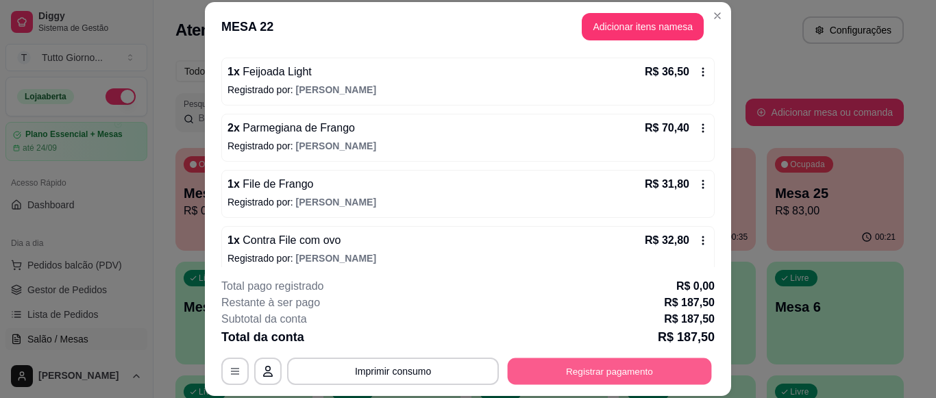
click at [619, 377] on button "Registrar pagamento" at bounding box center [610, 371] width 204 height 27
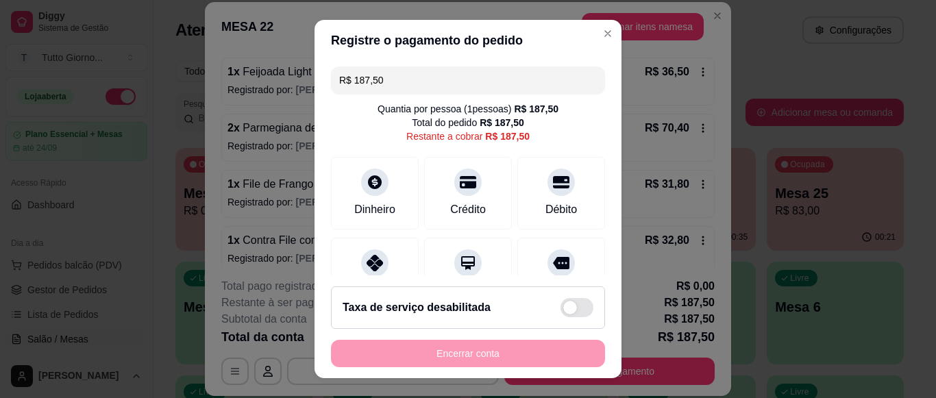
click at [411, 85] on input "R$ 187,50" at bounding box center [468, 79] width 258 height 27
drag, startPoint x: 410, startPoint y: 84, endPoint x: 286, endPoint y: 80, distance: 124.2
click at [286, 80] on div "Registre o pagamento do pedido R$ 187,50 Quantia por pessoa ( 1 pessoas) R$ 187…" at bounding box center [468, 199] width 936 height 398
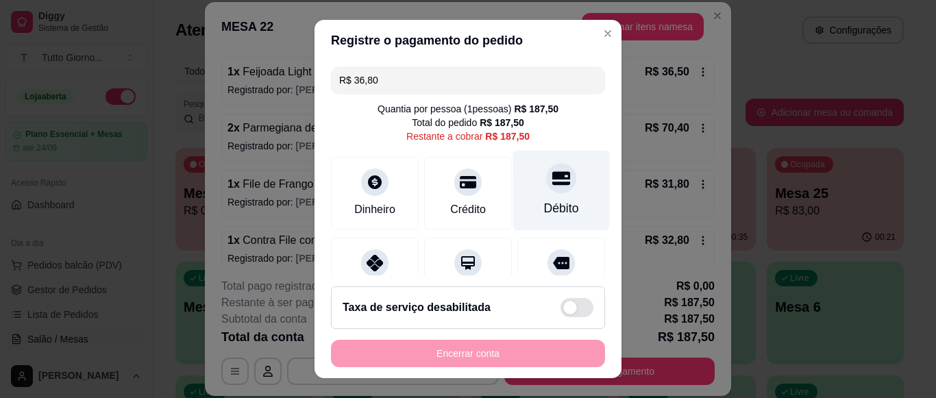
click at [546, 188] on div at bounding box center [561, 178] width 30 height 30
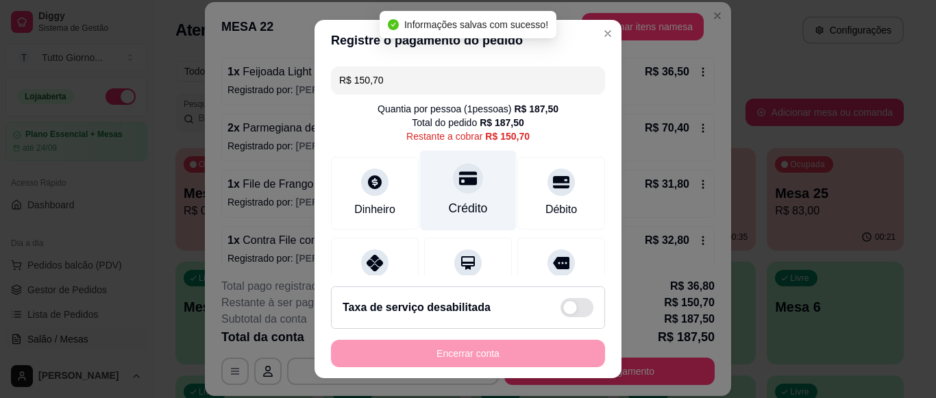
click at [459, 184] on icon at bounding box center [468, 179] width 18 height 14
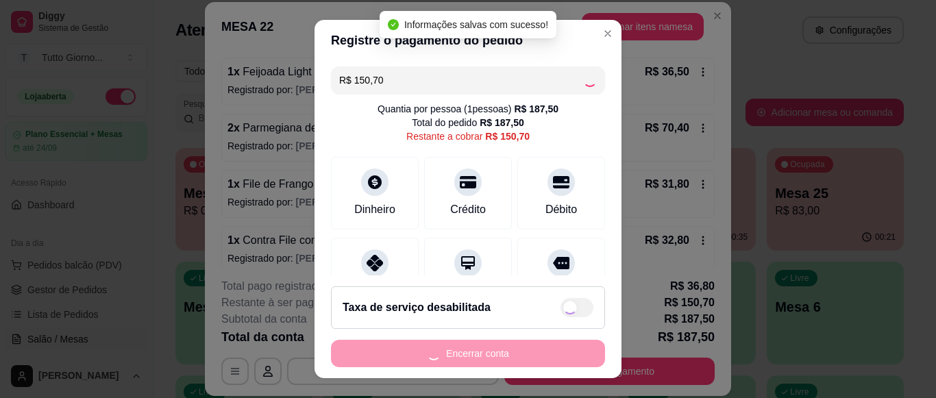
type input "R$ 0,00"
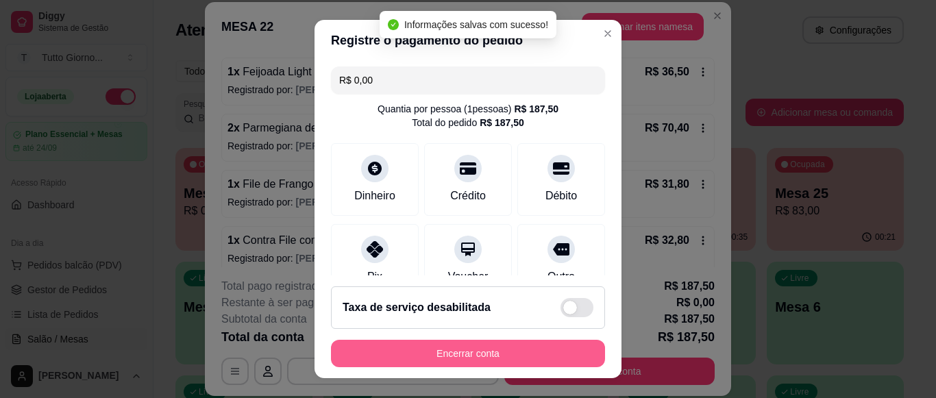
click at [454, 361] on button "Encerrar conta" at bounding box center [468, 353] width 274 height 27
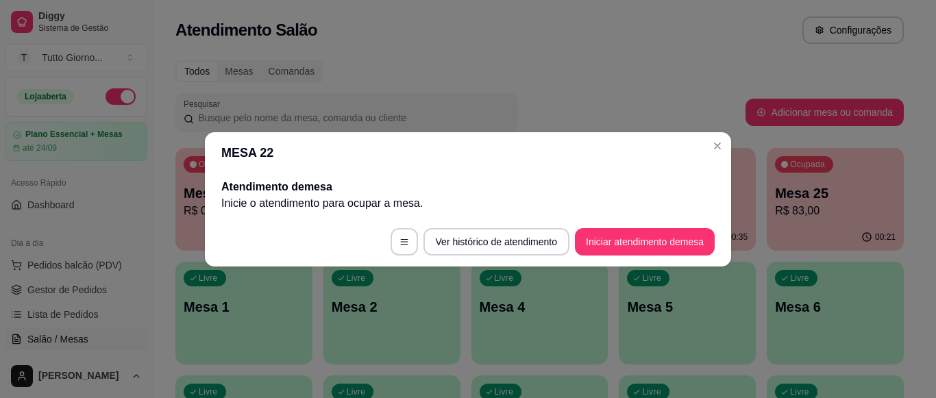
scroll to position [0, 0]
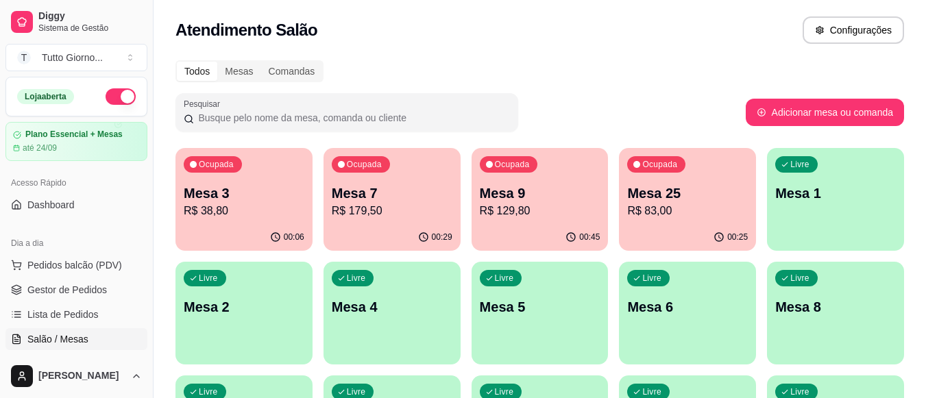
click at [612, 93] on div "Pesquisar" at bounding box center [460, 112] width 570 height 38
click at [386, 222] on div "Ocupada Mesa 7 R$ 179,50" at bounding box center [392, 186] width 137 height 76
click at [521, 216] on p "R$ 129,80" at bounding box center [539, 211] width 117 height 16
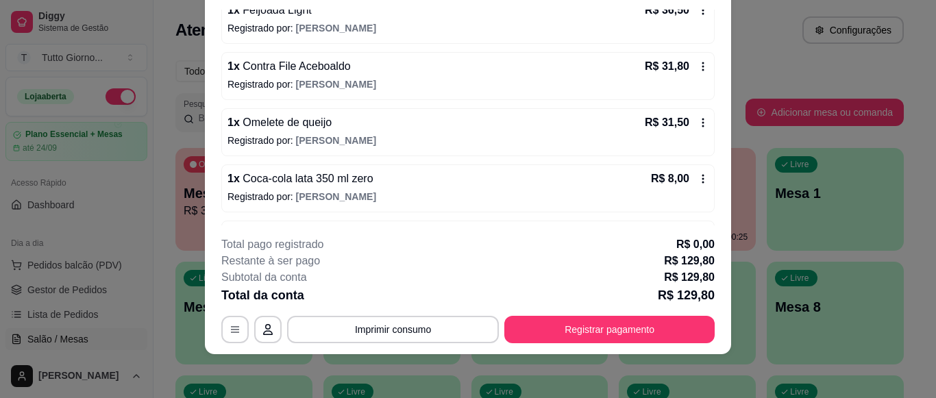
scroll to position [111, 0]
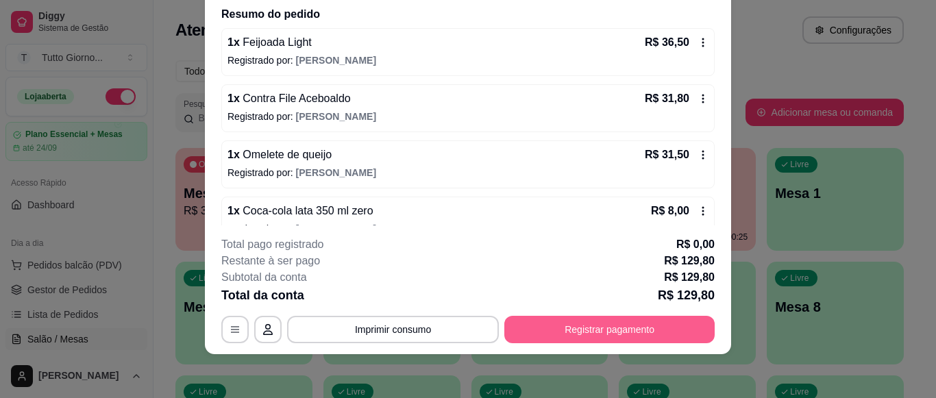
click at [599, 328] on button "Registrar pagamento" at bounding box center [609, 329] width 210 height 27
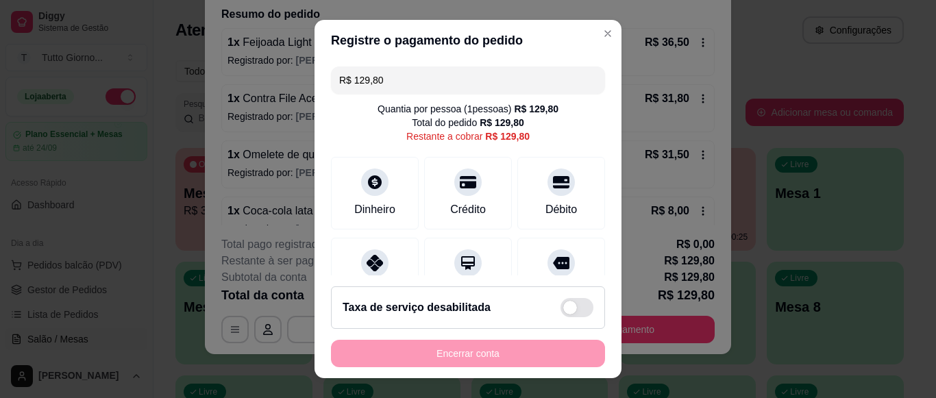
drag, startPoint x: 385, startPoint y: 77, endPoint x: 326, endPoint y: 74, distance: 59.0
click at [331, 74] on div "R$ 129,80" at bounding box center [468, 79] width 274 height 27
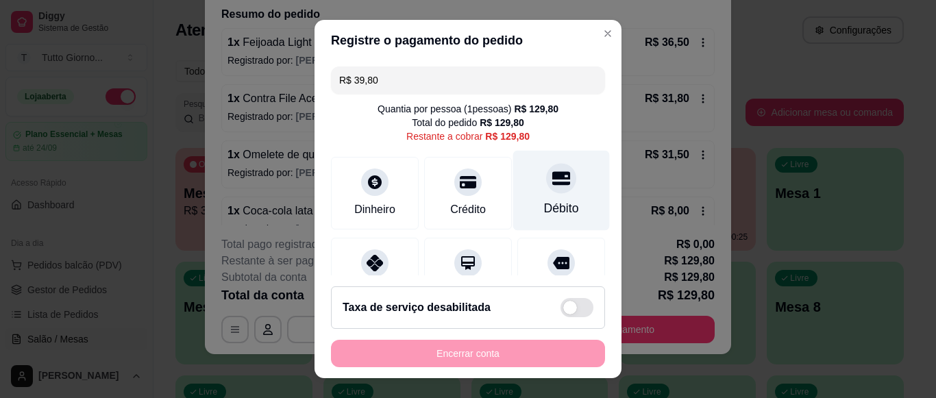
click at [552, 185] on icon at bounding box center [561, 179] width 18 height 14
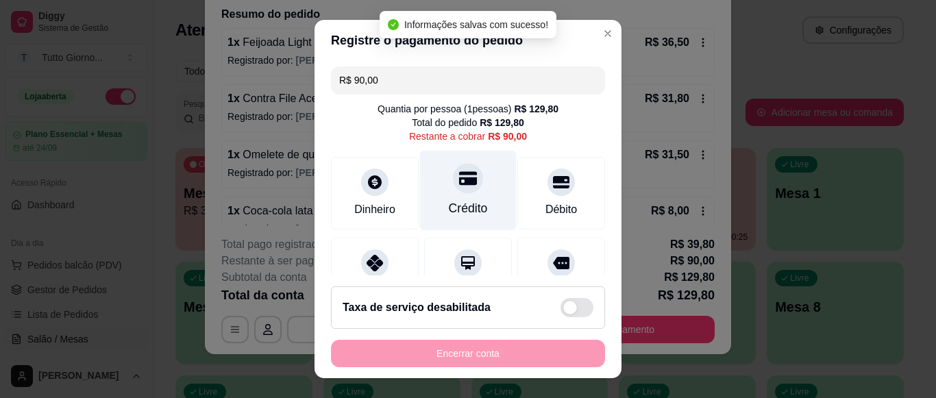
click at [453, 193] on div at bounding box center [468, 178] width 30 height 30
type input "R$ 0,00"
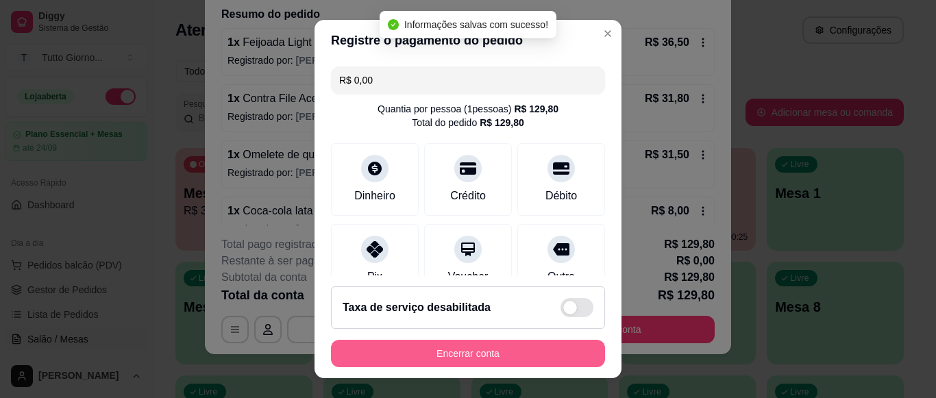
click at [450, 360] on button "Encerrar conta" at bounding box center [468, 353] width 274 height 27
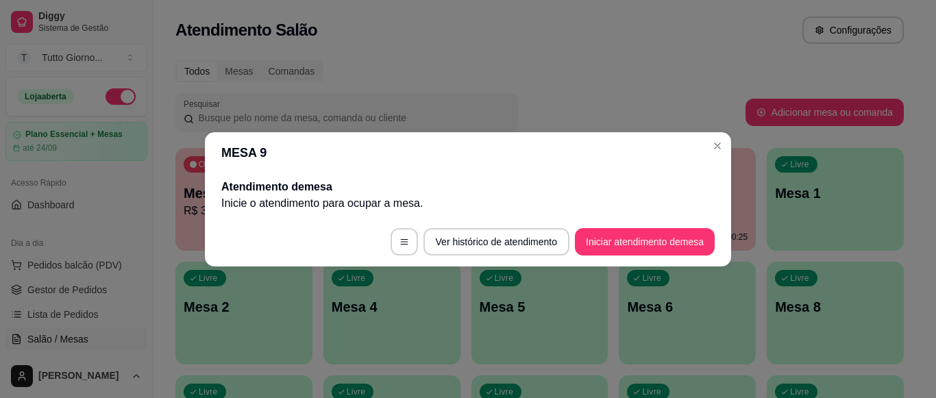
scroll to position [0, 0]
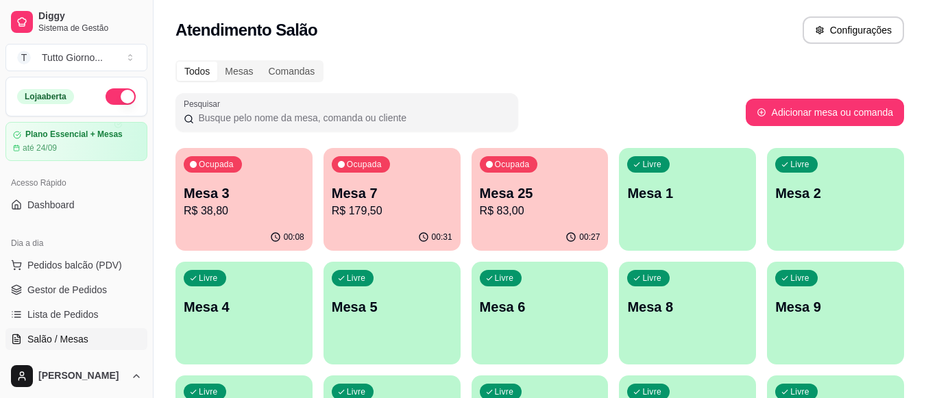
click at [365, 216] on p "R$ 179,50" at bounding box center [392, 211] width 121 height 16
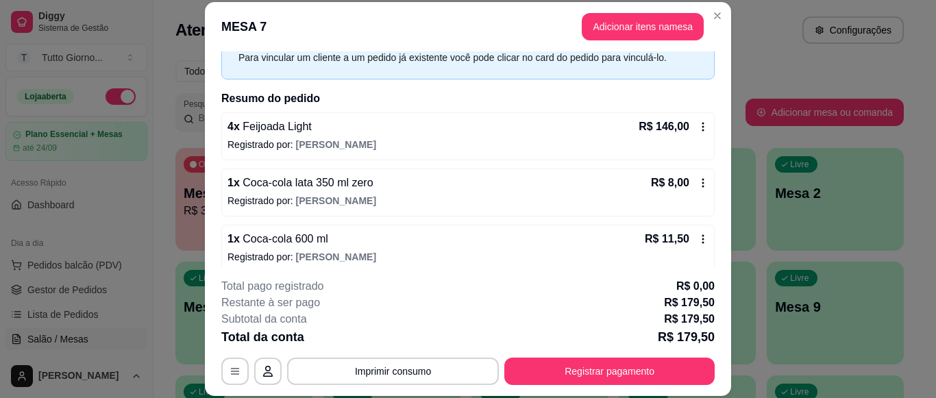
scroll to position [136, 0]
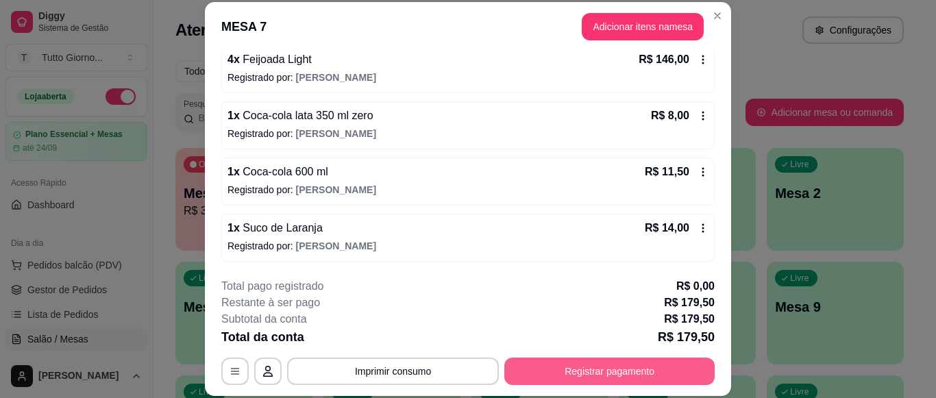
click at [593, 372] on button "Registrar pagamento" at bounding box center [609, 371] width 210 height 27
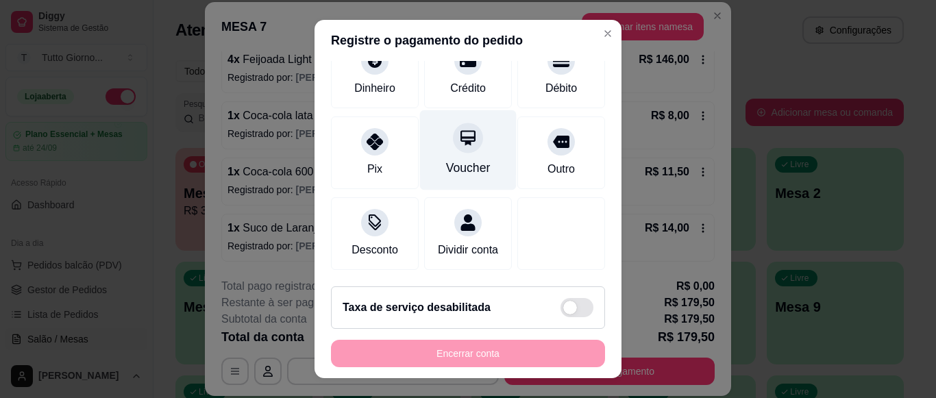
scroll to position [138, 0]
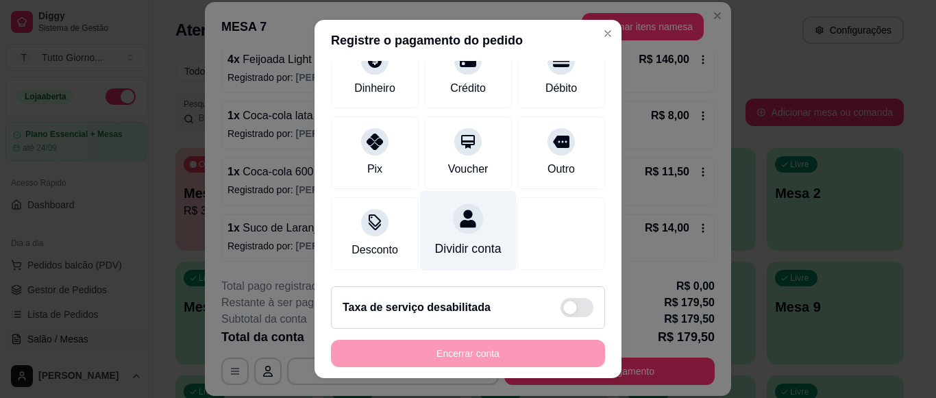
click at [452, 218] on div "Dividir conta" at bounding box center [468, 231] width 97 height 80
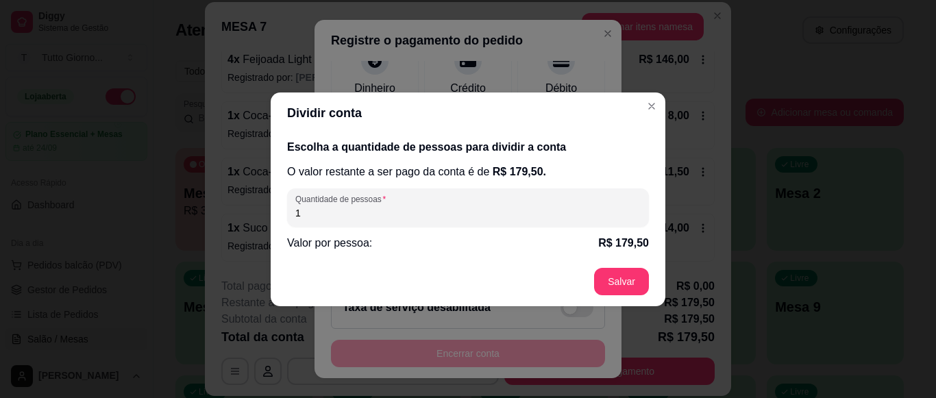
drag, startPoint x: 324, startPoint y: 219, endPoint x: 240, endPoint y: 214, distance: 83.8
click at [240, 214] on div "Dividir conta Escolha a quantidade de pessoas para dividir a conta O valor rest…" at bounding box center [468, 199] width 936 height 398
type input "2"
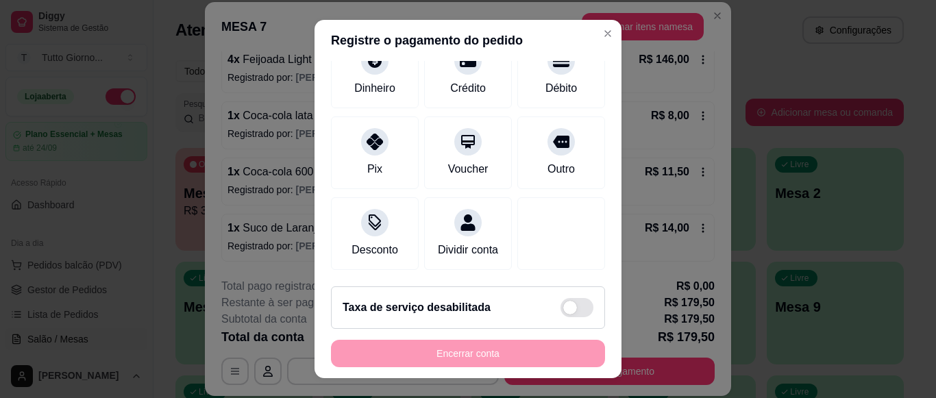
scroll to position [0, 0]
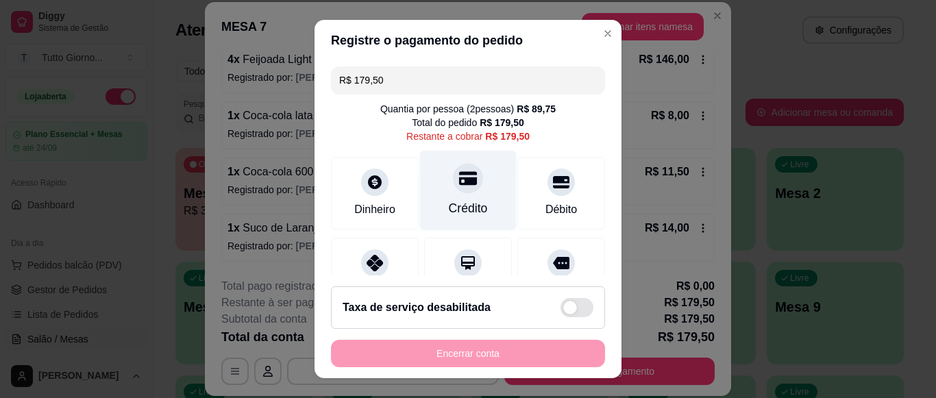
click at [456, 188] on div at bounding box center [468, 178] width 30 height 30
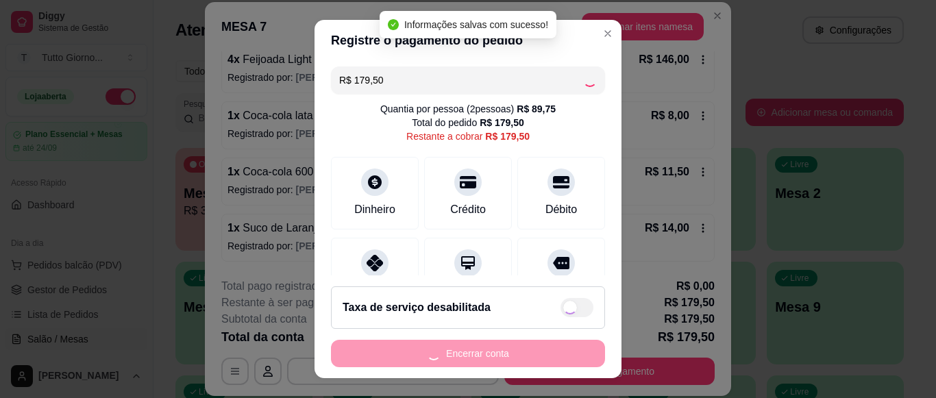
type input "R$ 0,00"
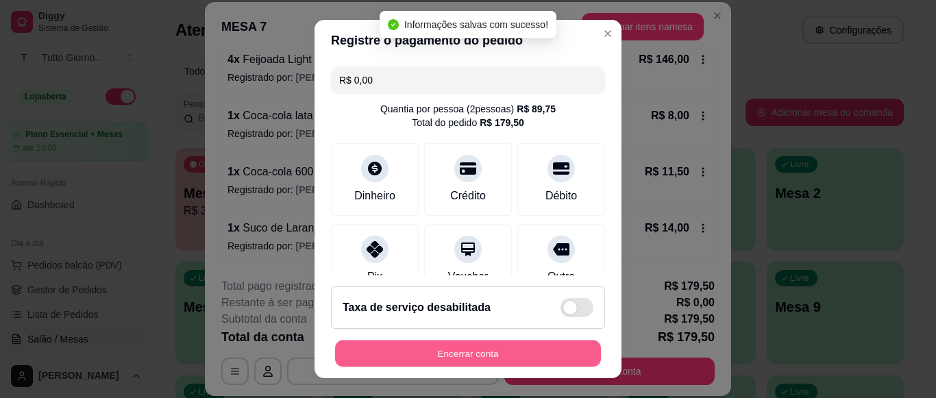
click at [478, 356] on button "Encerrar conta" at bounding box center [468, 354] width 266 height 27
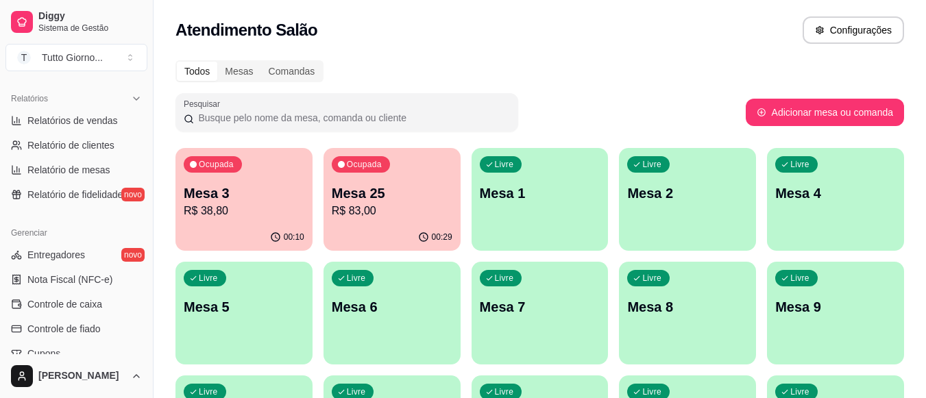
scroll to position [480, 0]
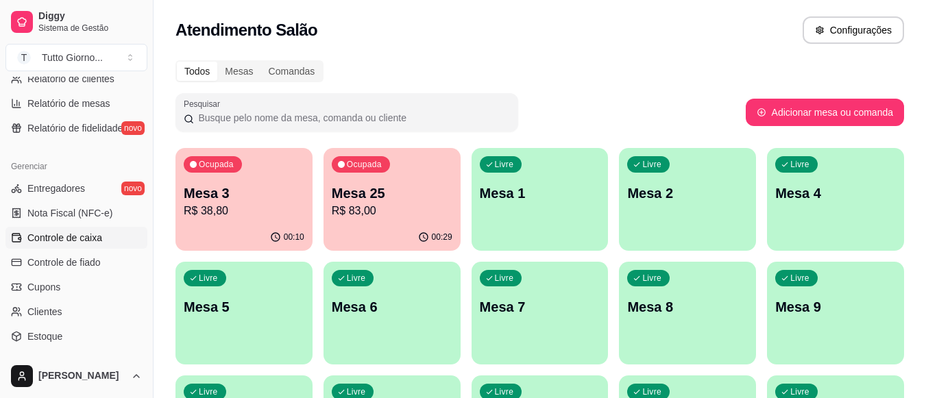
click at [70, 236] on span "Controle de caixa" at bounding box center [64, 238] width 75 height 14
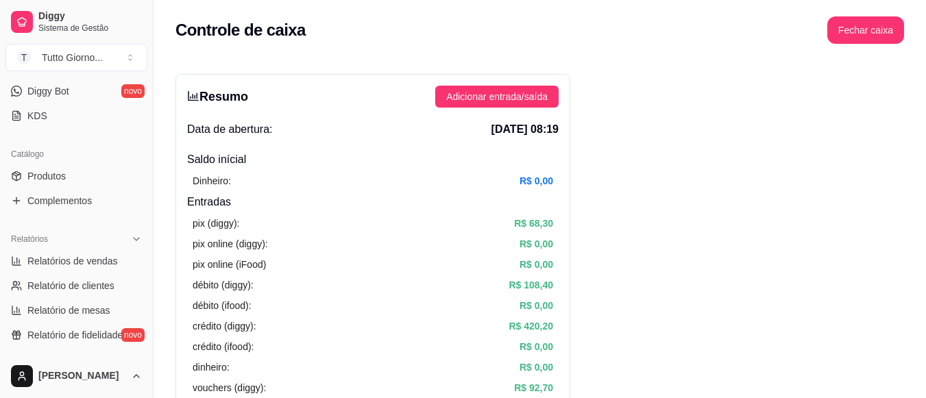
scroll to position [274, 0]
click at [88, 262] on span "Relatórios de vendas" at bounding box center [72, 260] width 90 height 14
select select "ALL"
select select "0"
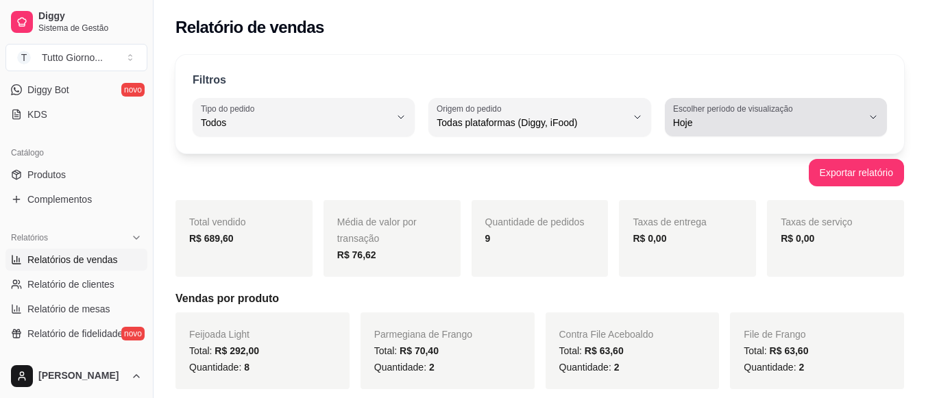
click at [869, 115] on icon "button" at bounding box center [873, 117] width 11 height 11
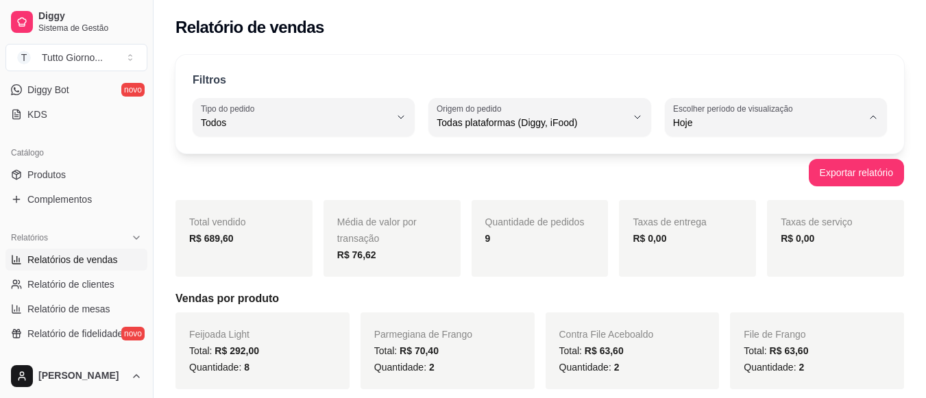
click at [701, 269] on span "45 dias" at bounding box center [768, 267] width 179 height 13
type input "45"
select select "45"
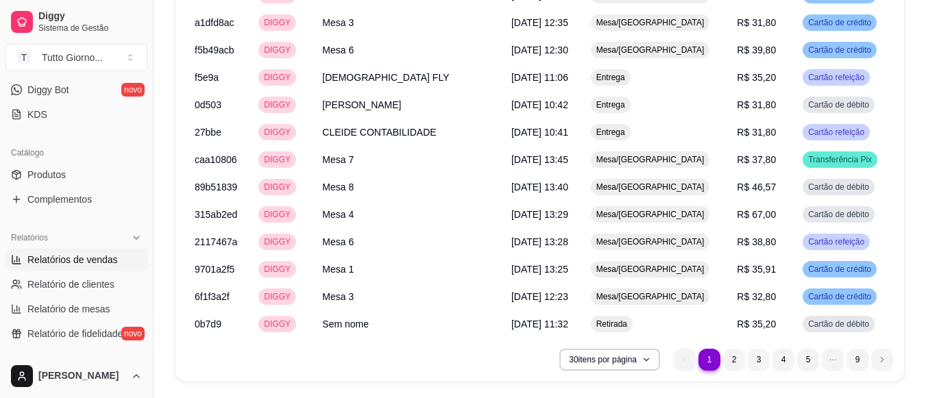
scroll to position [2221, 0]
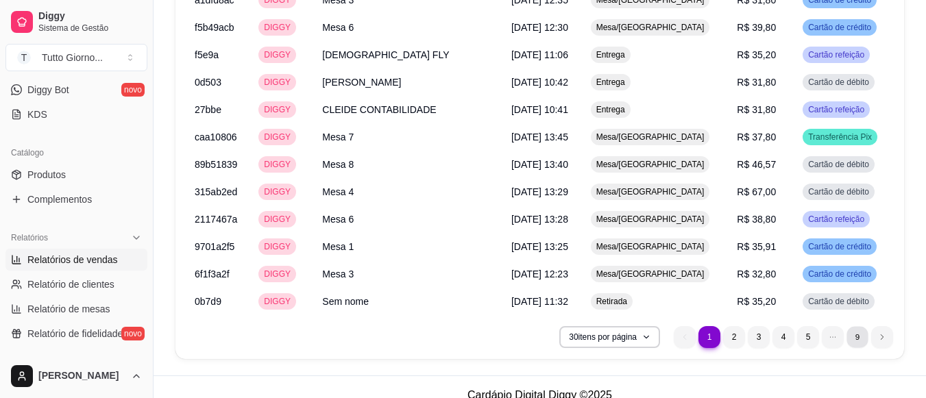
click at [857, 326] on li "9" at bounding box center [857, 336] width 21 height 21
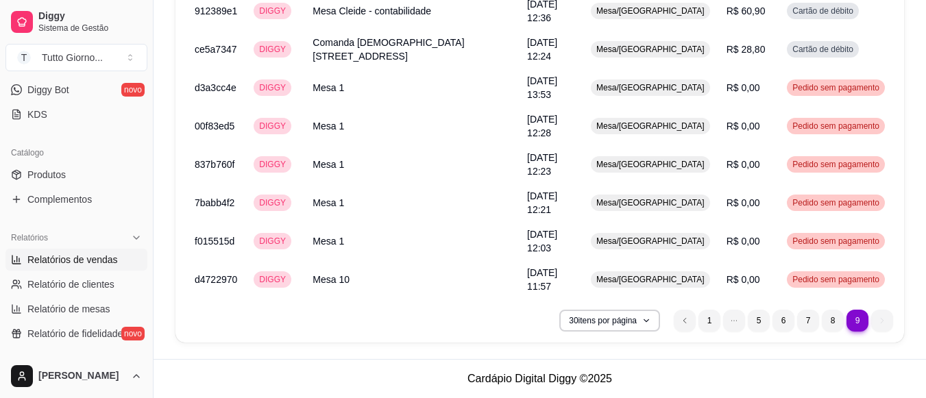
scroll to position [1947, 0]
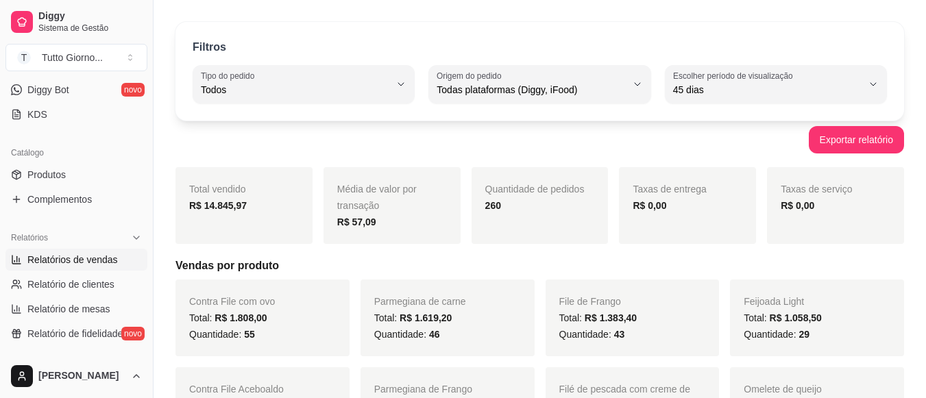
scroll to position [28, 0]
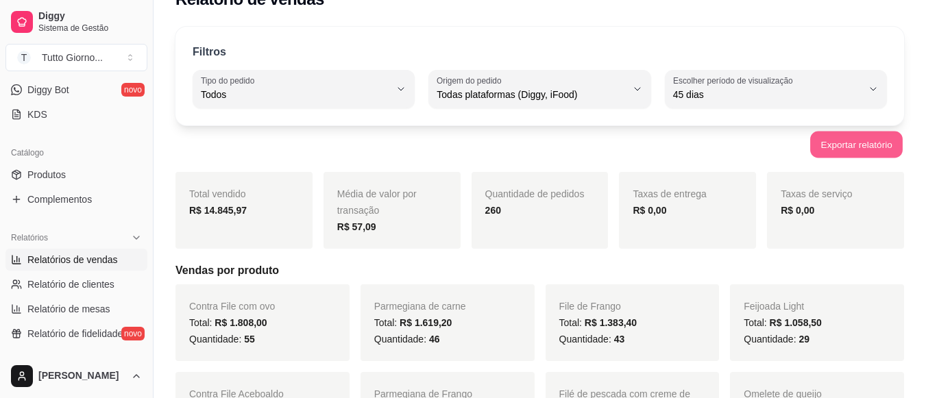
click at [864, 142] on button "Exportar relatório" at bounding box center [856, 145] width 93 height 27
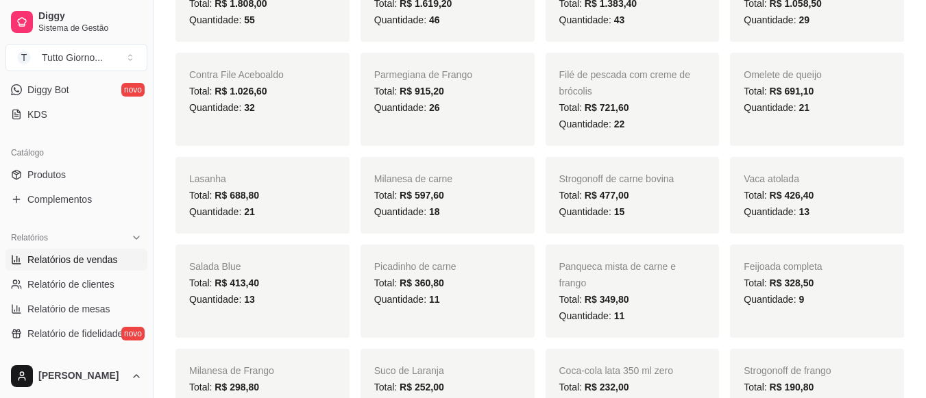
scroll to position [0, 0]
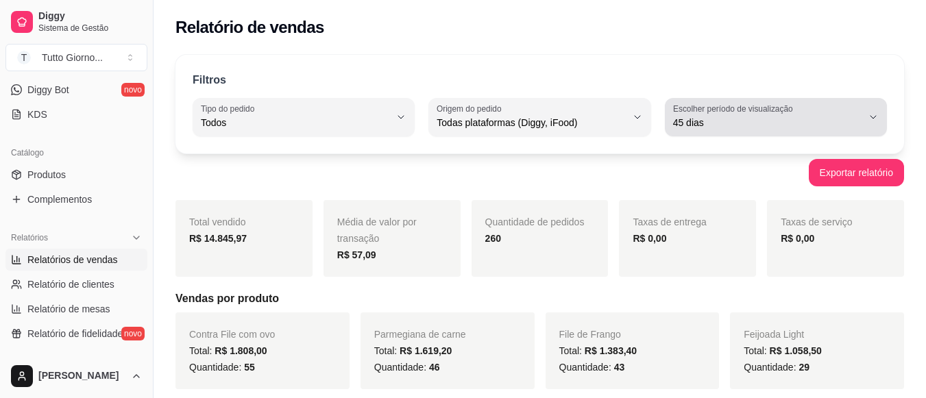
click at [868, 119] on icon "button" at bounding box center [873, 117] width 11 height 11
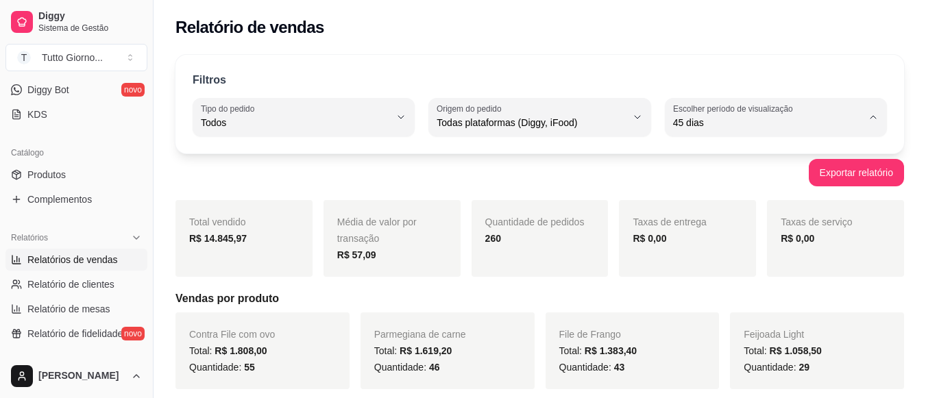
click at [774, 154] on span "Hoje" at bounding box center [768, 155] width 179 height 13
type input "0"
select select "0"
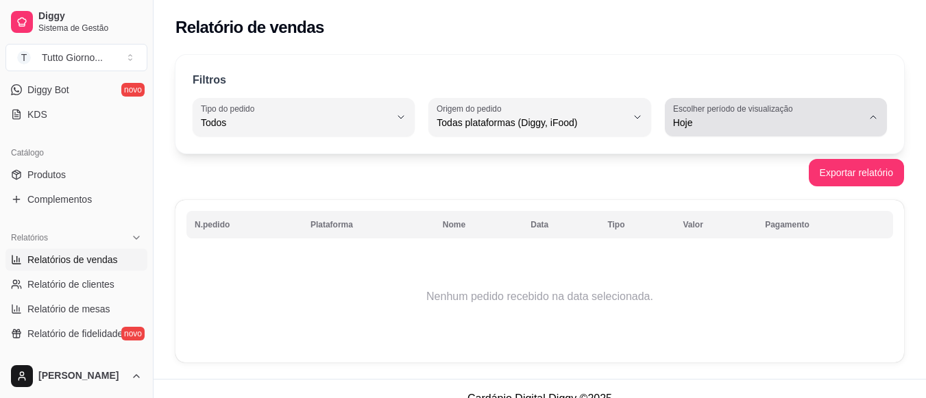
click at [816, 118] on span "Hoje" at bounding box center [767, 123] width 189 height 14
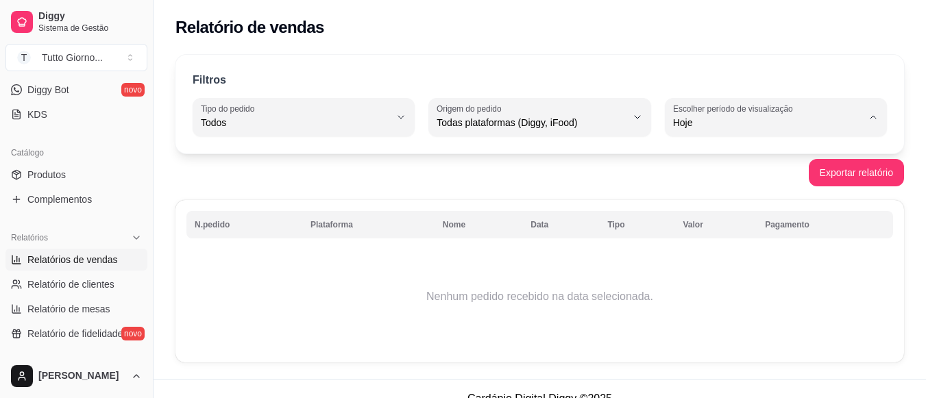
click at [737, 182] on span "Ontem" at bounding box center [768, 177] width 179 height 13
type input "1"
select select "1"
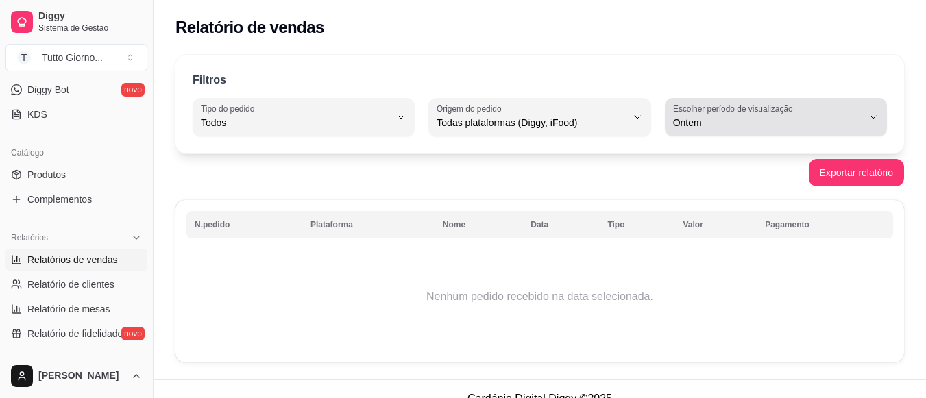
click at [877, 114] on icon "button" at bounding box center [873, 117] width 11 height 11
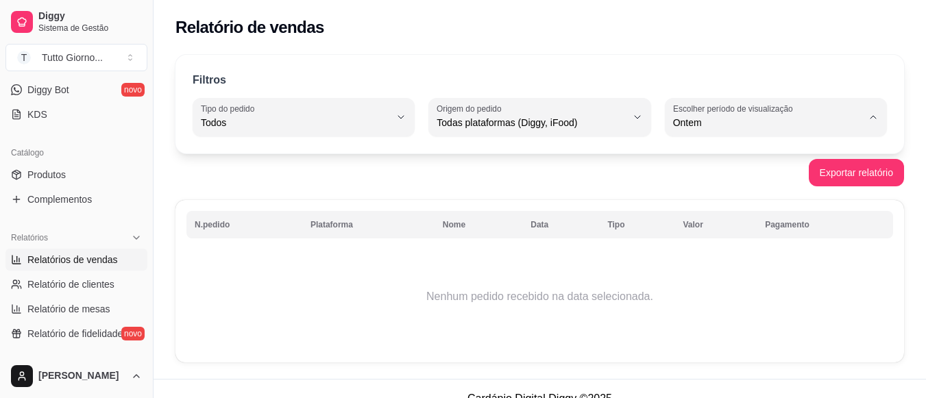
click at [714, 200] on span "7 dias" at bounding box center [768, 200] width 179 height 13
type input "7"
select select "7"
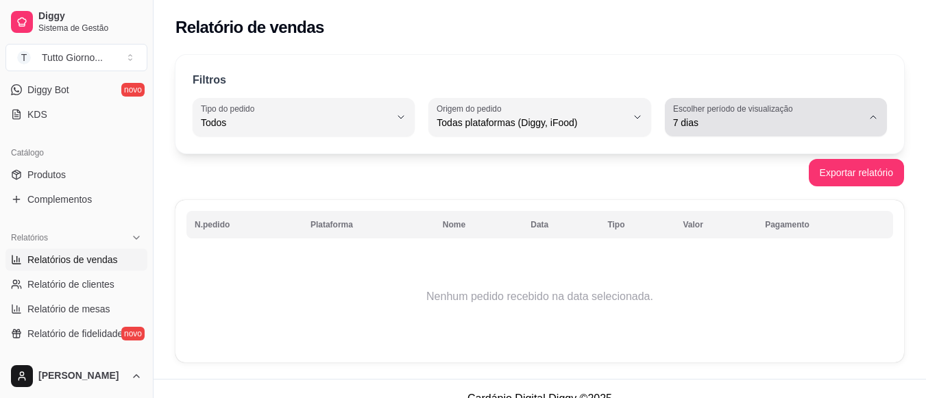
click at [872, 119] on icon "button" at bounding box center [873, 117] width 11 height 11
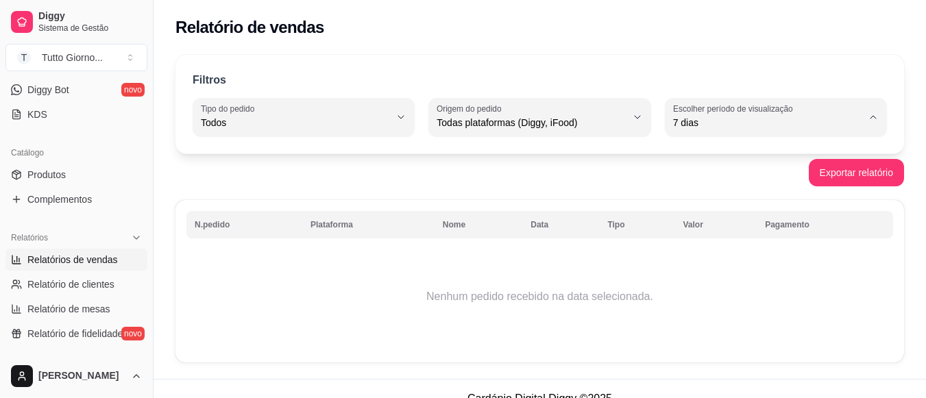
click at [735, 167] on li "Hoje" at bounding box center [775, 155] width 203 height 21
type input "0"
select select "0"
click at [45, 278] on span "Relatório de clientes" at bounding box center [70, 285] width 87 height 14
select select "30"
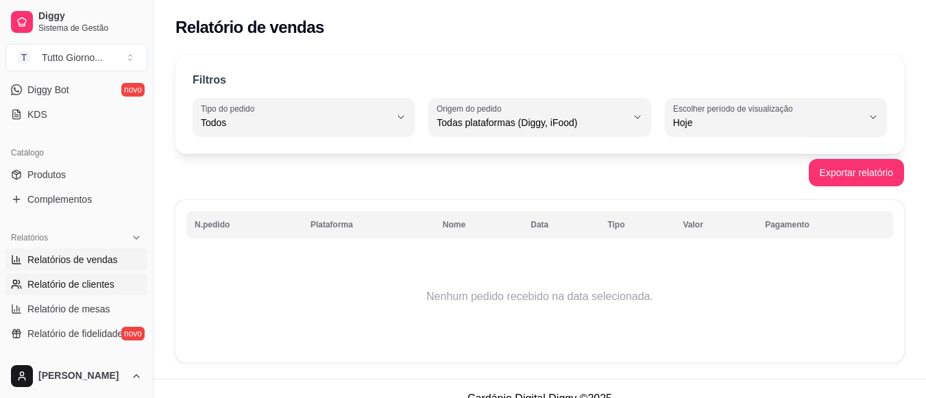
select select "HIGHEST_TOTAL_SPENT_WITH_ORDERS"
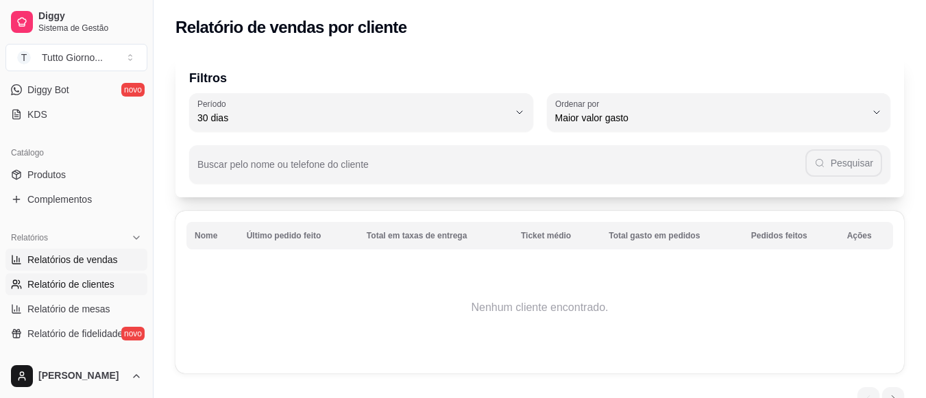
click at [86, 254] on span "Relatórios de vendas" at bounding box center [72, 260] width 90 height 14
select select "ALL"
select select "0"
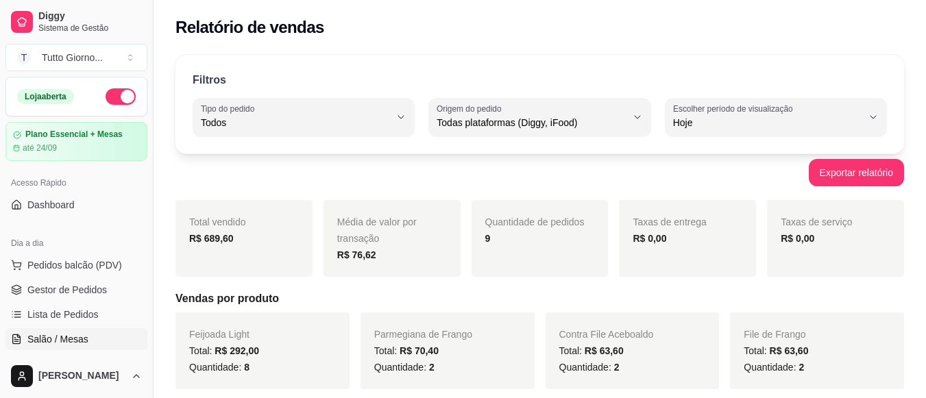
click at [66, 345] on span "Salão / Mesas" at bounding box center [57, 339] width 61 height 14
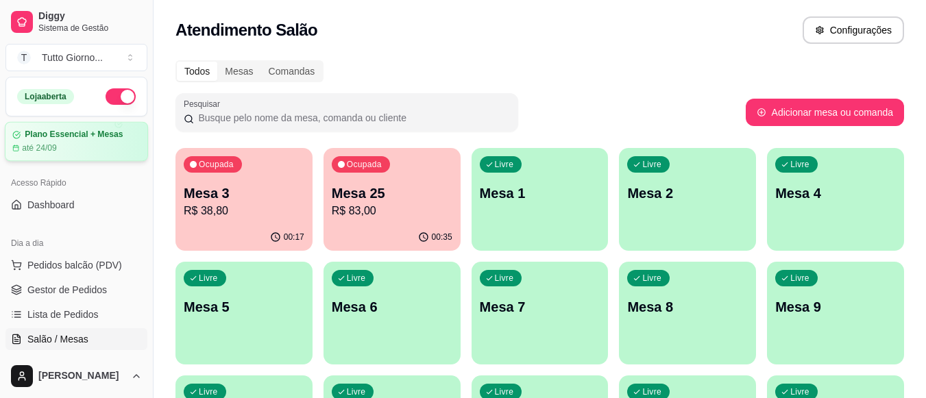
click at [103, 147] on div "até 24/09" at bounding box center [76, 148] width 128 height 11
click at [593, 48] on div "Atendimento Salão Configurações" at bounding box center [540, 26] width 772 height 52
click at [214, 210] on p "R$ 38,80" at bounding box center [244, 211] width 117 height 16
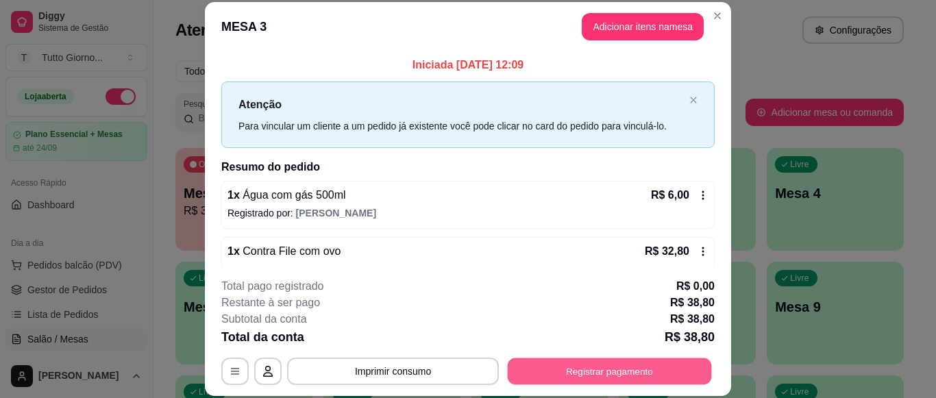
click at [634, 369] on button "Registrar pagamento" at bounding box center [610, 371] width 204 height 27
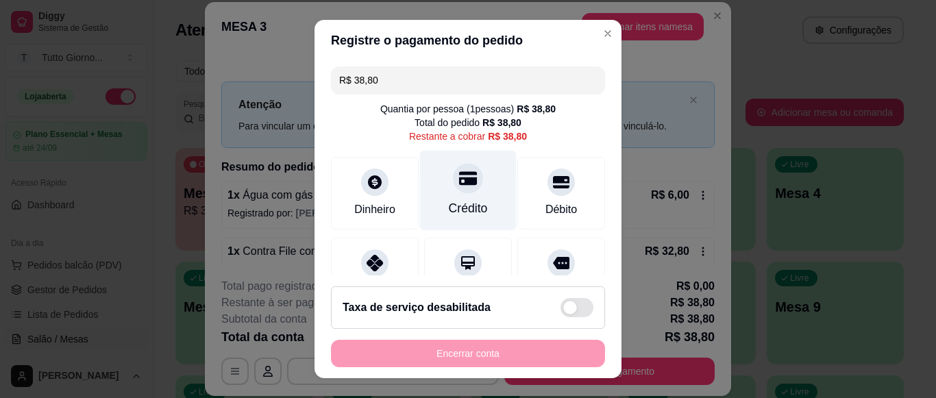
click at [459, 182] on icon at bounding box center [468, 179] width 18 height 14
type input "R$ 0,00"
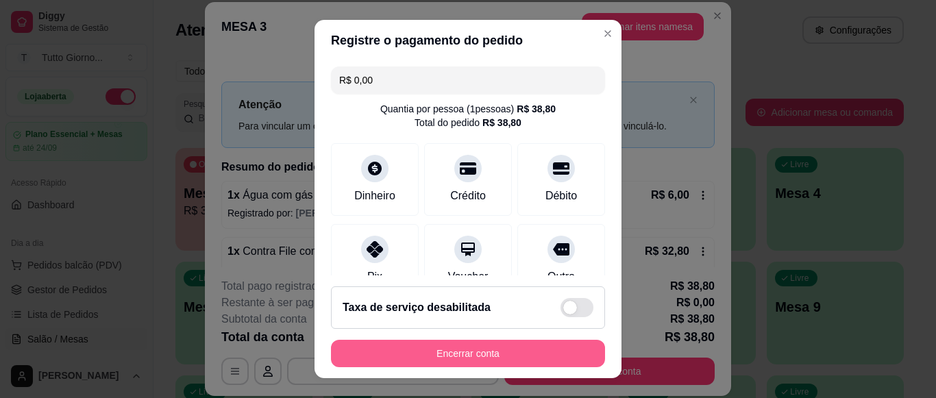
click at [444, 354] on button "Encerrar conta" at bounding box center [468, 353] width 274 height 27
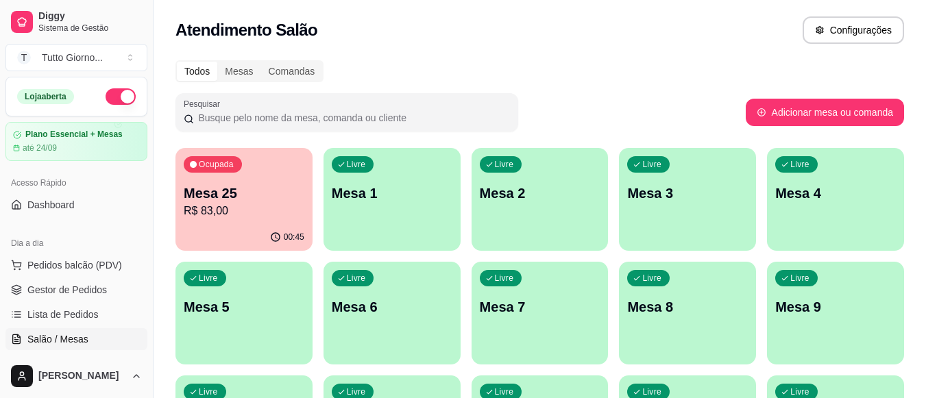
click at [269, 202] on div "Mesa 25 R$ 83,00" at bounding box center [244, 202] width 121 height 36
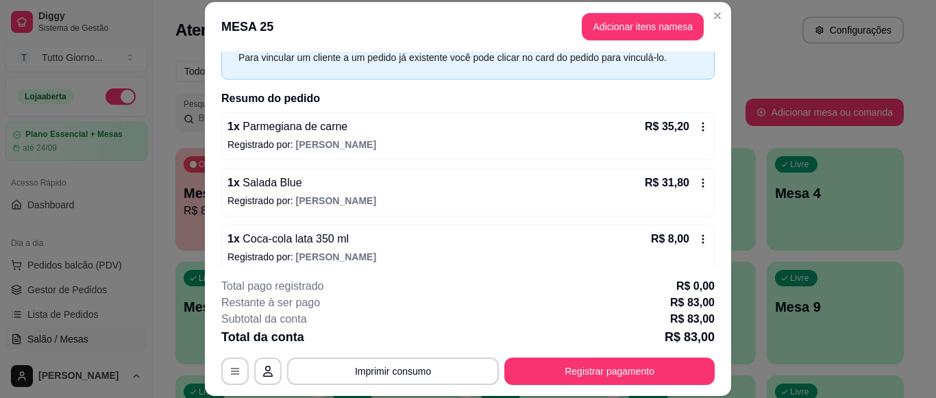
scroll to position [136, 0]
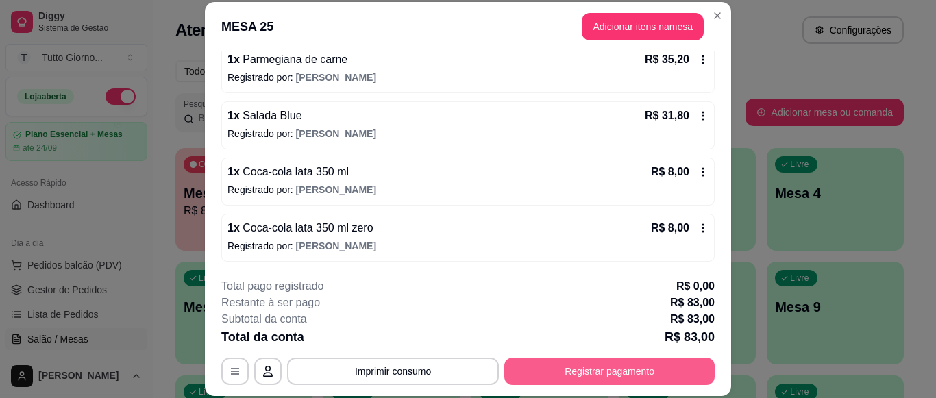
click at [562, 384] on button "Registrar pagamento" at bounding box center [609, 371] width 210 height 27
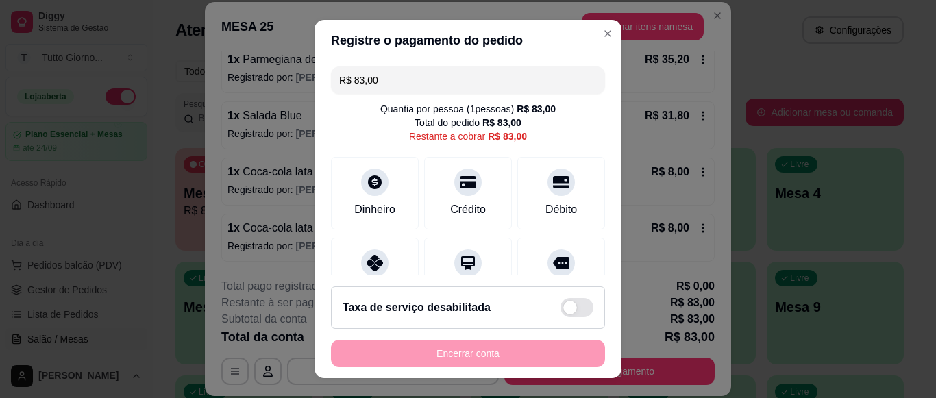
drag, startPoint x: 400, startPoint y: 84, endPoint x: 258, endPoint y: 84, distance: 141.2
click at [258, 84] on div "Registre o pagamento do pedido R$ 83,00 Quantia por pessoa ( 1 pessoas) R$ 83,0…" at bounding box center [468, 199] width 936 height 398
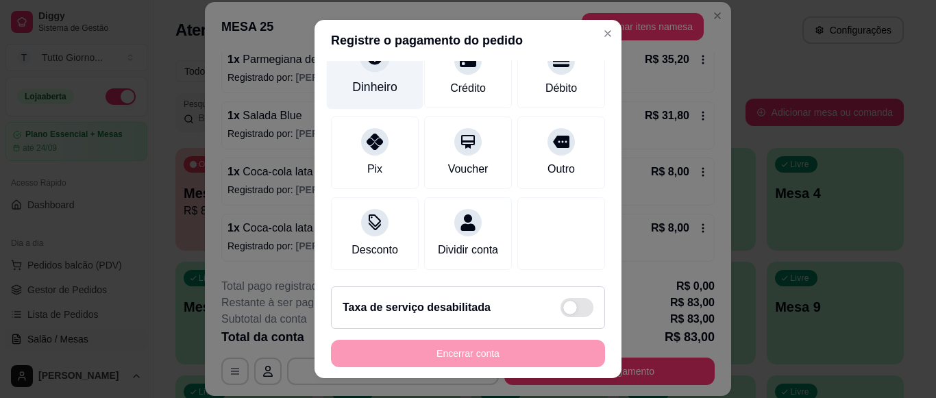
scroll to position [138, 0]
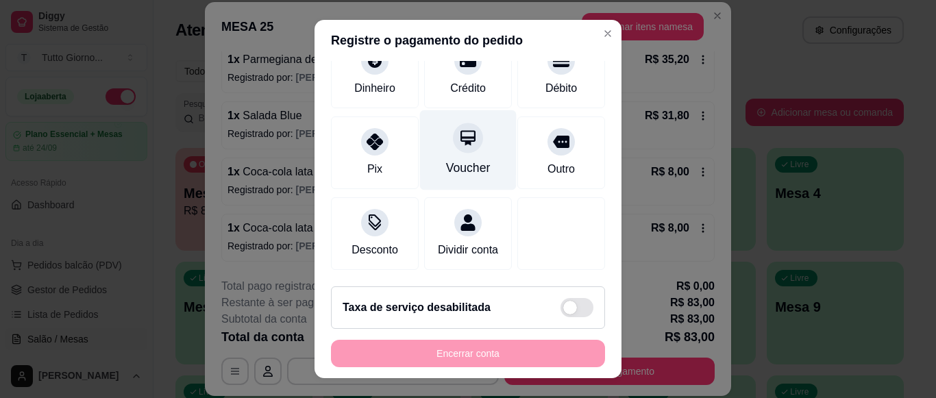
click at [459, 130] on icon at bounding box center [468, 138] width 18 height 18
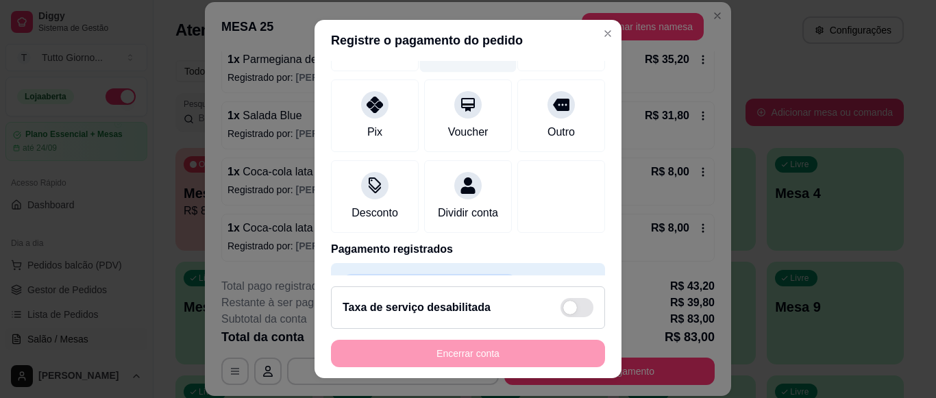
scroll to position [206, 0]
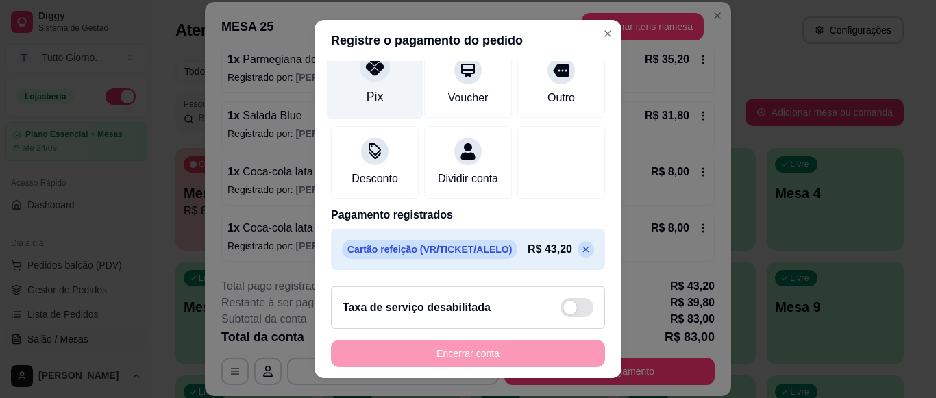
click at [363, 74] on div "Pix" at bounding box center [375, 79] width 97 height 80
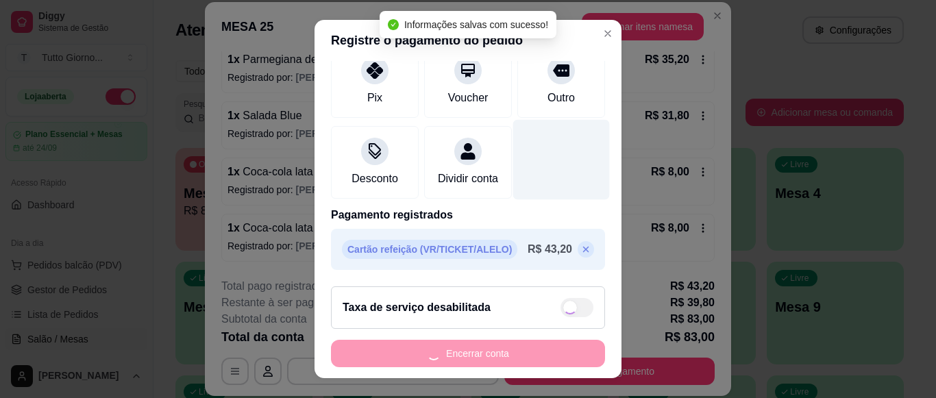
type input "R$ 0,00"
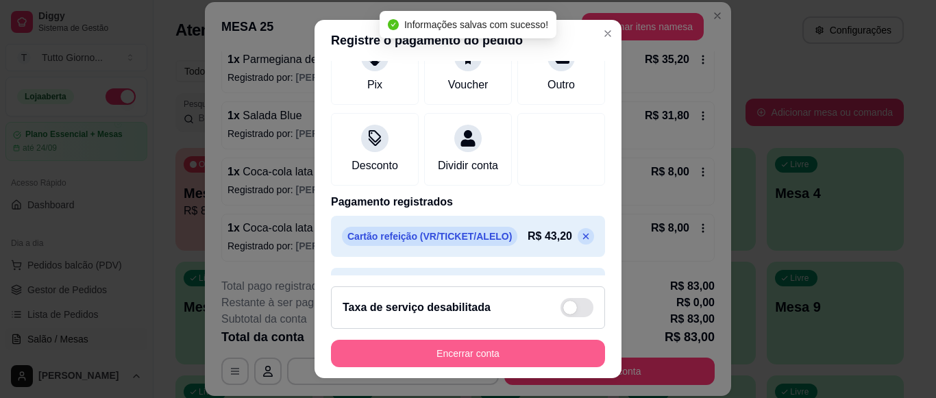
click at [474, 358] on button "Encerrar conta" at bounding box center [468, 353] width 274 height 27
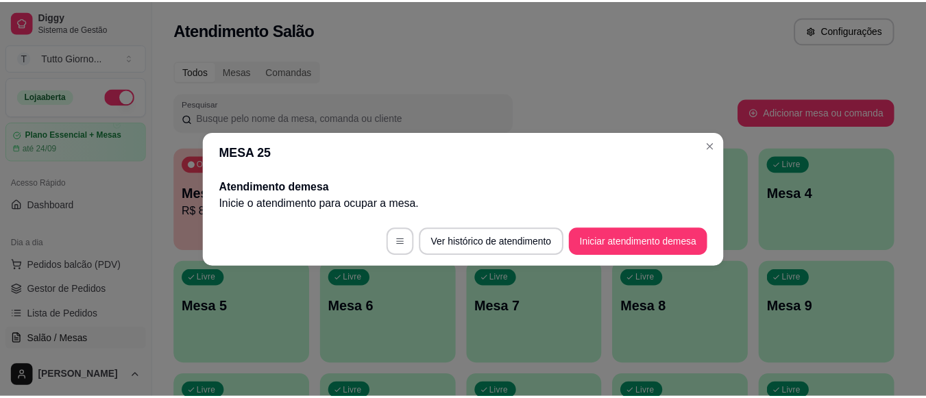
scroll to position [0, 0]
